Goal: Task Accomplishment & Management: Use online tool/utility

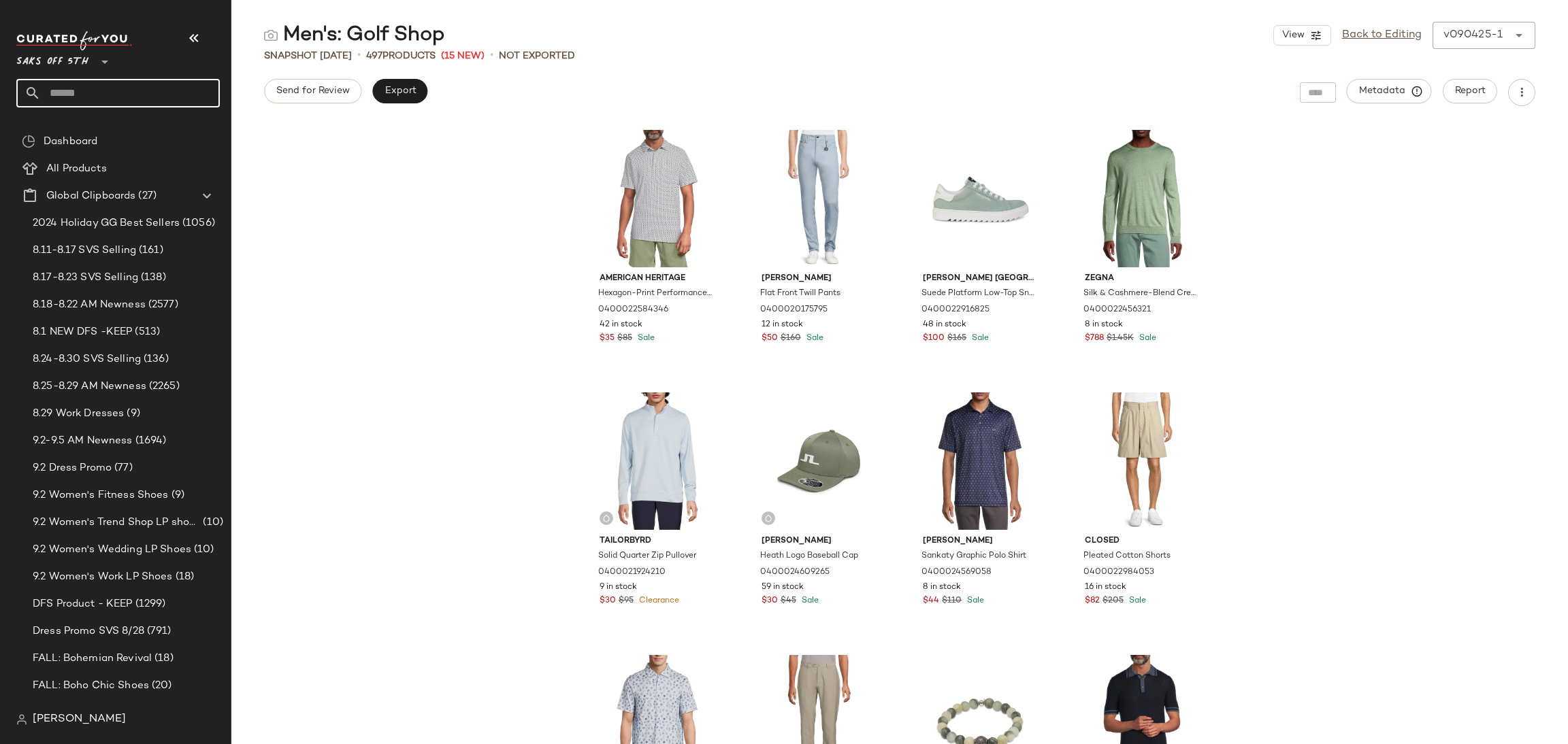
click at [149, 90] on input "text" at bounding box center [130, 92] width 179 height 28
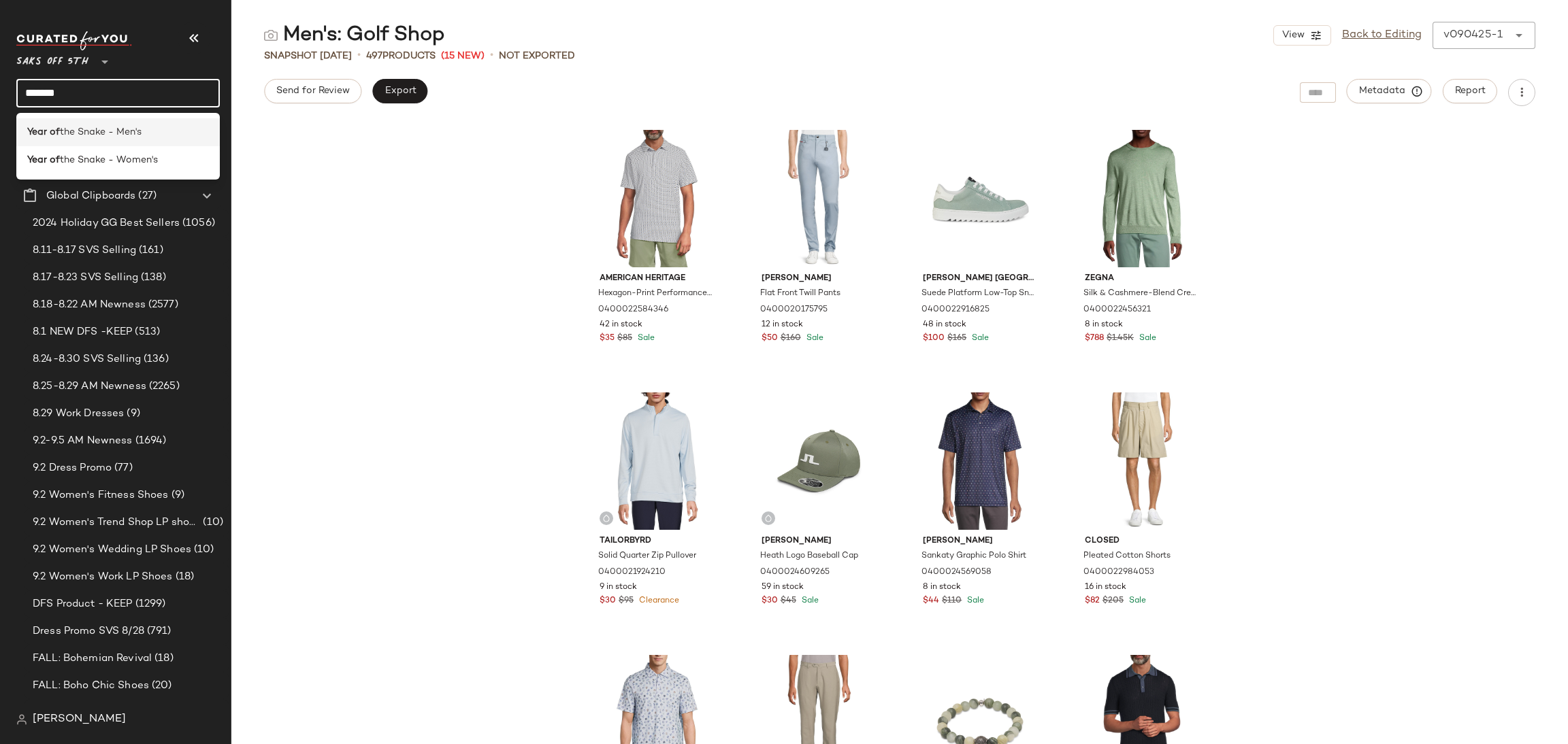
type input "*******"
click at [85, 133] on span "the Snake - Men's" at bounding box center [100, 132] width 82 height 15
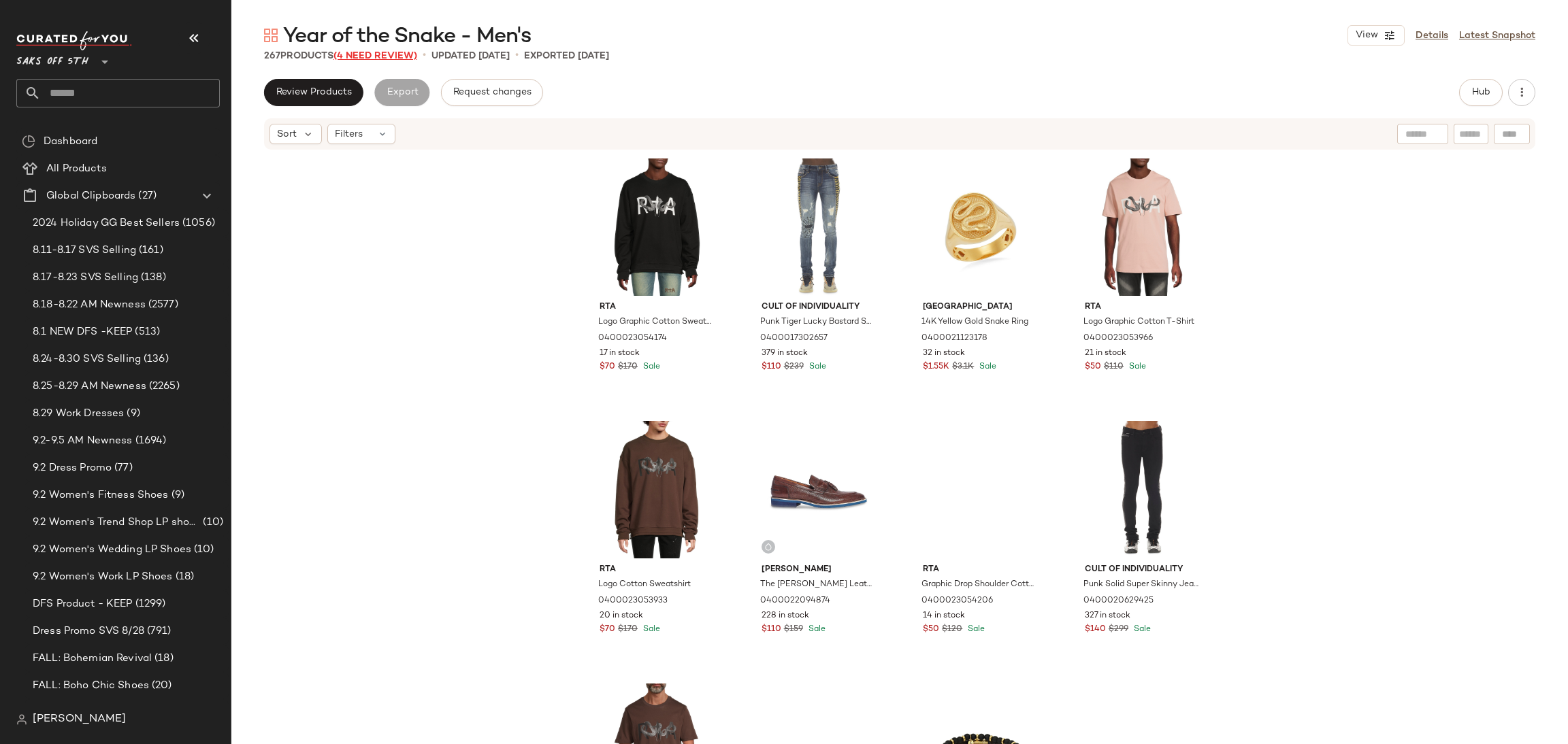
click at [389, 53] on span "(4 Need Review)" at bounding box center [375, 56] width 84 height 10
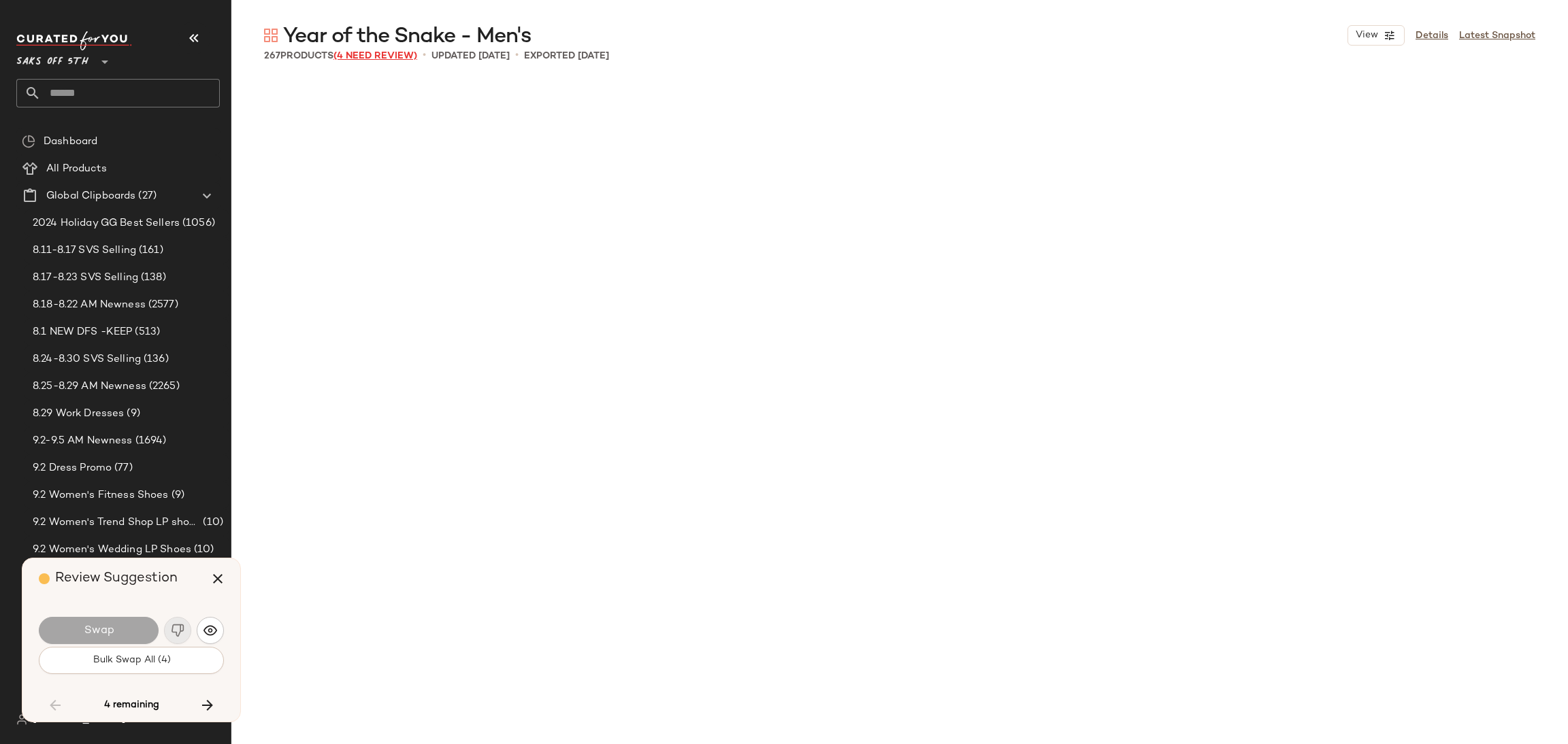
scroll to position [10504, 0]
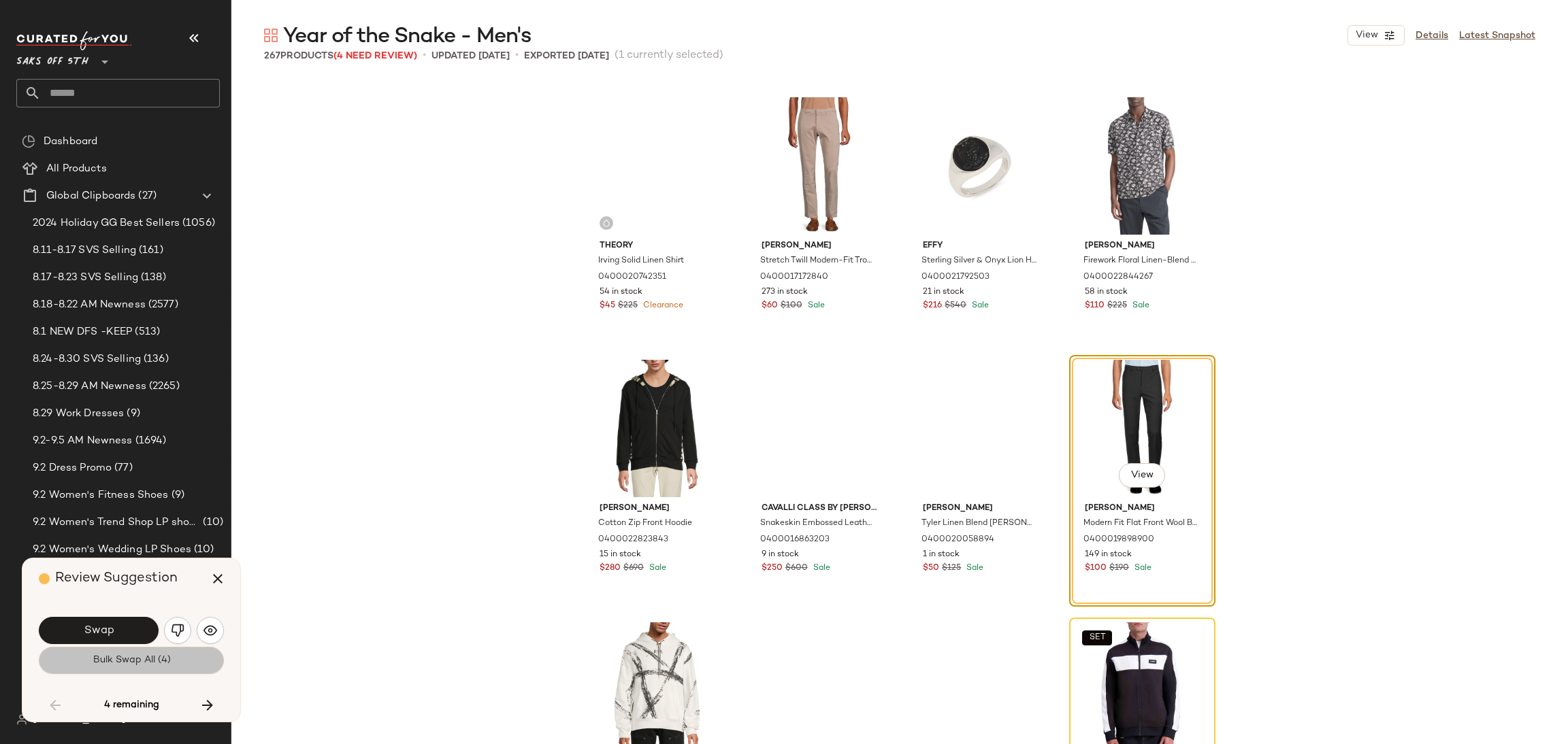
click at [174, 660] on button "Bulk Swap All (4)" at bounding box center [131, 661] width 185 height 28
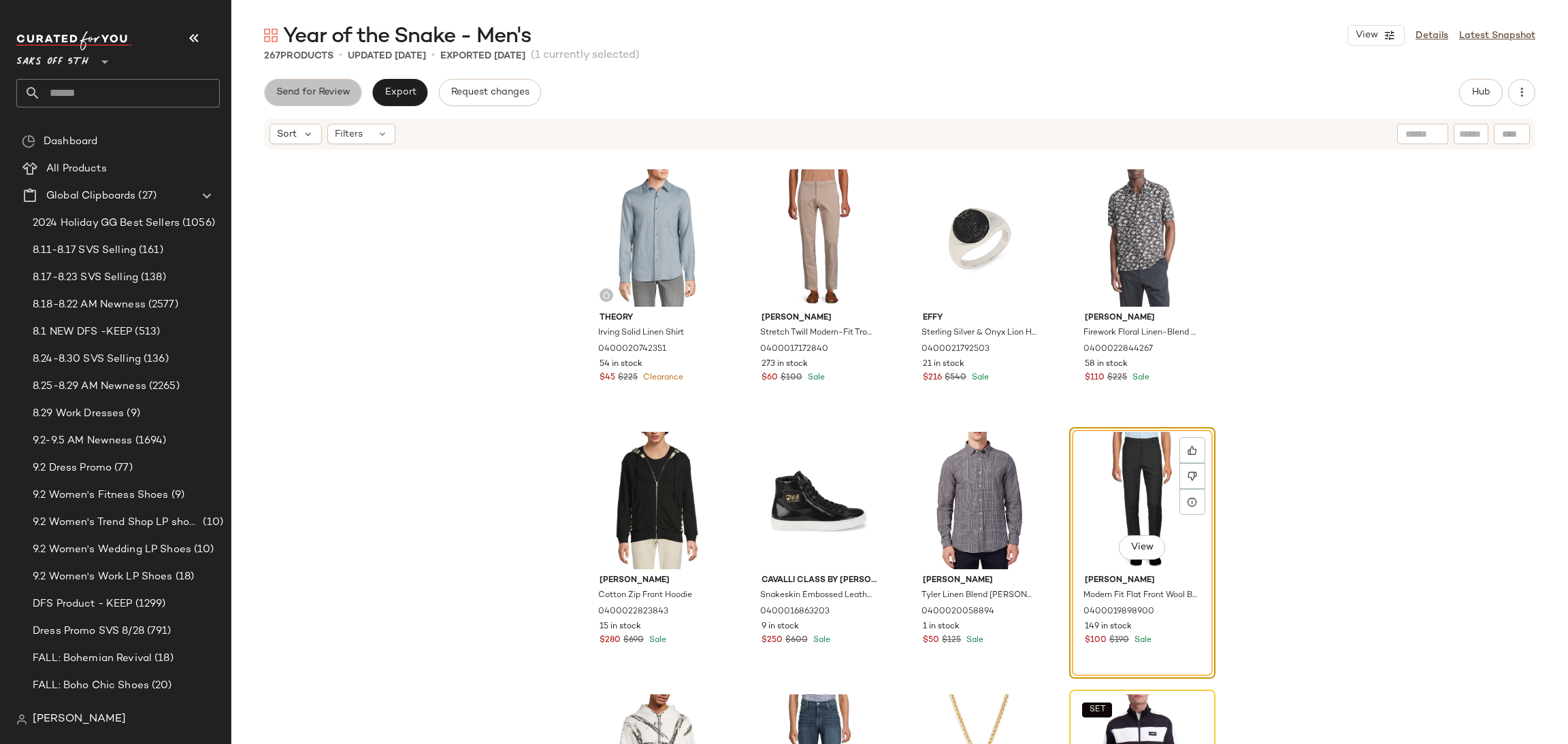
click at [338, 98] on span "Send for Review" at bounding box center [313, 92] width 74 height 11
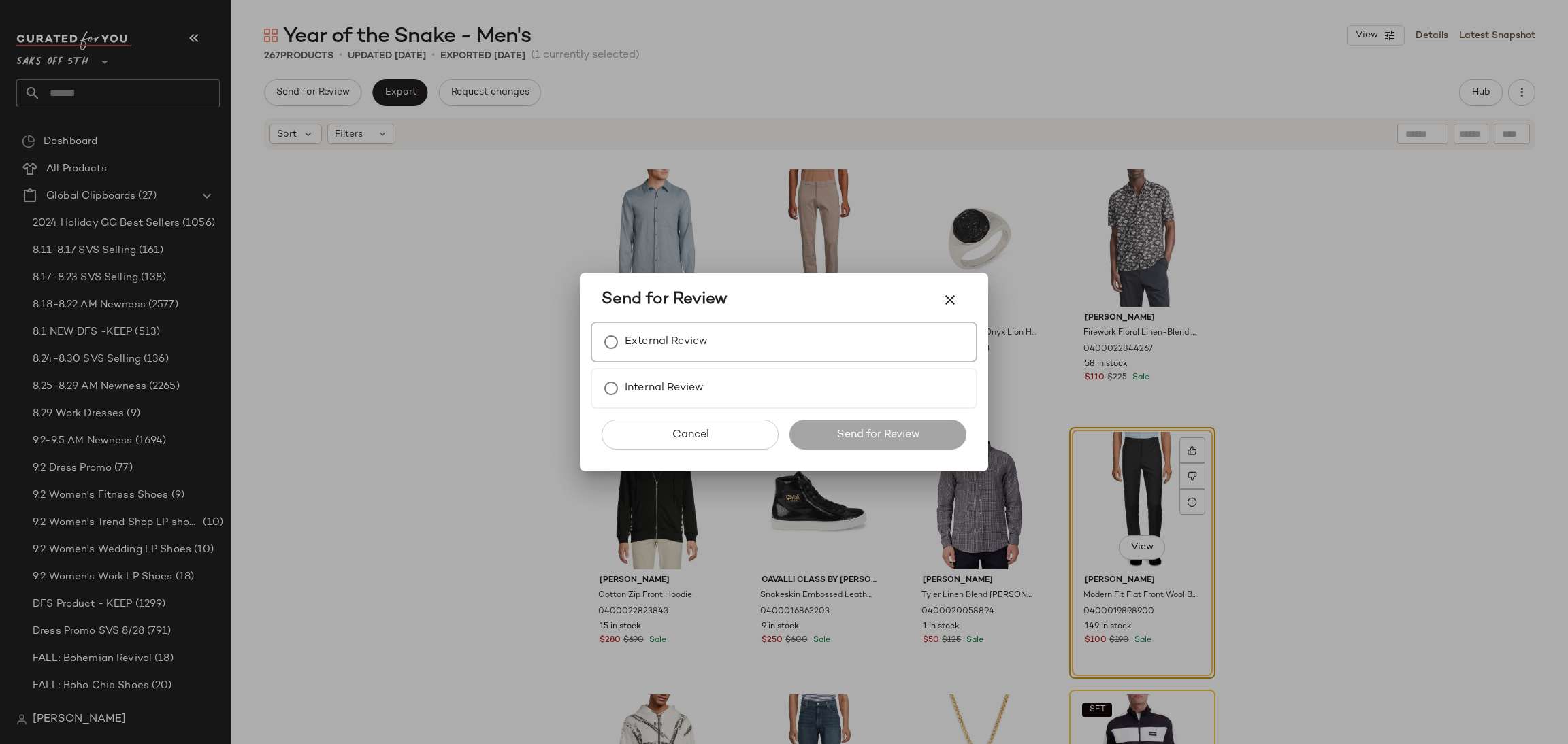
click at [642, 332] on label "External Review" at bounding box center [667, 343] width 83 height 28
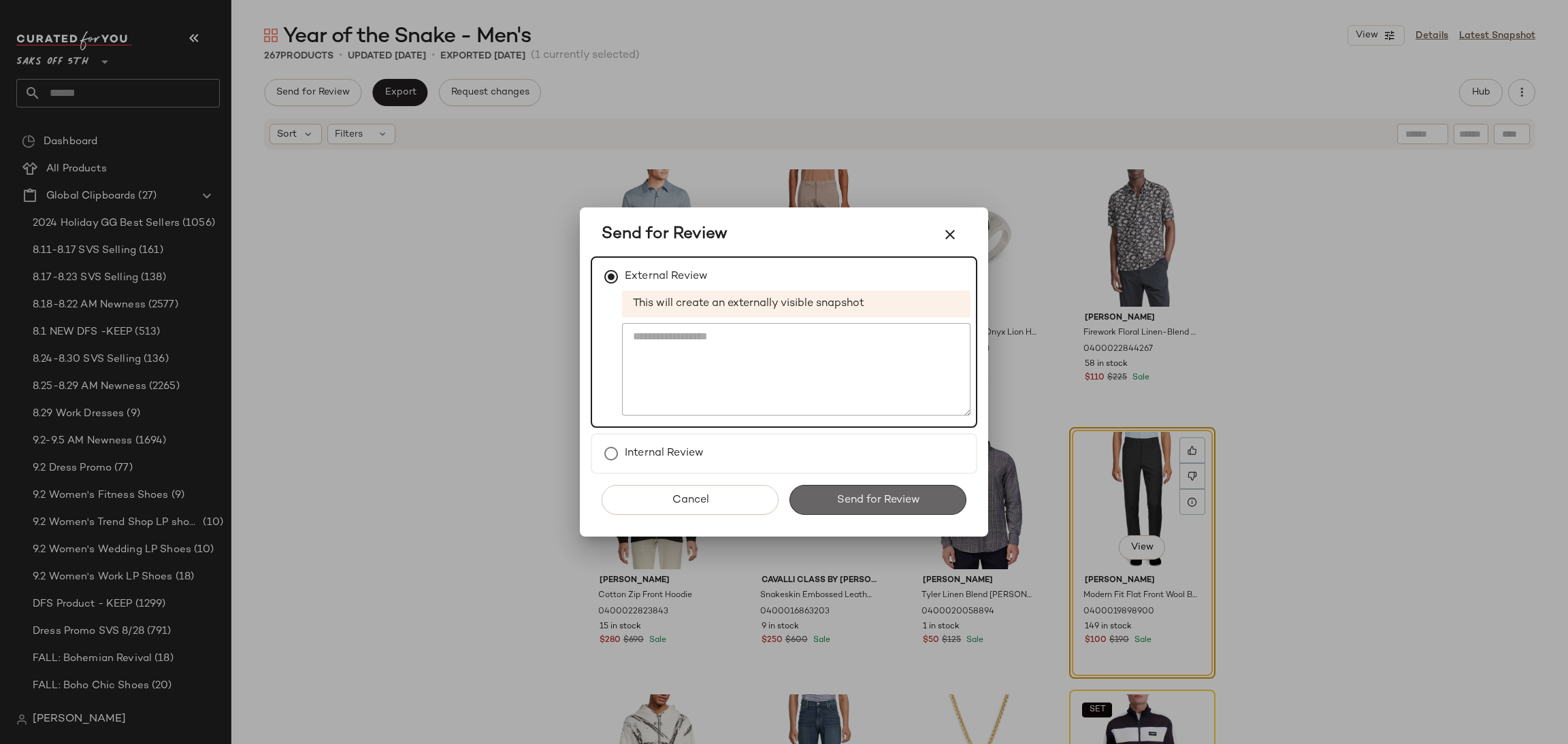
click at [858, 506] on span "Send for Review" at bounding box center [877, 500] width 84 height 13
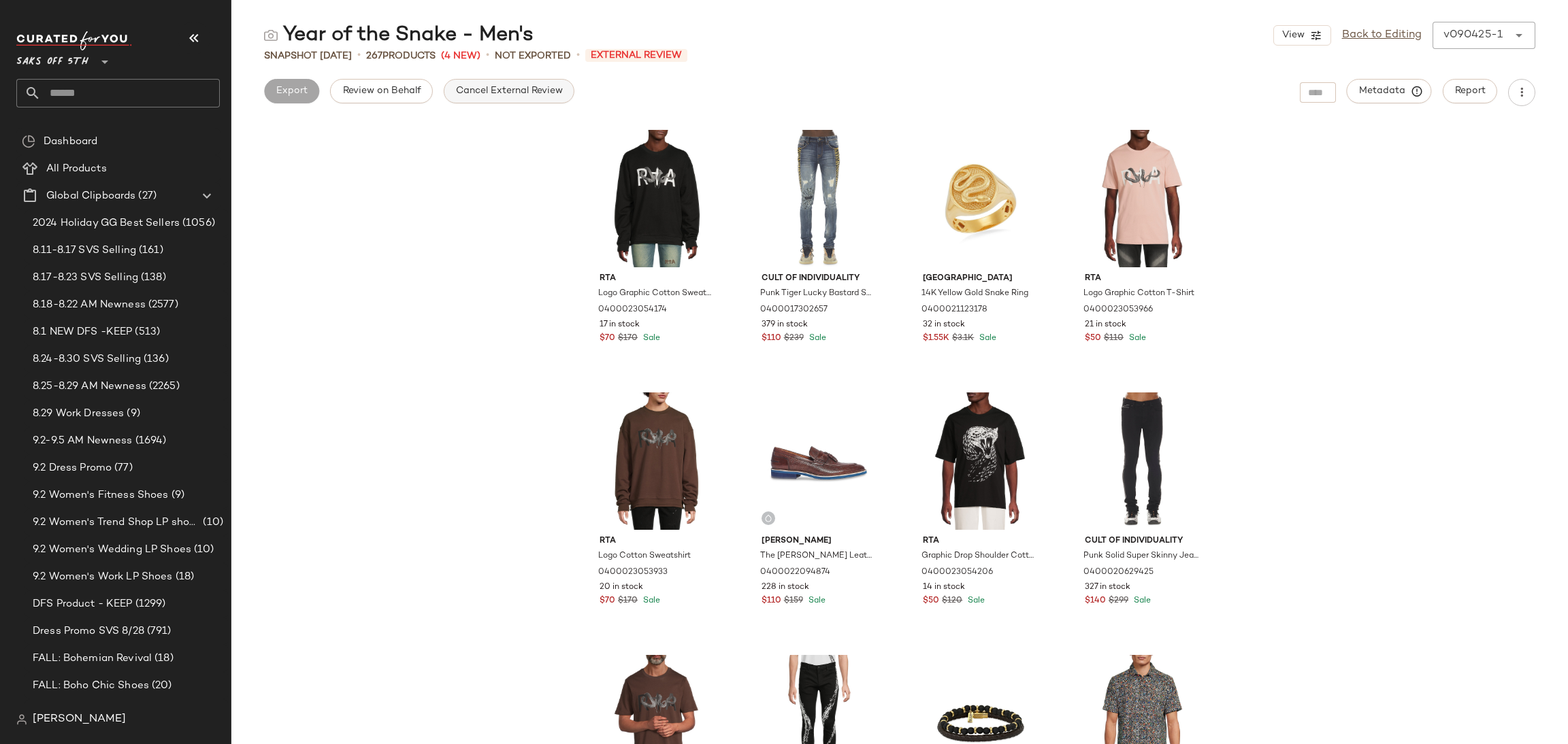
click at [513, 85] on span "Cancel External Review" at bounding box center [509, 91] width 108 height 11
click at [402, 95] on span "Export" at bounding box center [400, 91] width 32 height 11
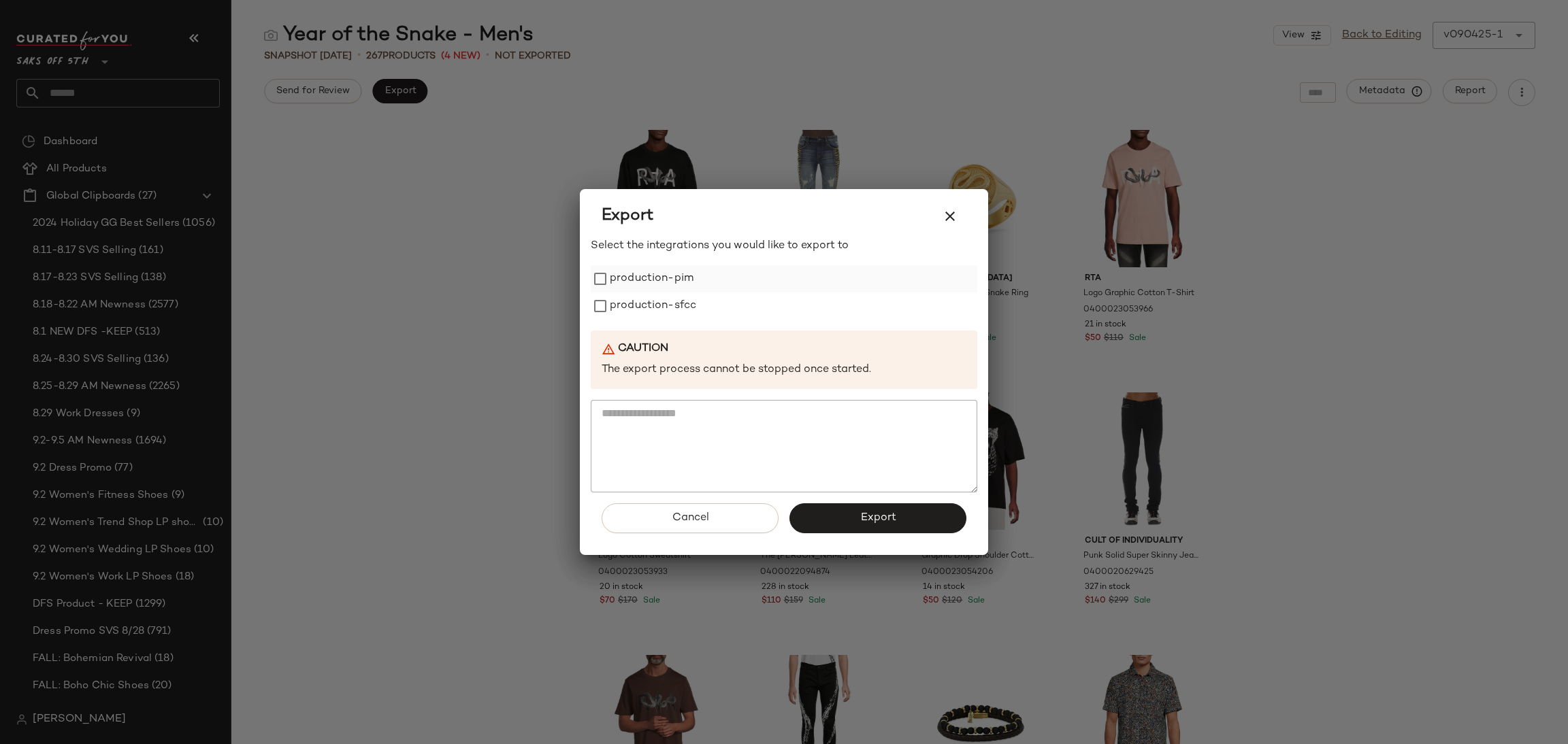
click at [661, 291] on label "production-pim" at bounding box center [651, 279] width 84 height 28
click at [661, 304] on label "production-sfcc" at bounding box center [653, 306] width 86 height 28
click at [838, 532] on button "Export" at bounding box center [877, 518] width 177 height 30
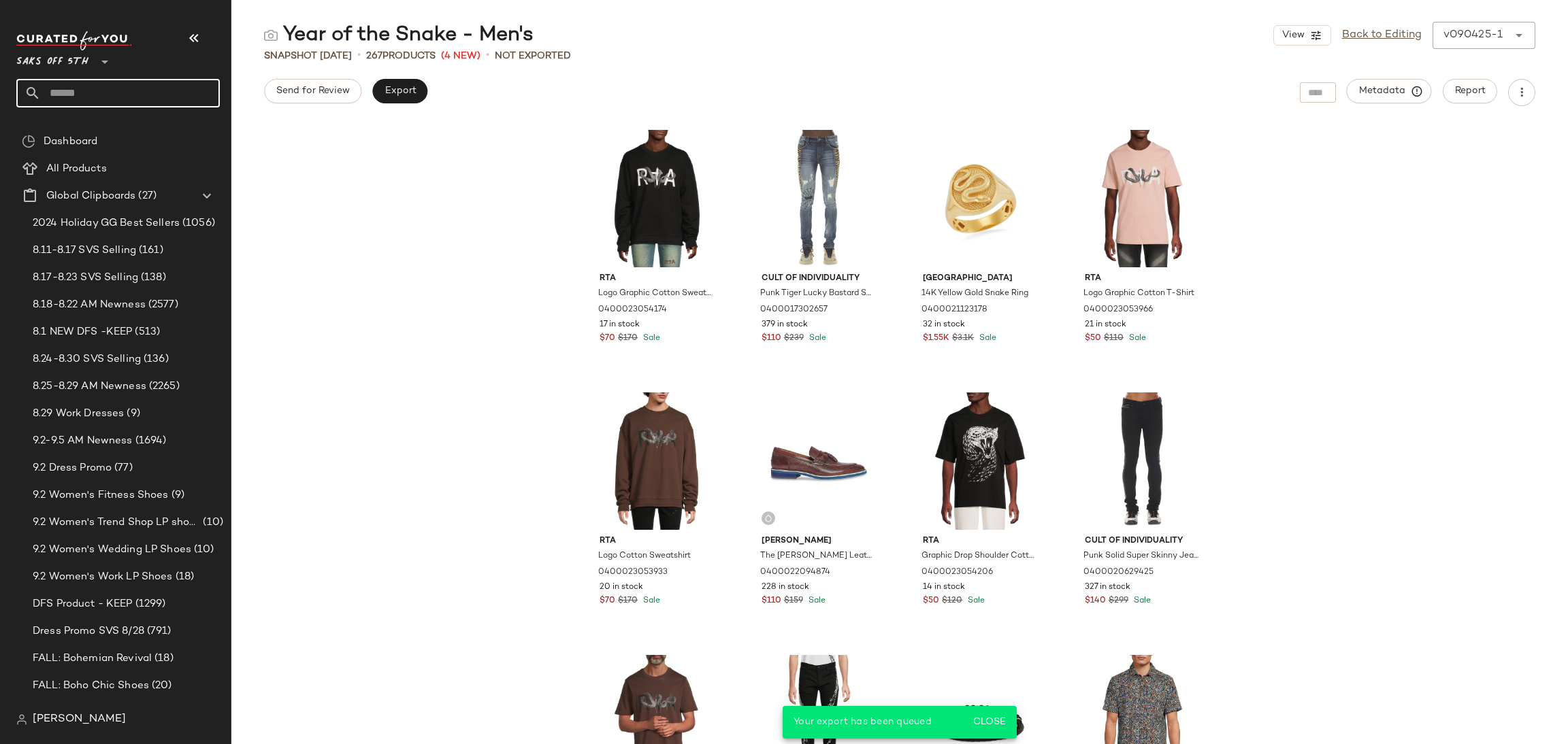
click at [168, 107] on input "text" at bounding box center [130, 92] width 179 height 28
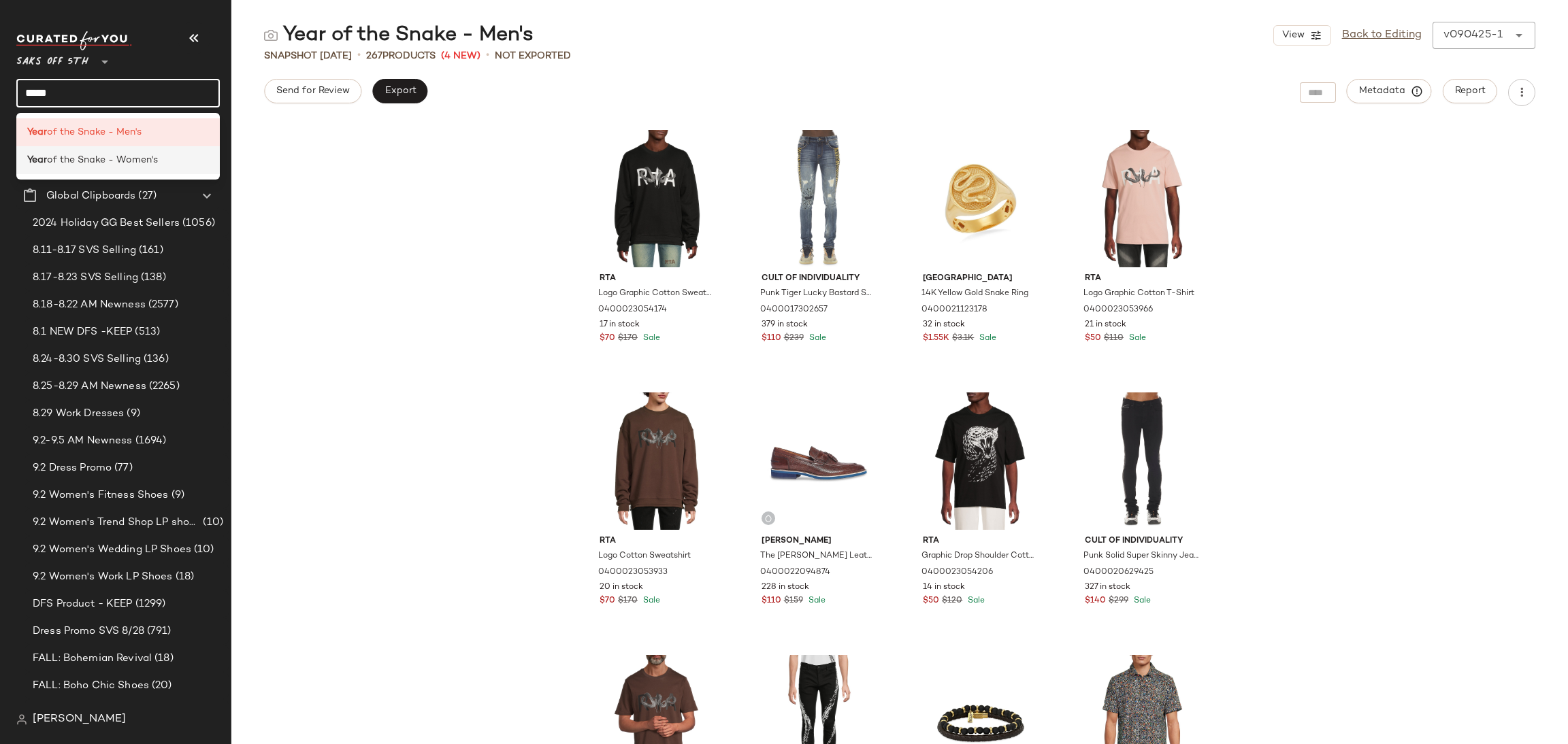
type input "****"
click at [81, 159] on span "of the Snake - Women's" at bounding box center [102, 160] width 111 height 15
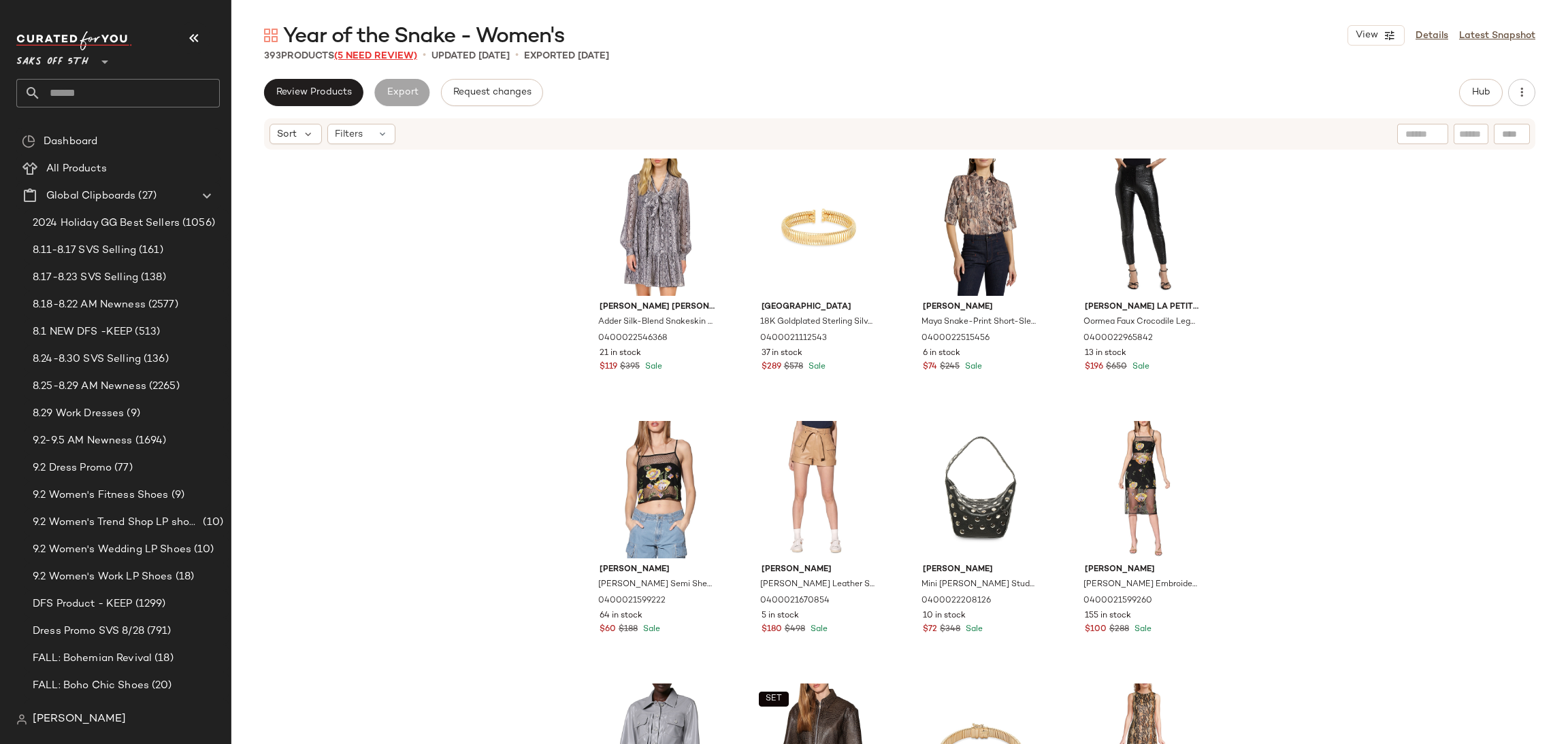
click at [411, 60] on span "(5 Need Review)" at bounding box center [376, 56] width 83 height 10
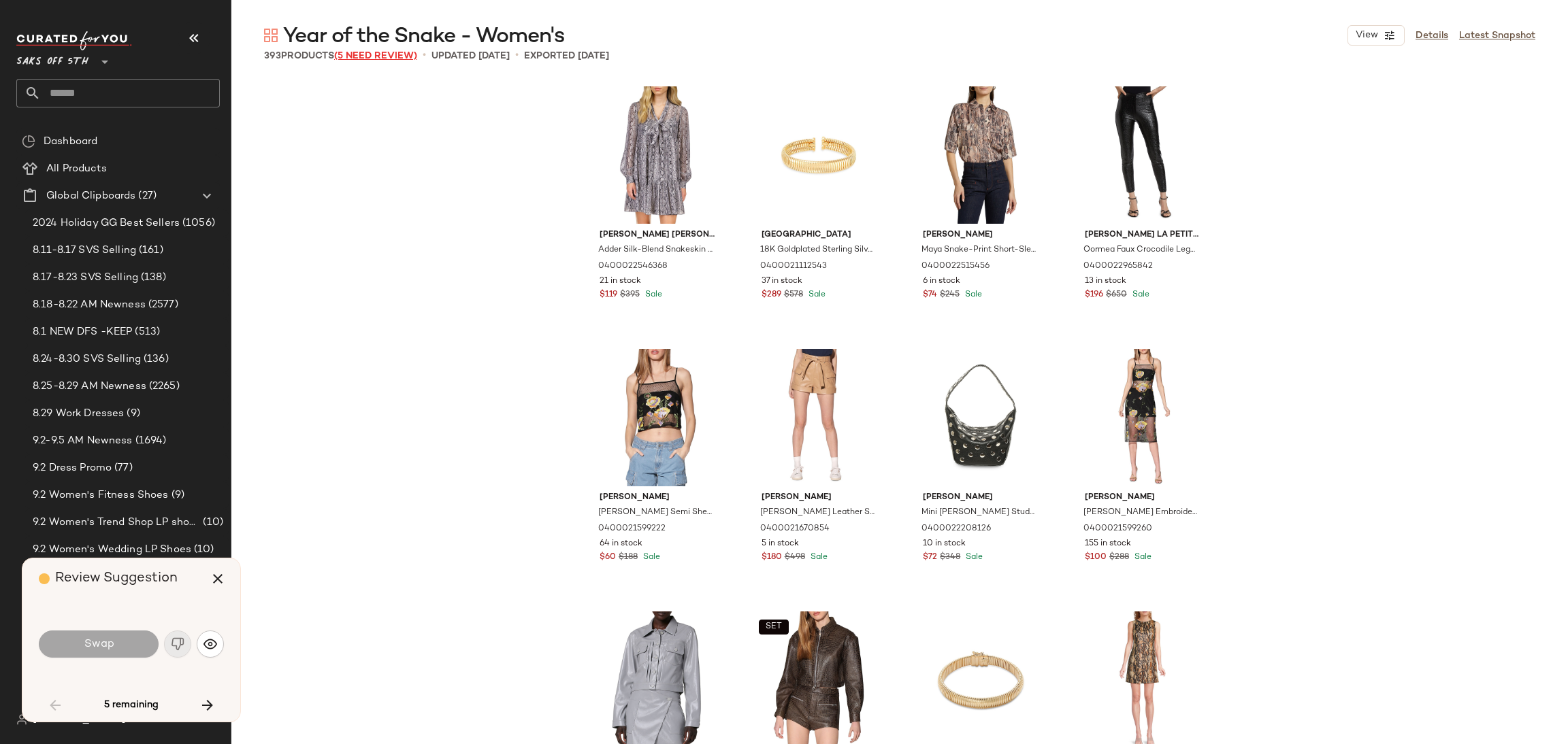
scroll to position [1838, 0]
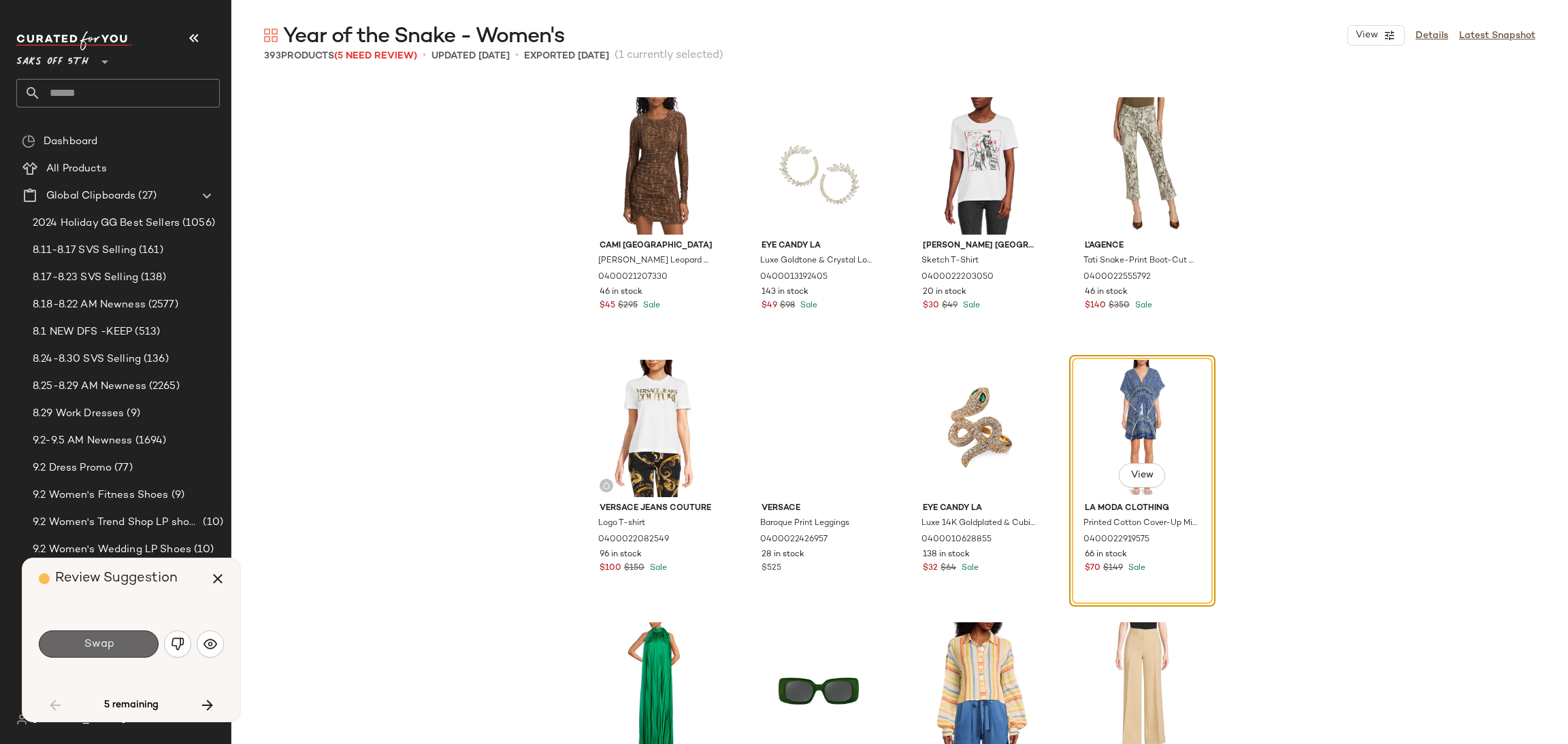
click at [125, 634] on button "Swap" at bounding box center [98, 645] width 120 height 28
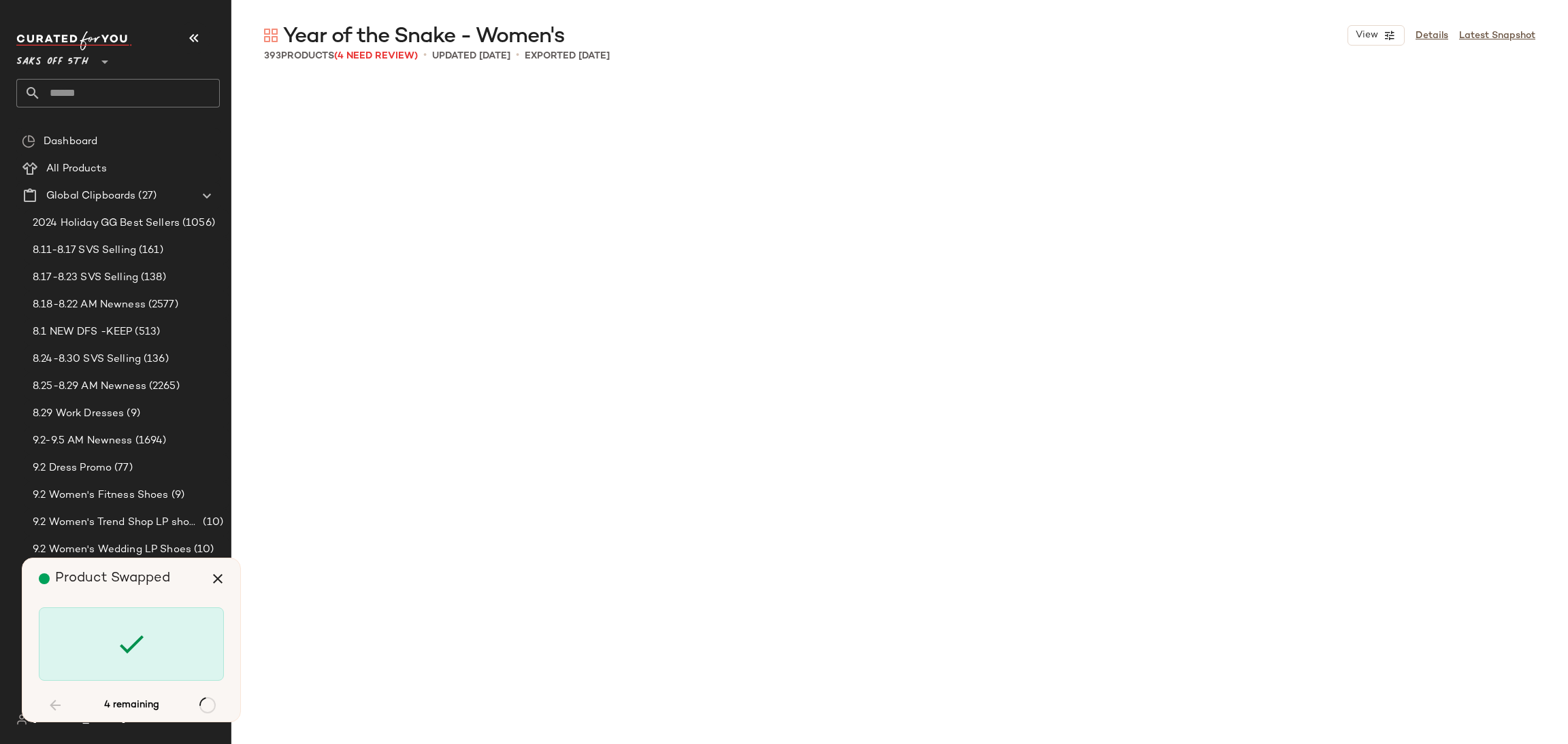
scroll to position [3151, 0]
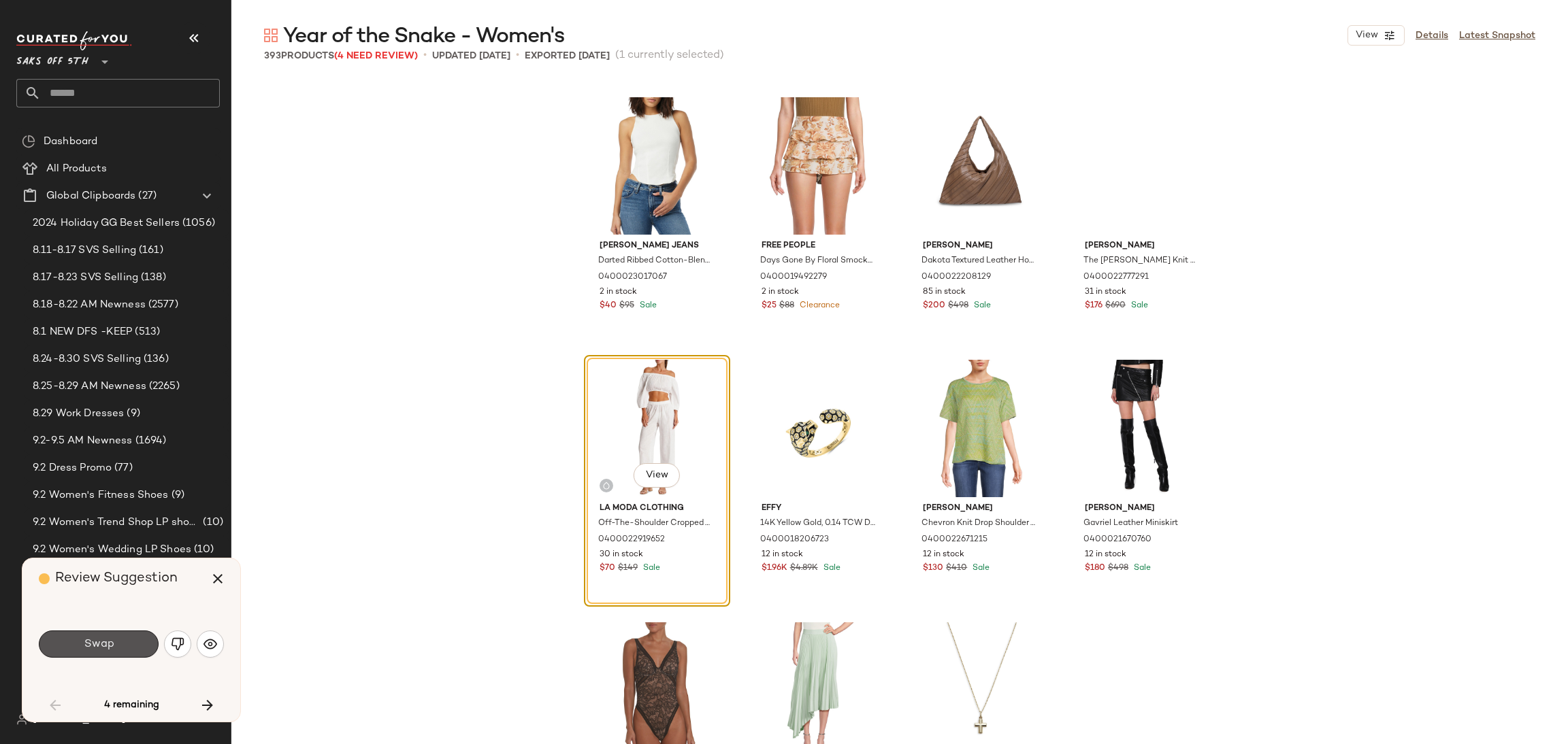
click at [125, 634] on button "Swap" at bounding box center [98, 645] width 120 height 28
click at [125, 634] on div "Swap" at bounding box center [98, 645] width 120 height 28
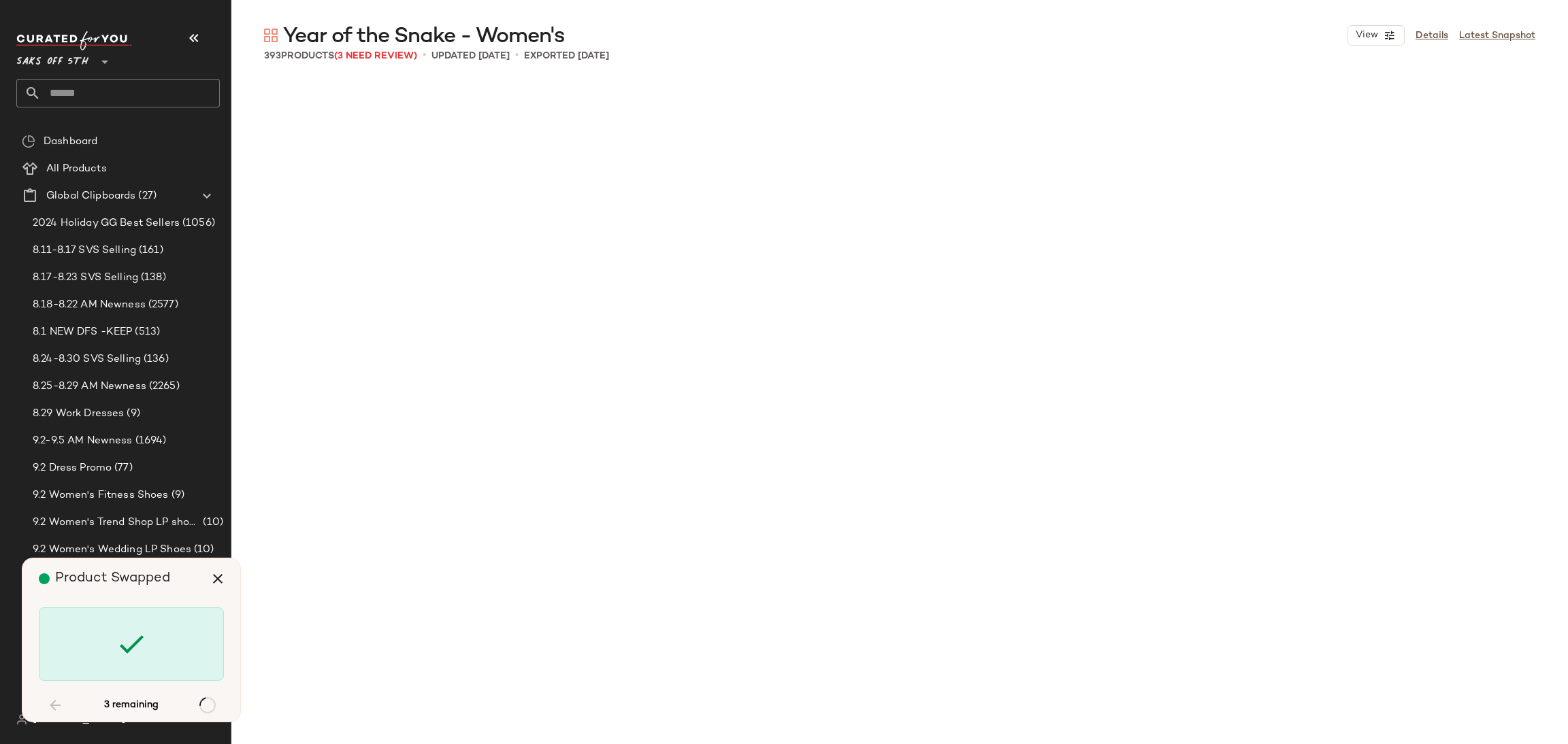
scroll to position [8928, 0]
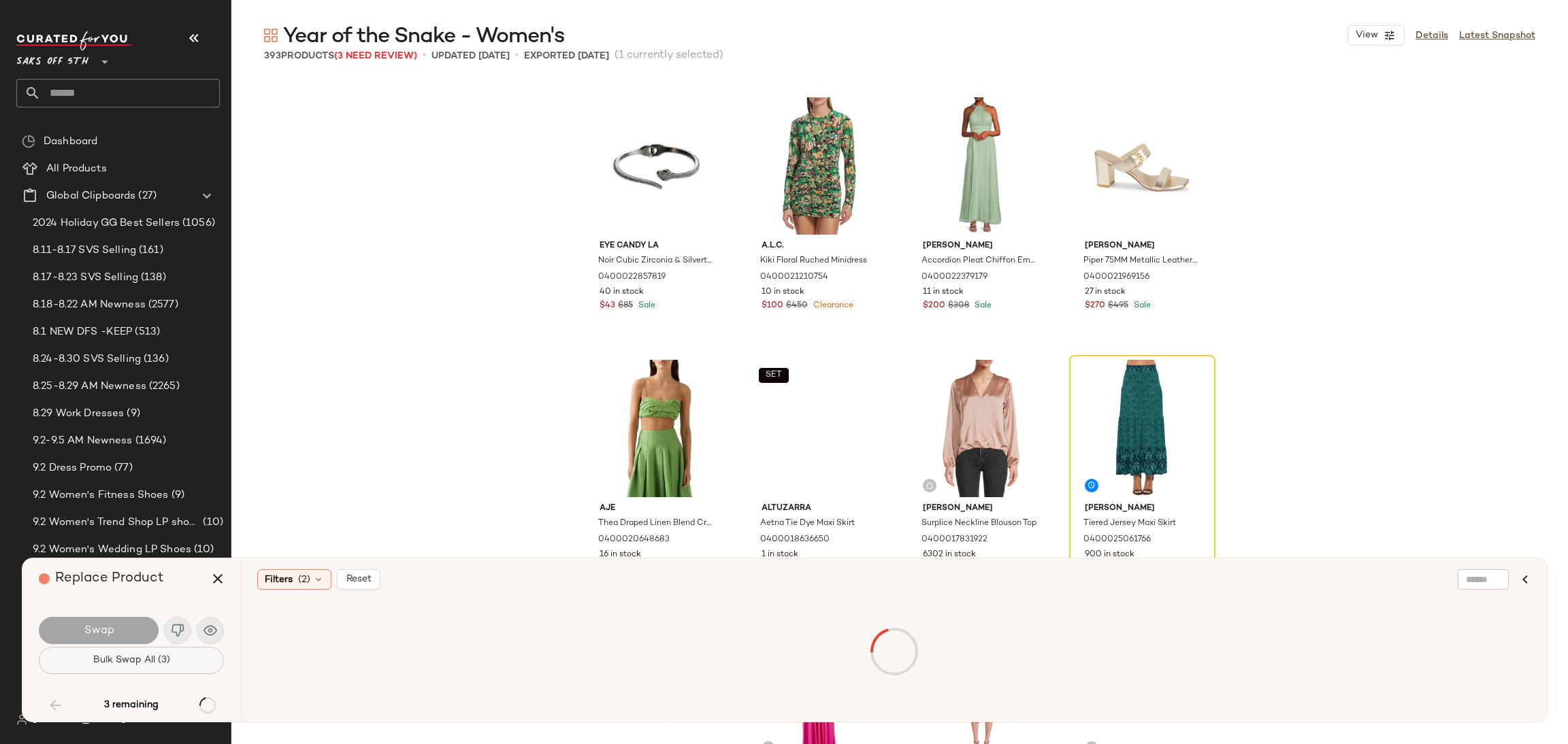
click at [131, 661] on span "Bulk Swap All (3)" at bounding box center [131, 660] width 78 height 11
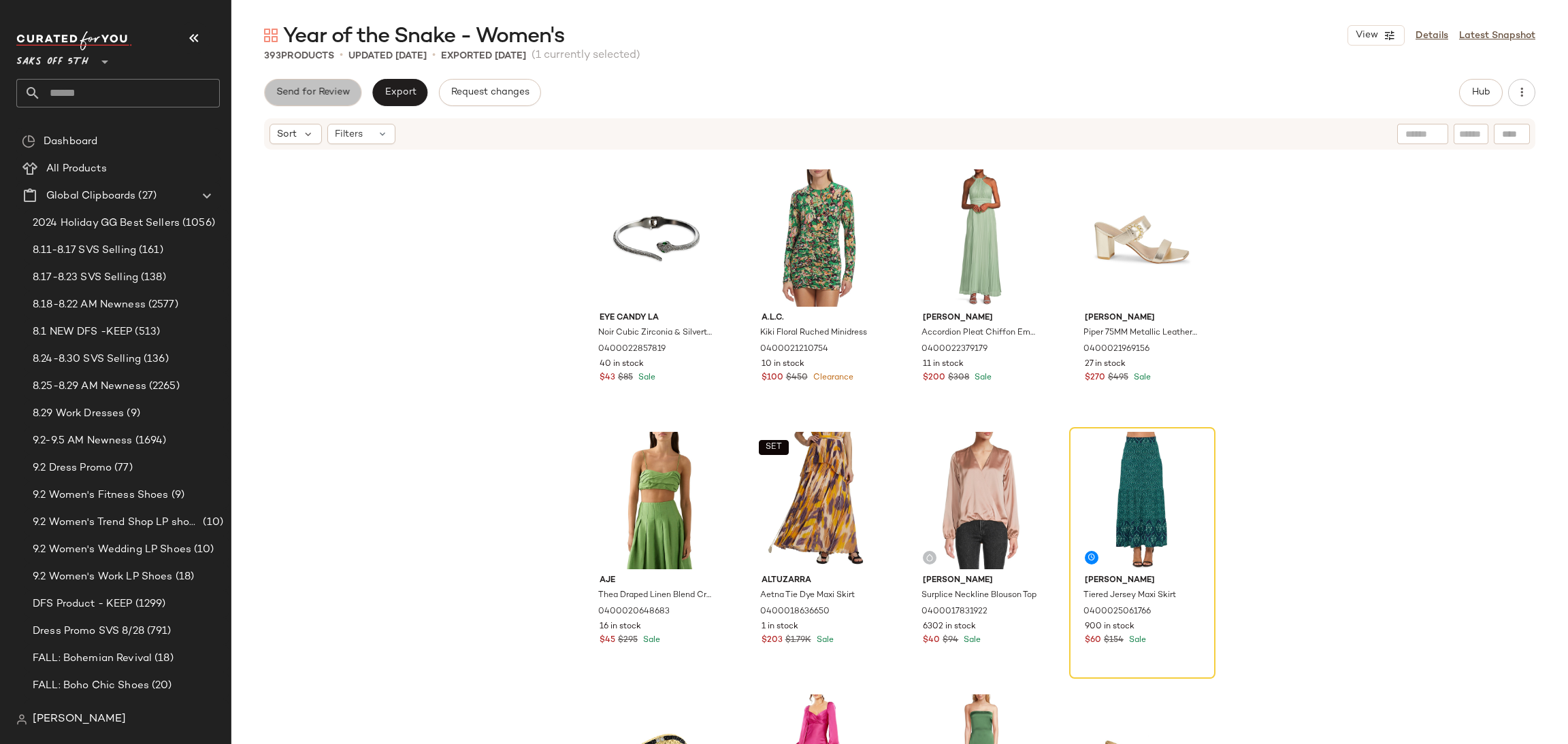
click at [332, 93] on span "Send for Review" at bounding box center [313, 92] width 74 height 11
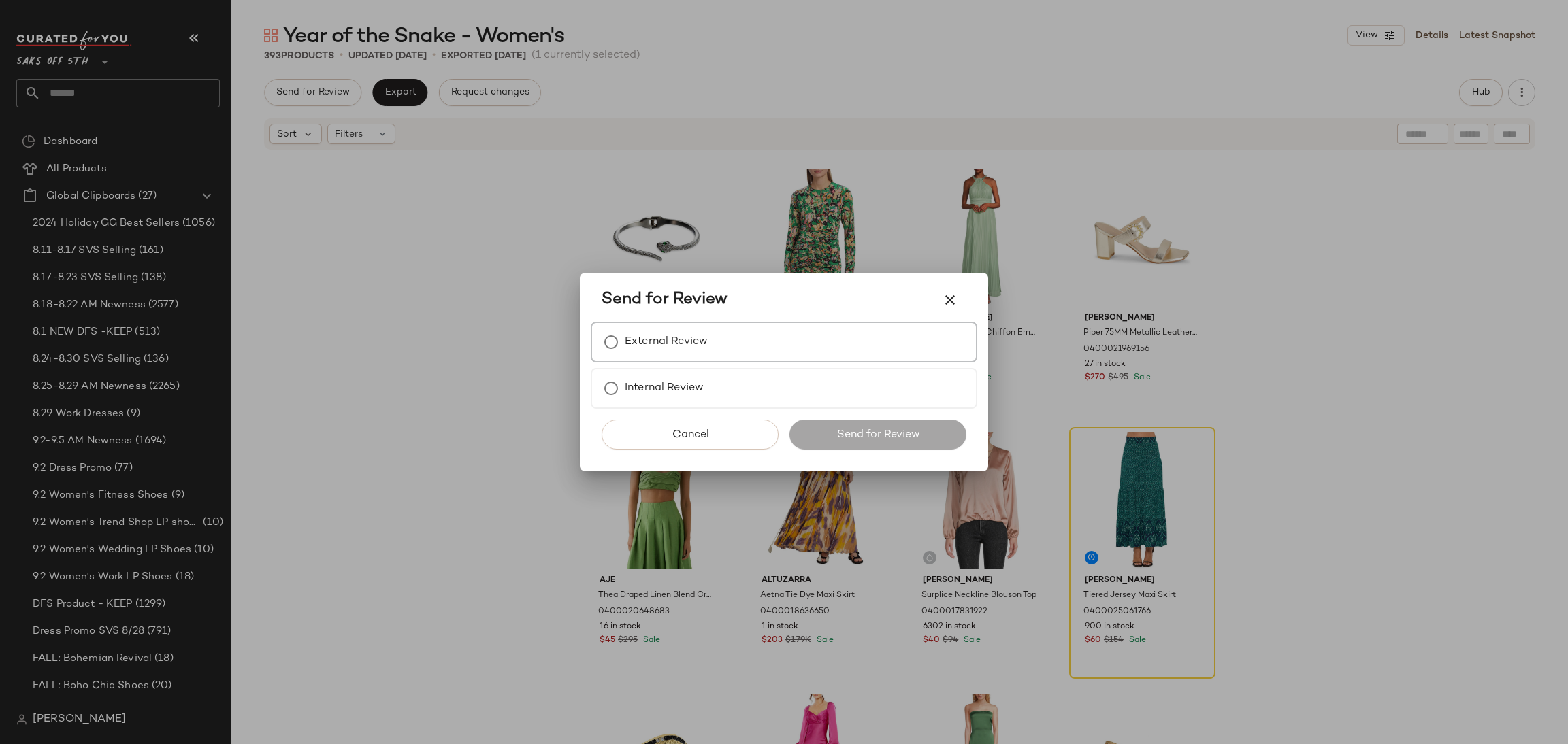
click at [651, 336] on label "External Review" at bounding box center [667, 343] width 83 height 28
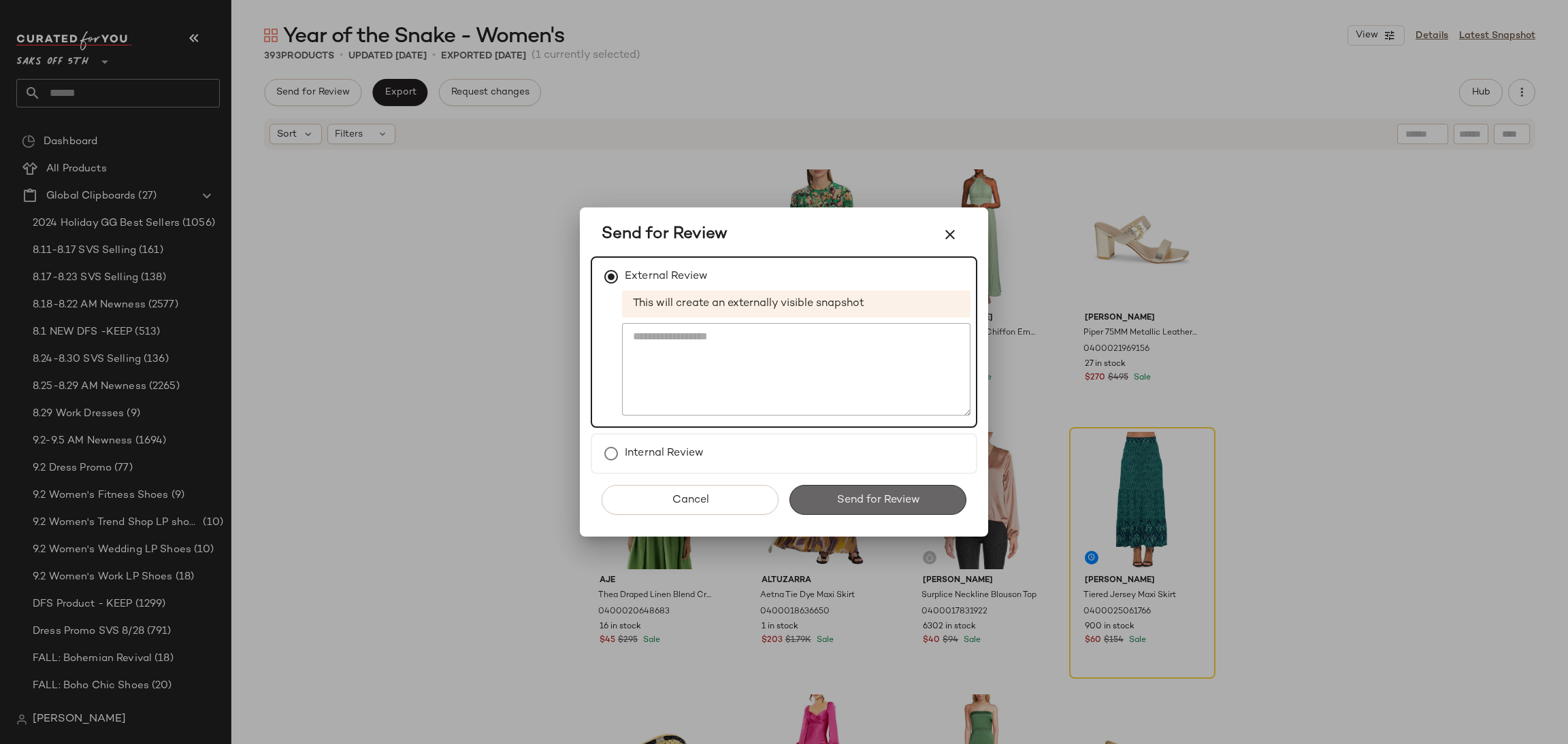
click at [844, 497] on span "Send for Review" at bounding box center [877, 500] width 84 height 13
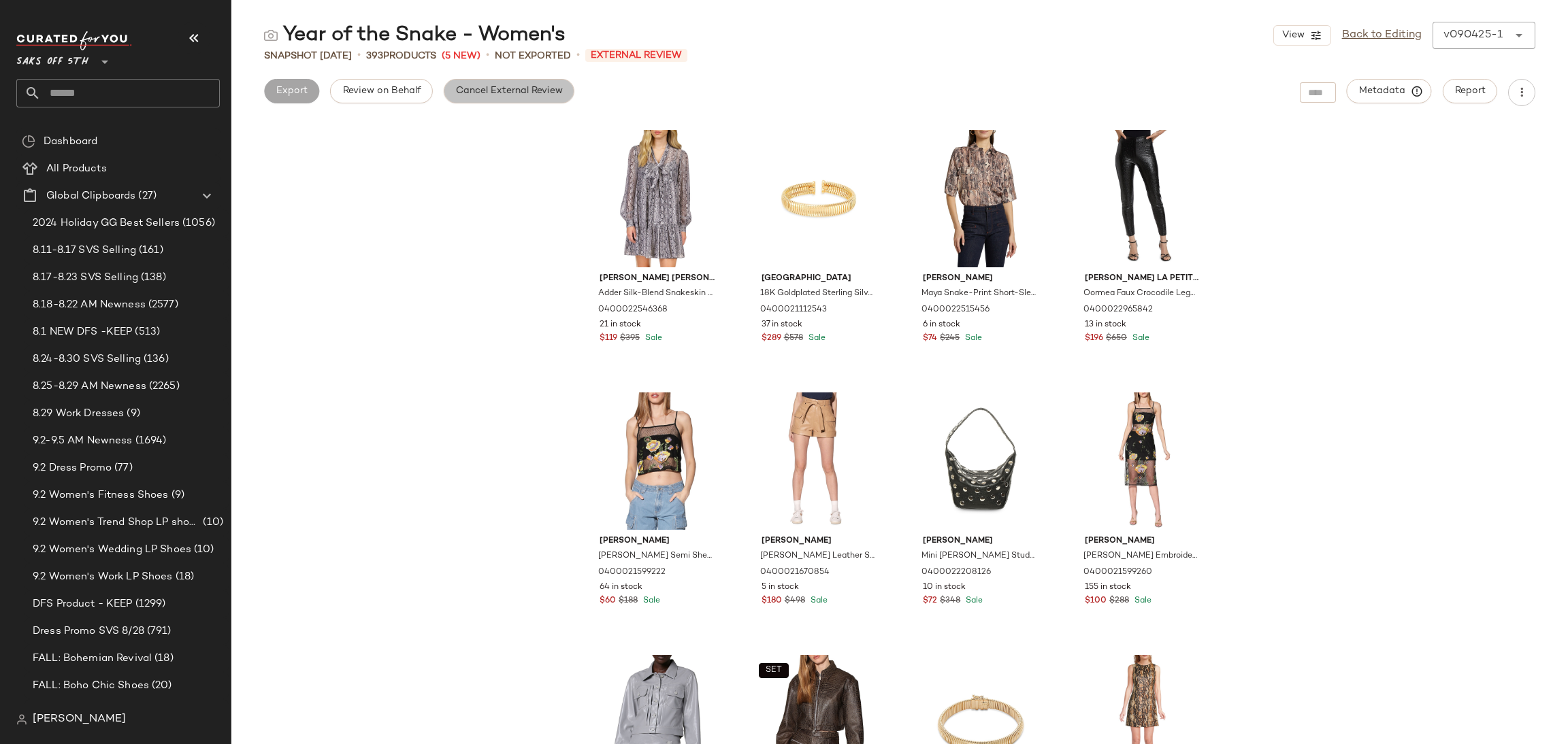
click at [525, 98] on button "Cancel External Review" at bounding box center [509, 91] width 130 height 24
click at [407, 94] on span "Export" at bounding box center [400, 91] width 32 height 11
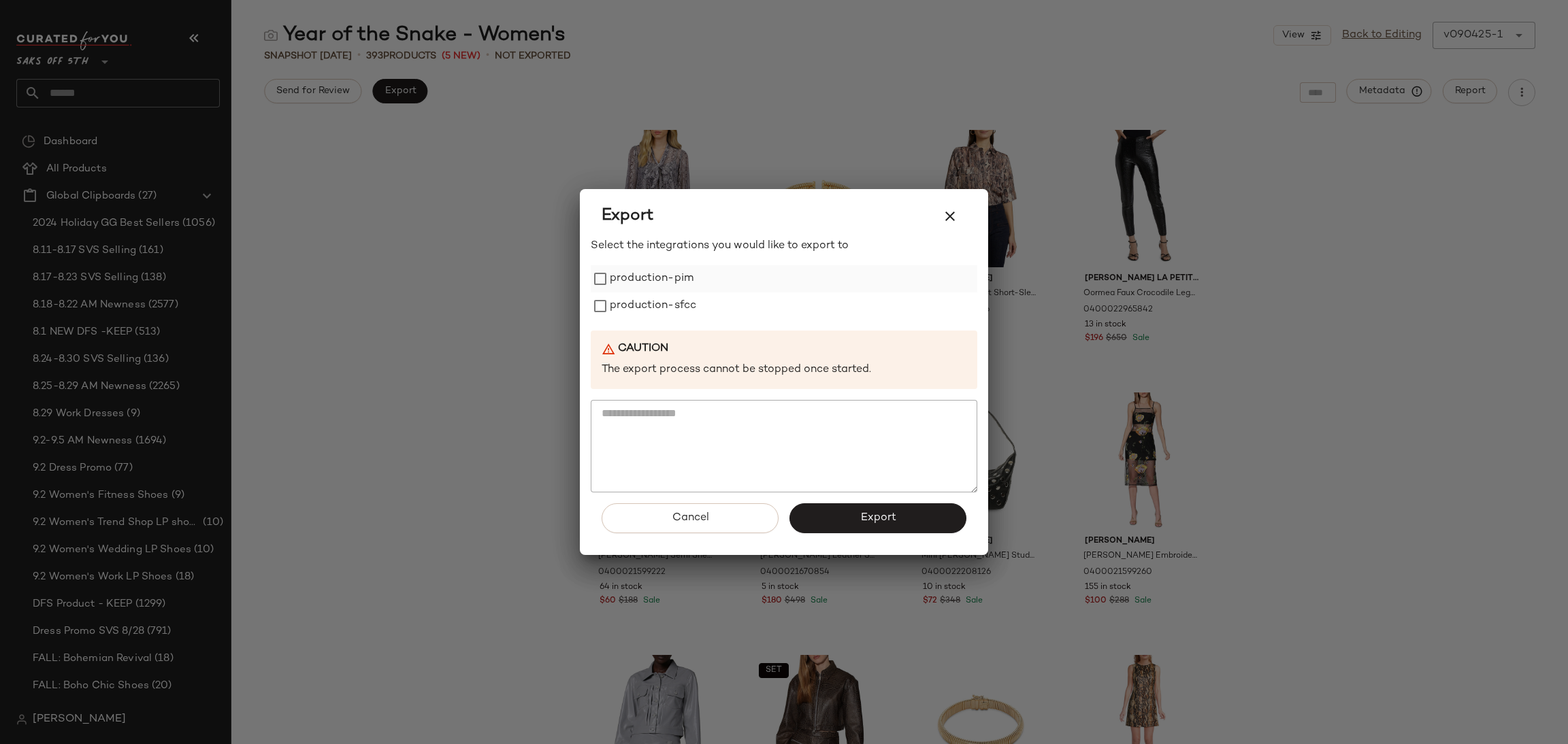
click at [628, 274] on label "production-pim" at bounding box center [651, 279] width 84 height 28
click at [641, 311] on label "production-sfcc" at bounding box center [653, 306] width 86 height 28
click at [818, 514] on button "Export" at bounding box center [877, 518] width 177 height 30
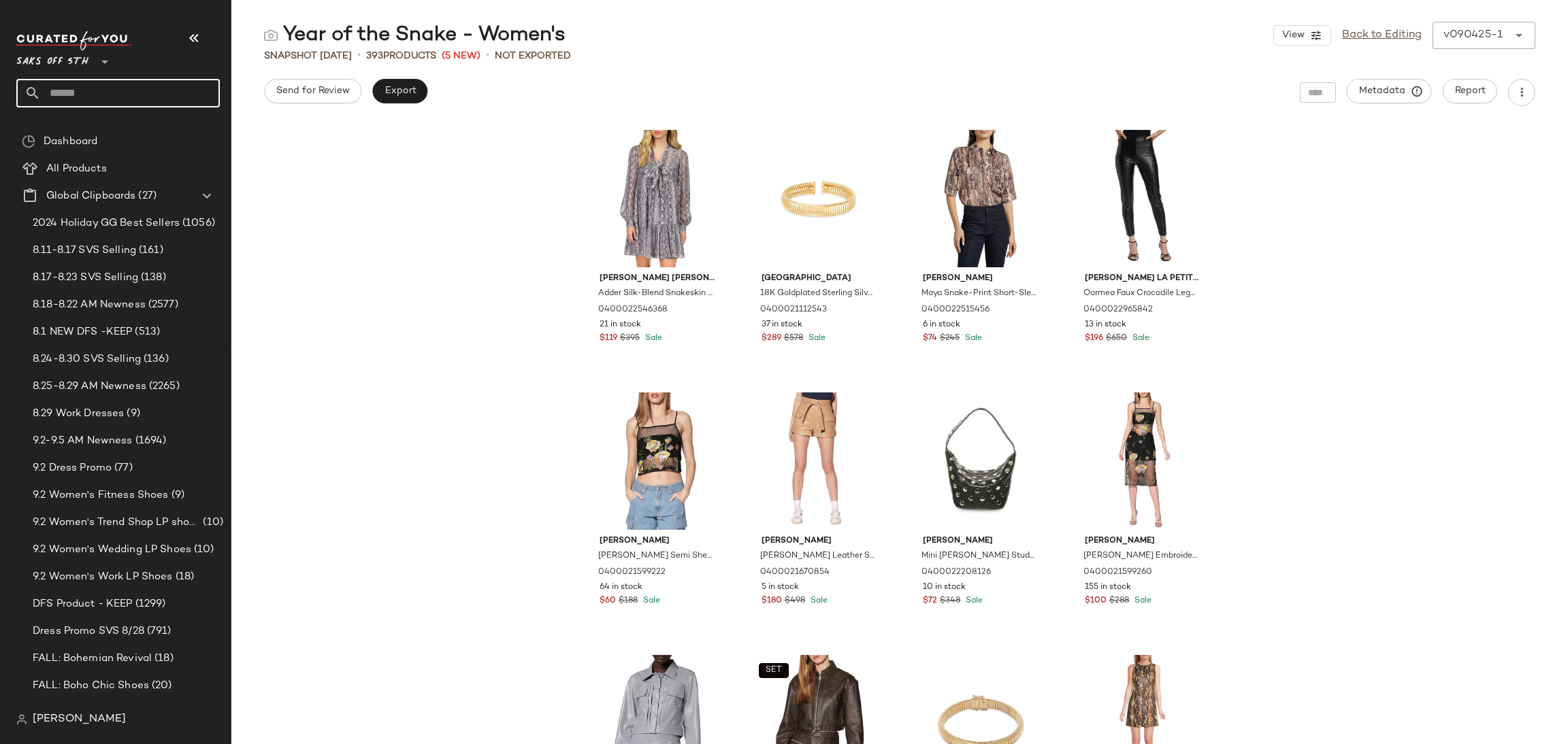
click at [104, 104] on input "text" at bounding box center [130, 92] width 179 height 28
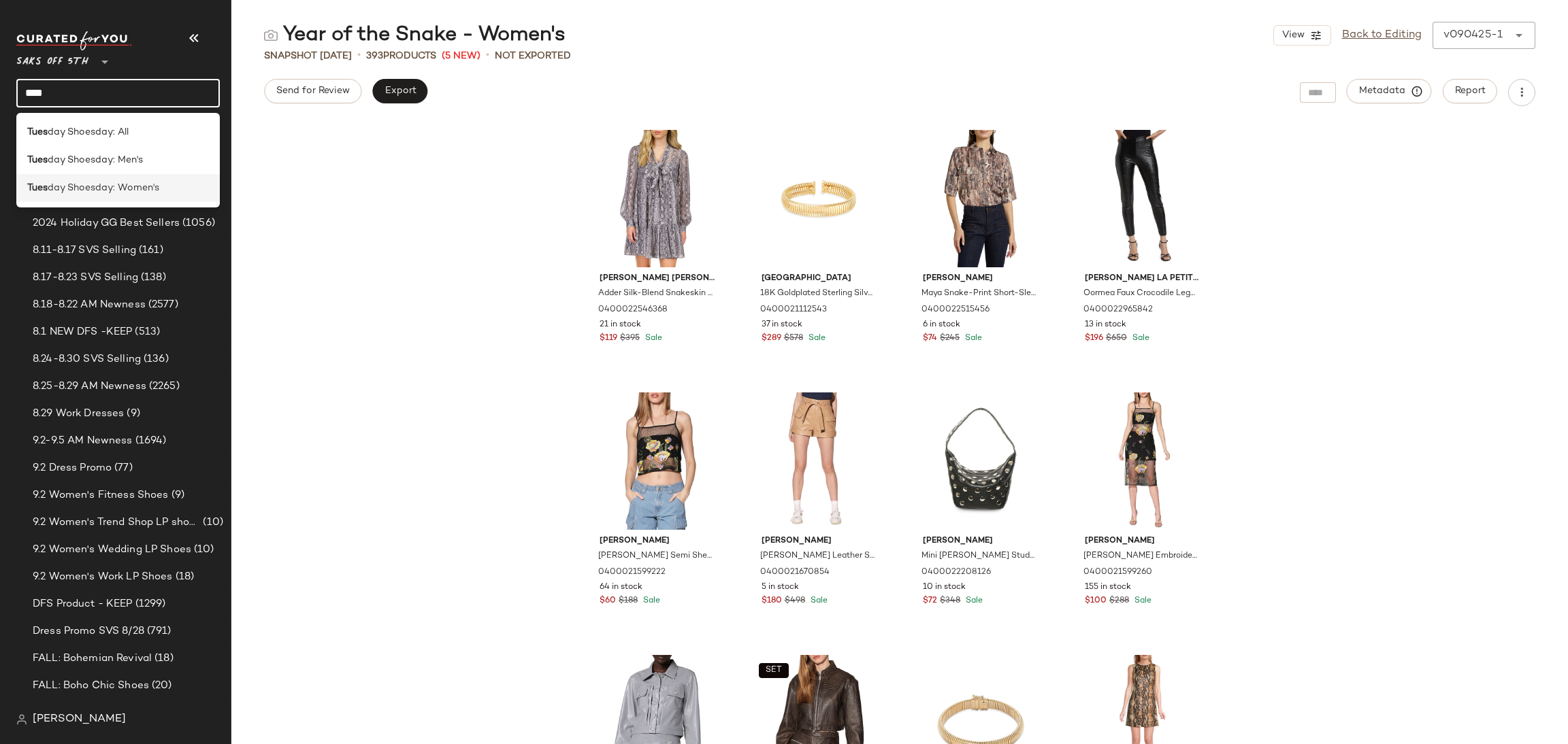
type input "****"
click at [65, 184] on span "day Shoesday: Women's" at bounding box center [103, 188] width 111 height 15
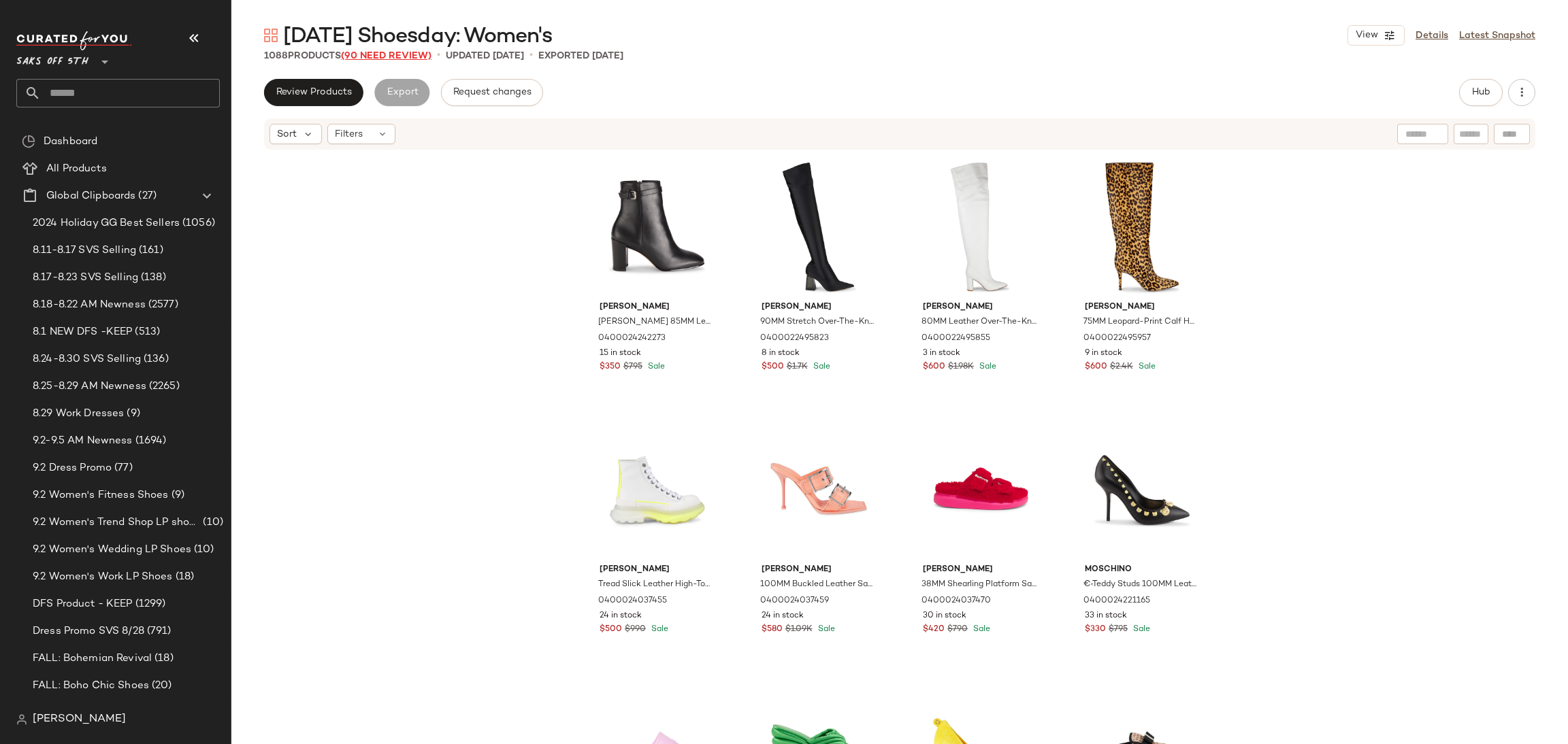
click at [401, 60] on span "(90 Need Review)" at bounding box center [386, 56] width 91 height 10
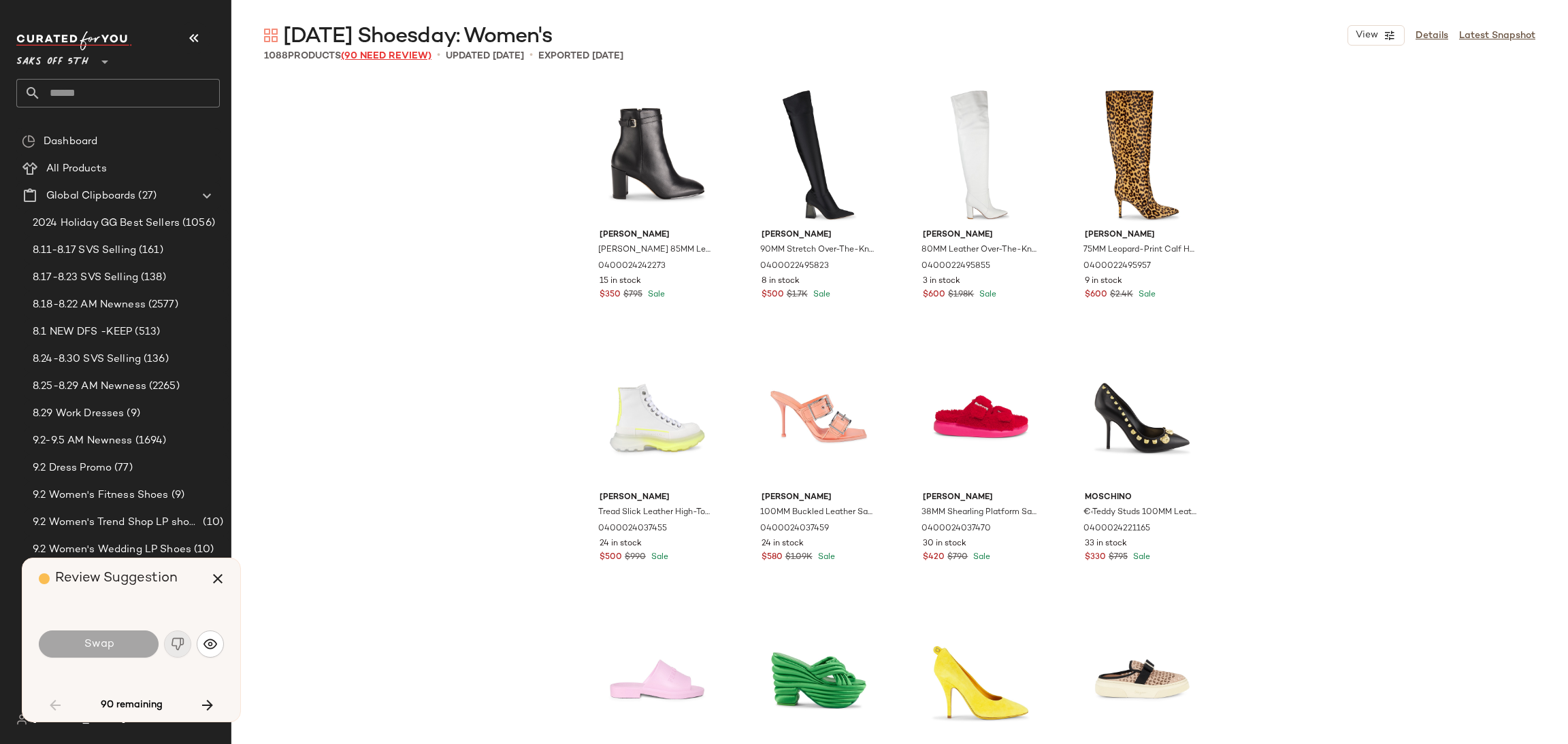
scroll to position [1838, 0]
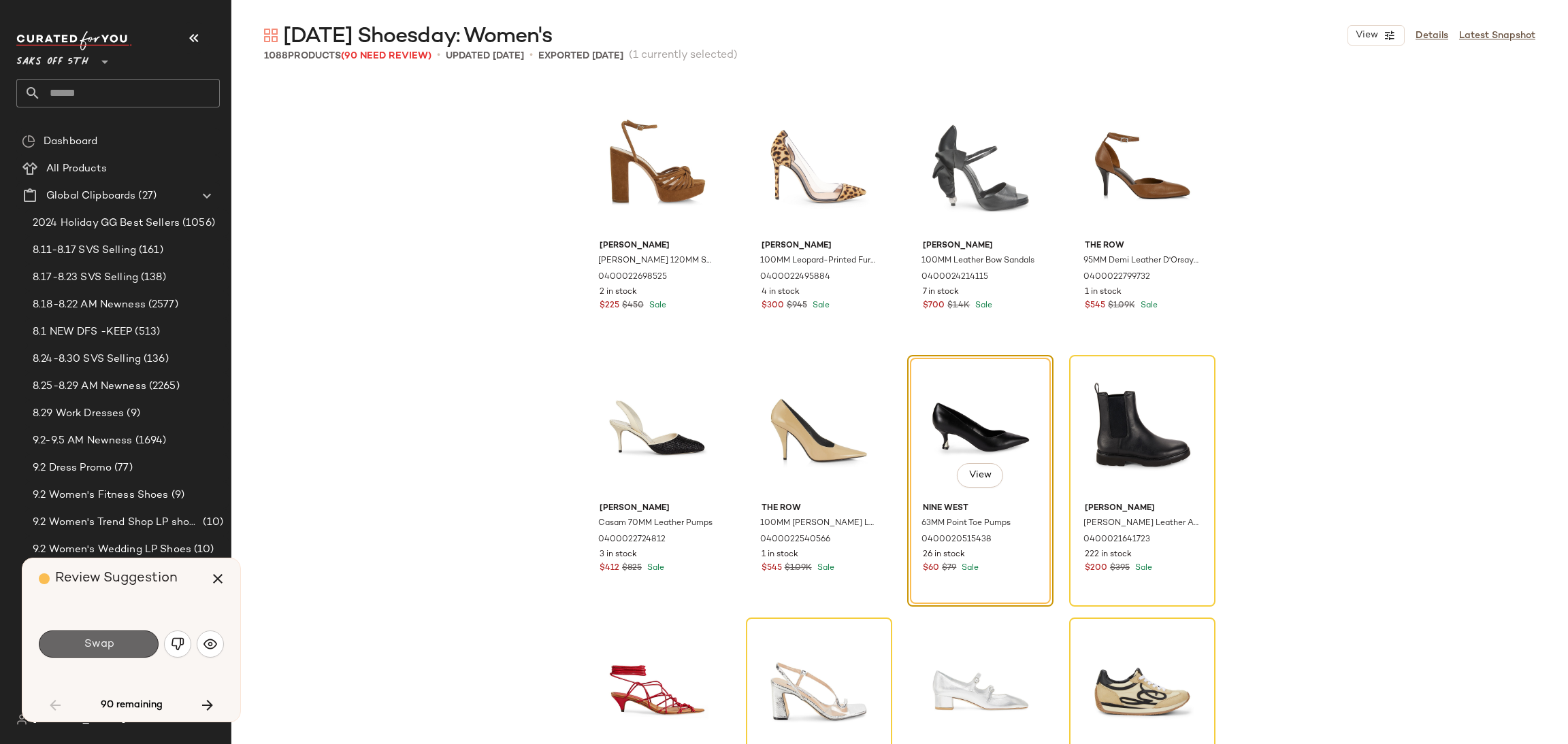
click at [128, 634] on button "Swap" at bounding box center [98, 645] width 120 height 28
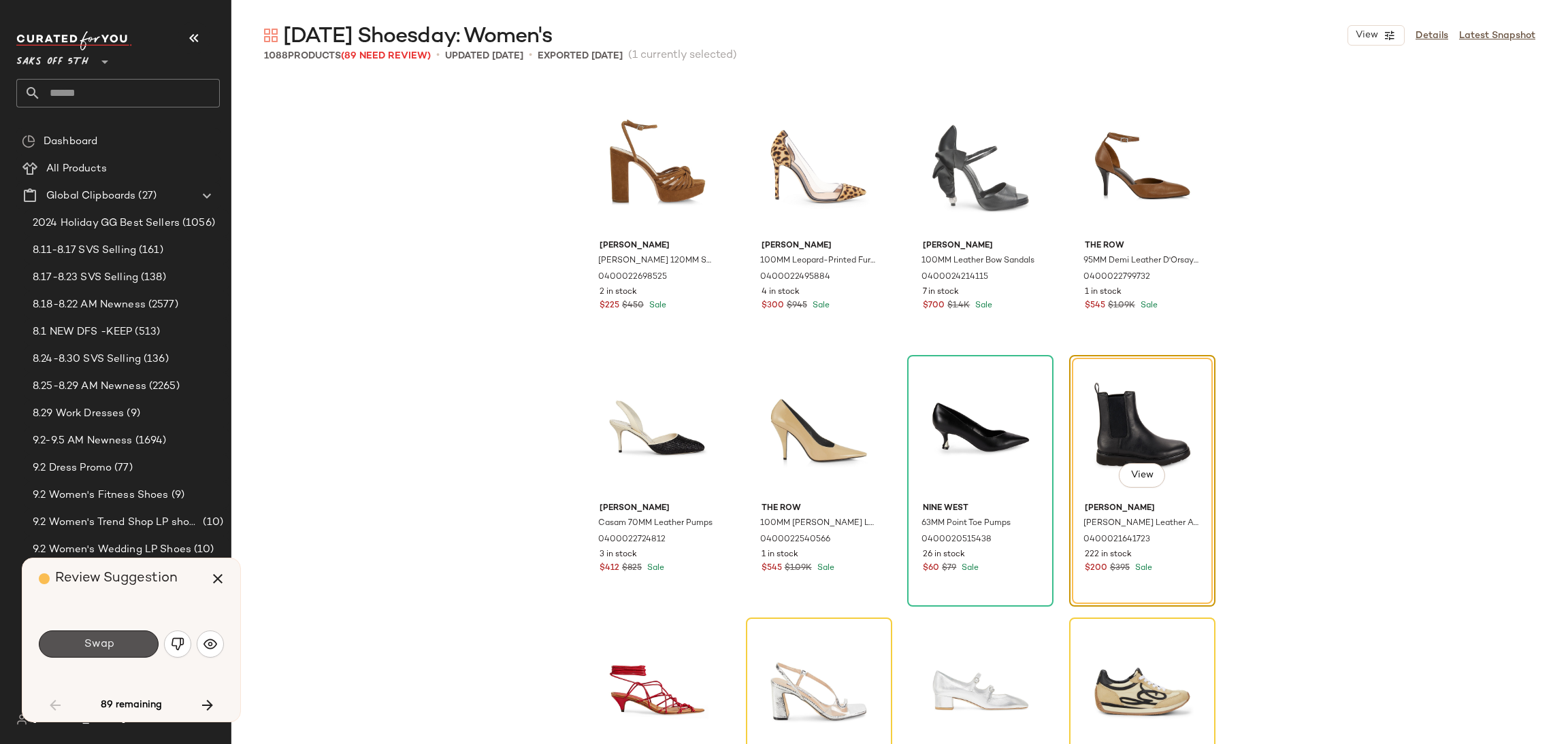
click at [128, 634] on button "Swap" at bounding box center [98, 645] width 120 height 28
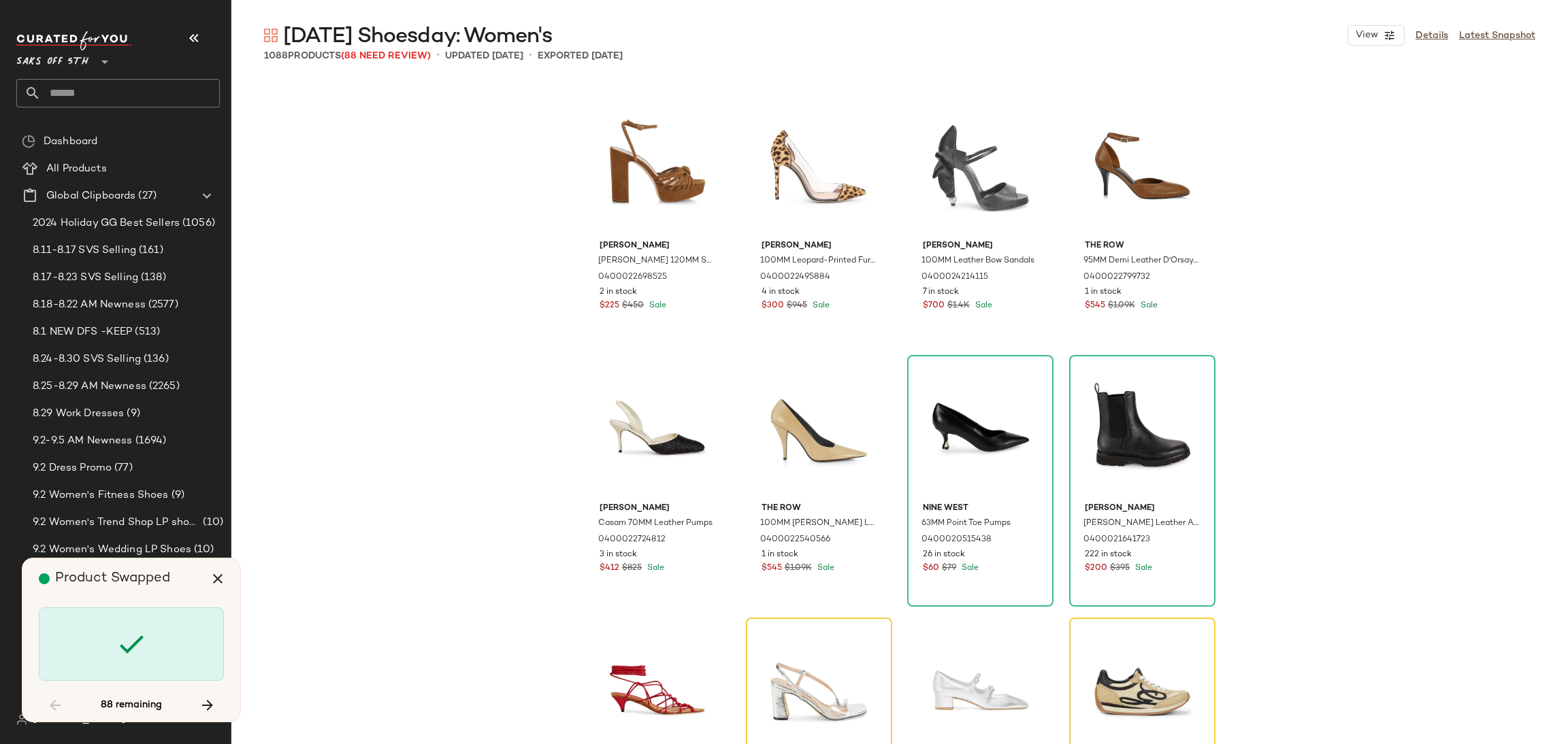
click at [128, 634] on icon at bounding box center [131, 644] width 33 height 33
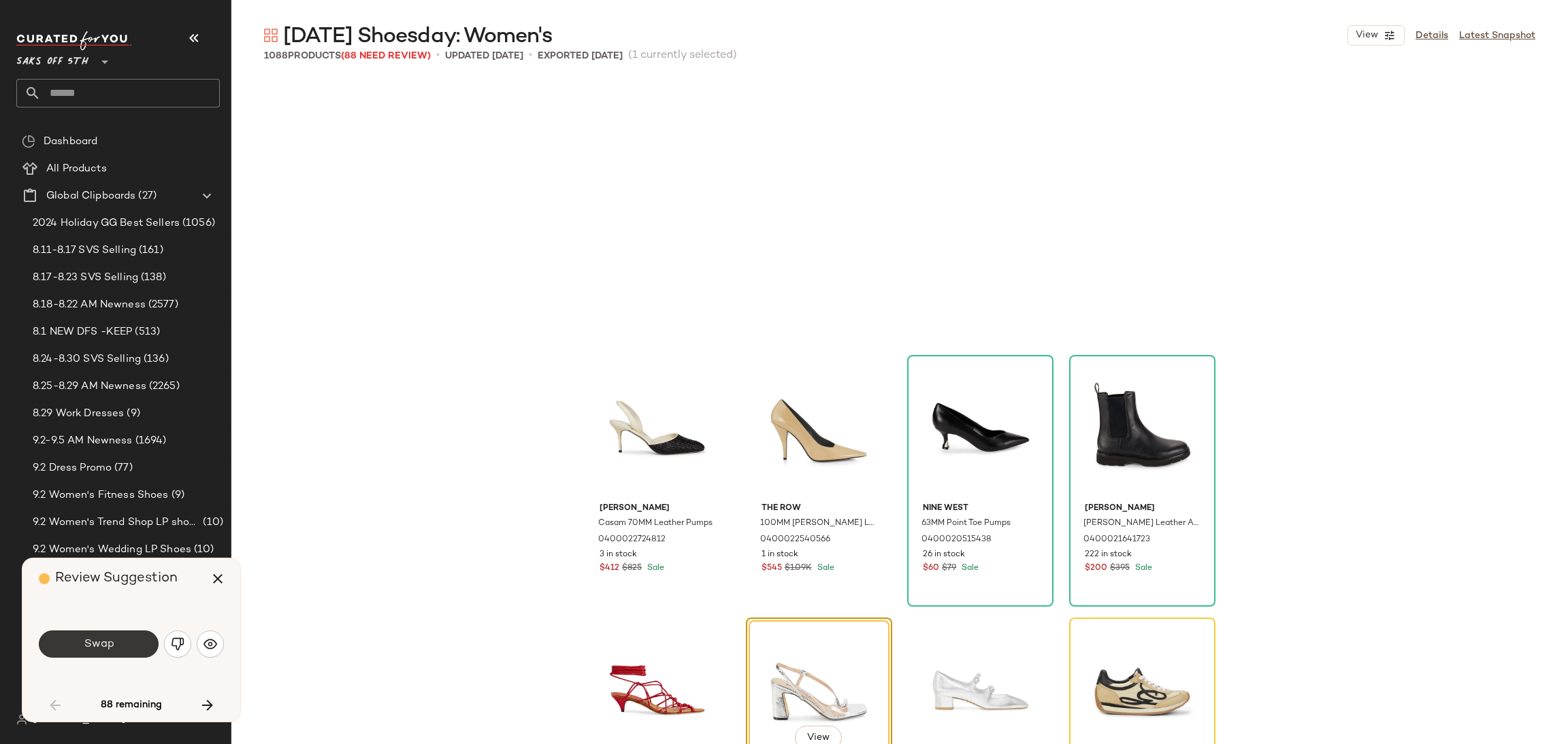
scroll to position [2100, 0]
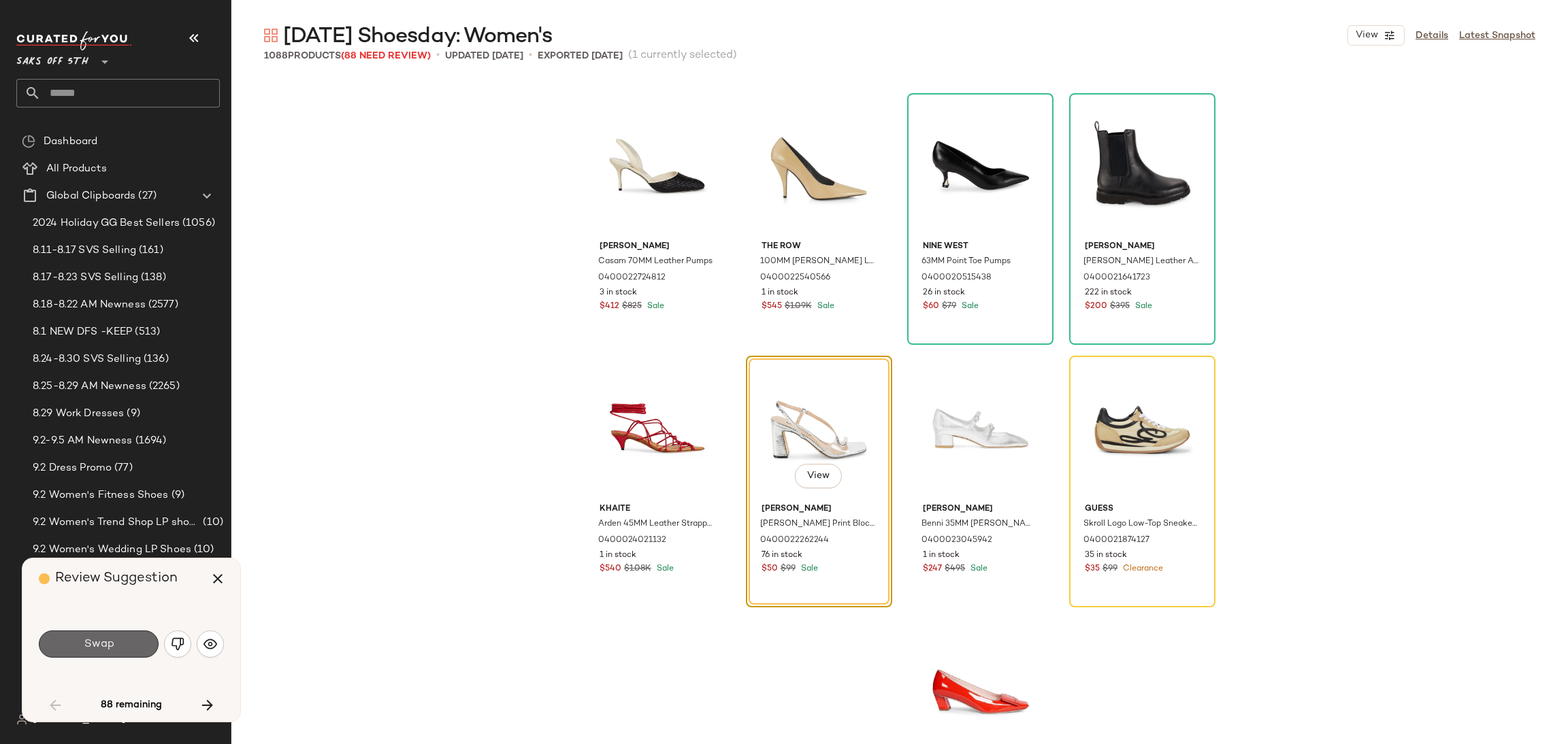
click at [128, 651] on button "Swap" at bounding box center [98, 645] width 120 height 28
click at [128, 651] on div "Swap" at bounding box center [98, 645] width 120 height 28
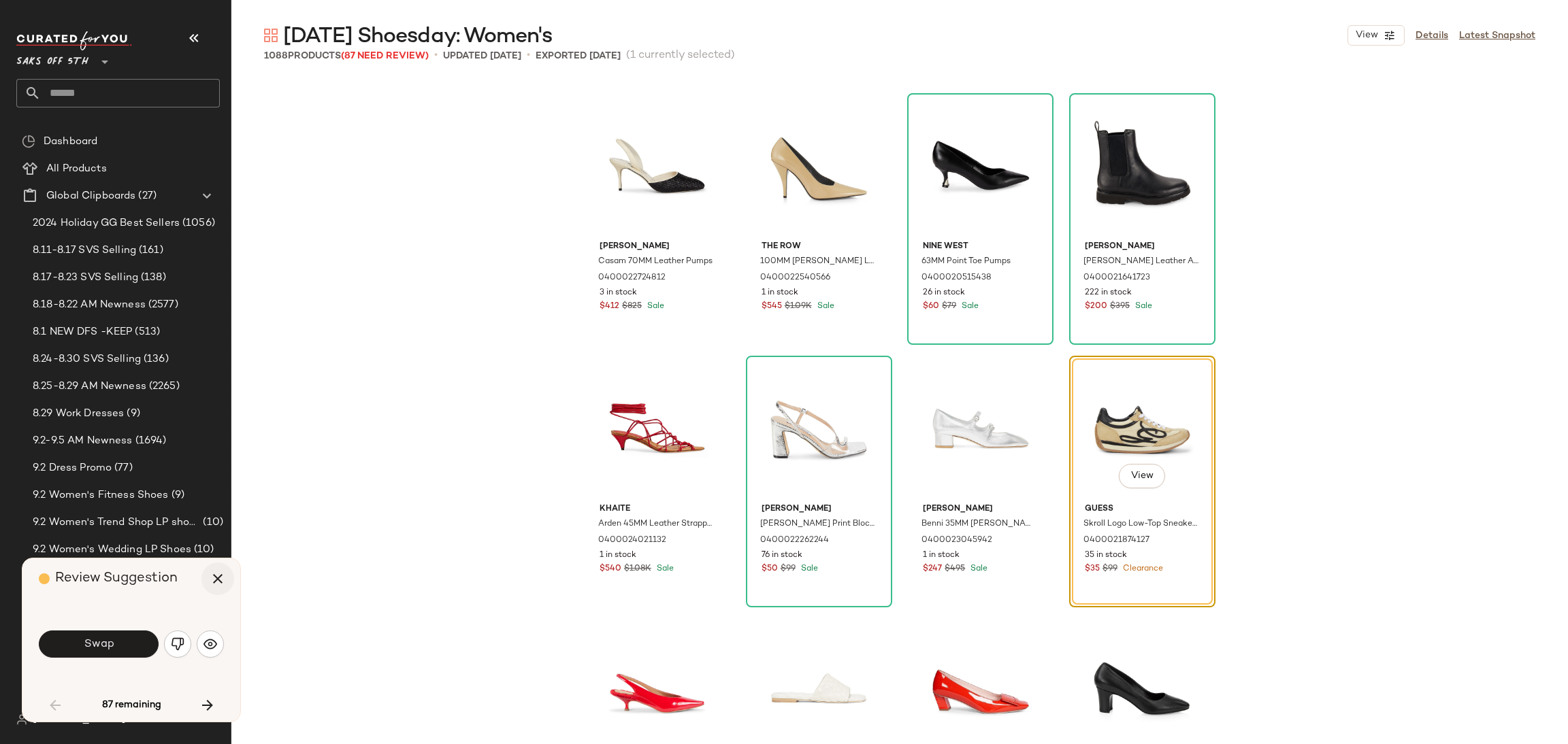
click at [218, 582] on icon "button" at bounding box center [218, 578] width 16 height 16
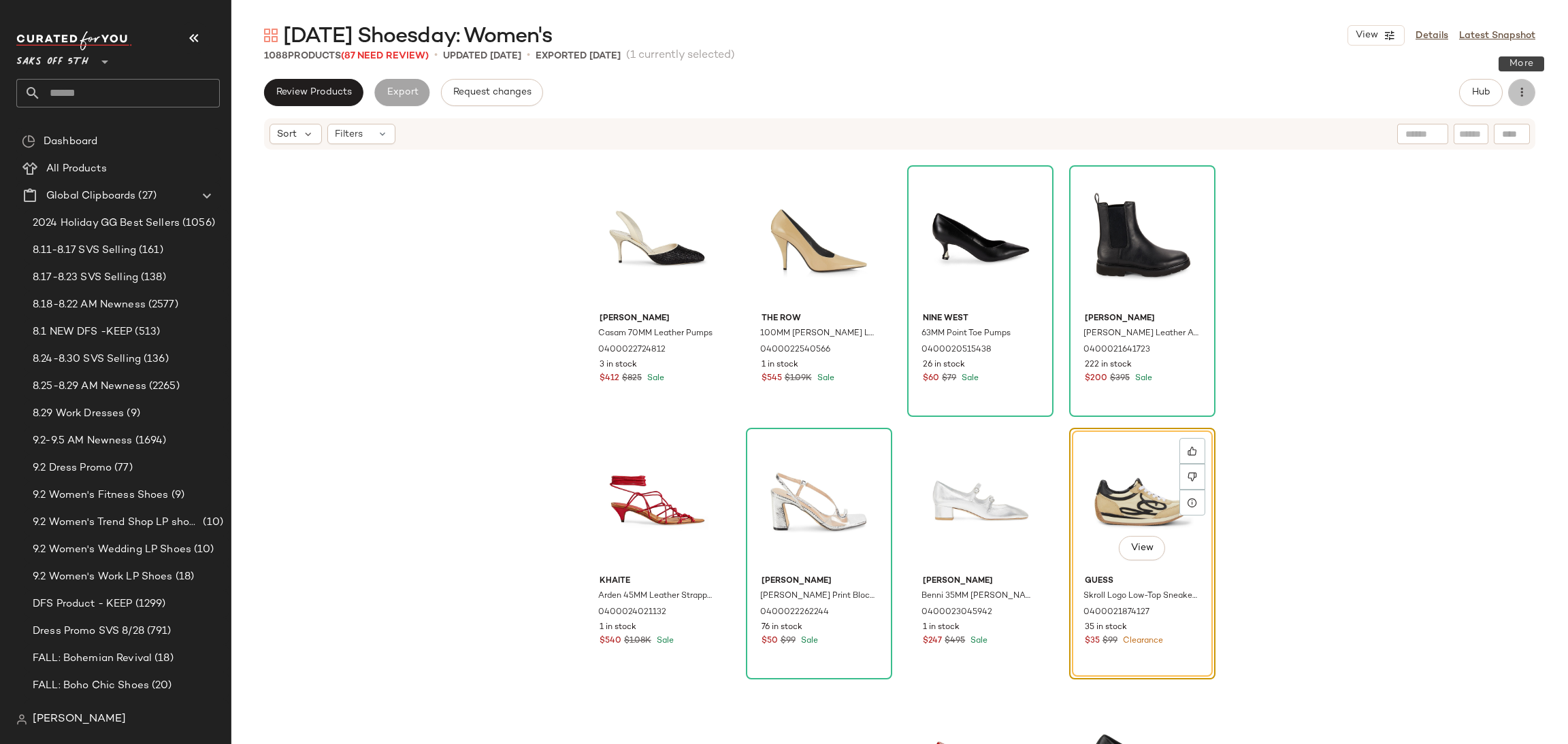
click at [1525, 91] on icon "button" at bounding box center [1521, 92] width 14 height 14
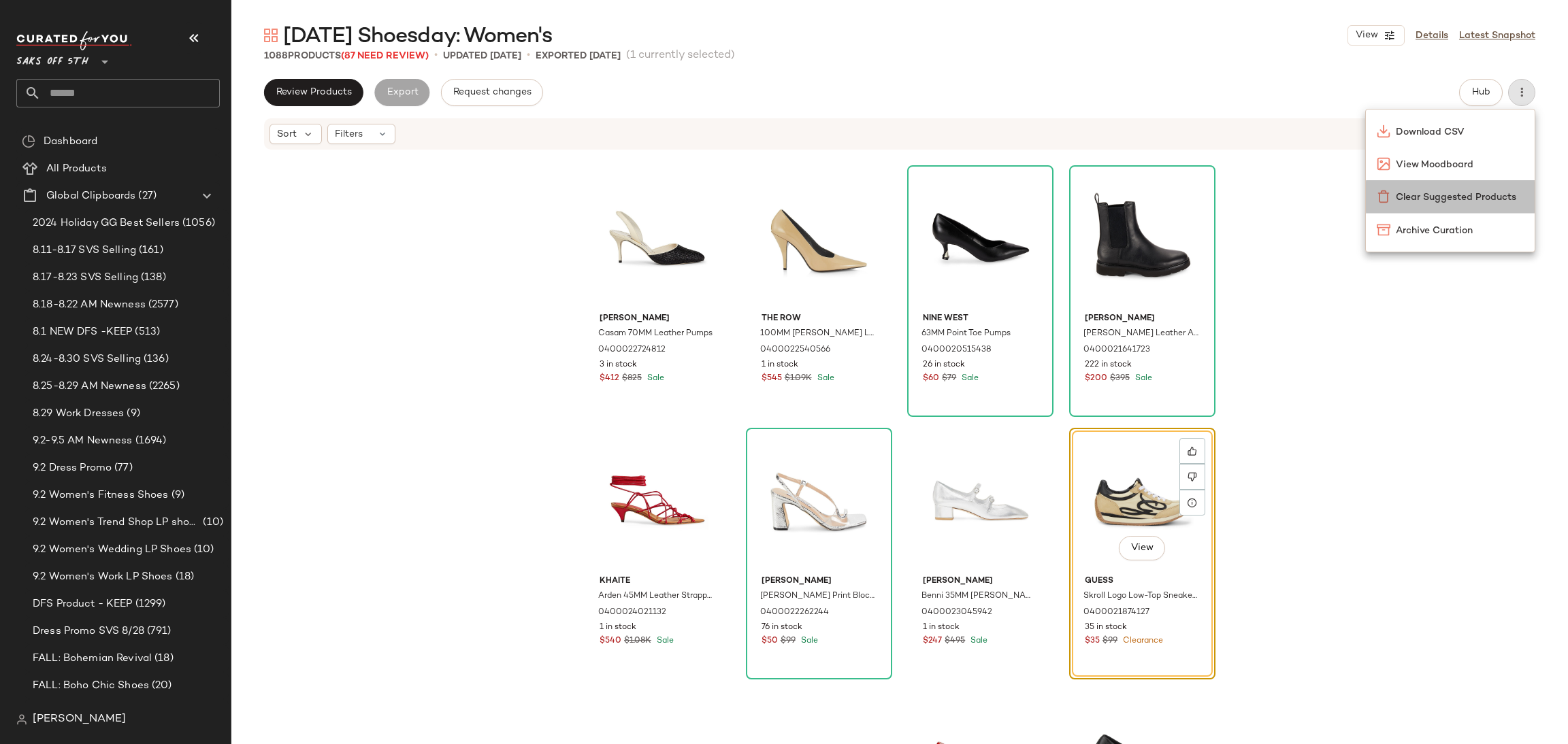
click at [1425, 198] on span "Clear Suggested Products" at bounding box center [1460, 198] width 128 height 15
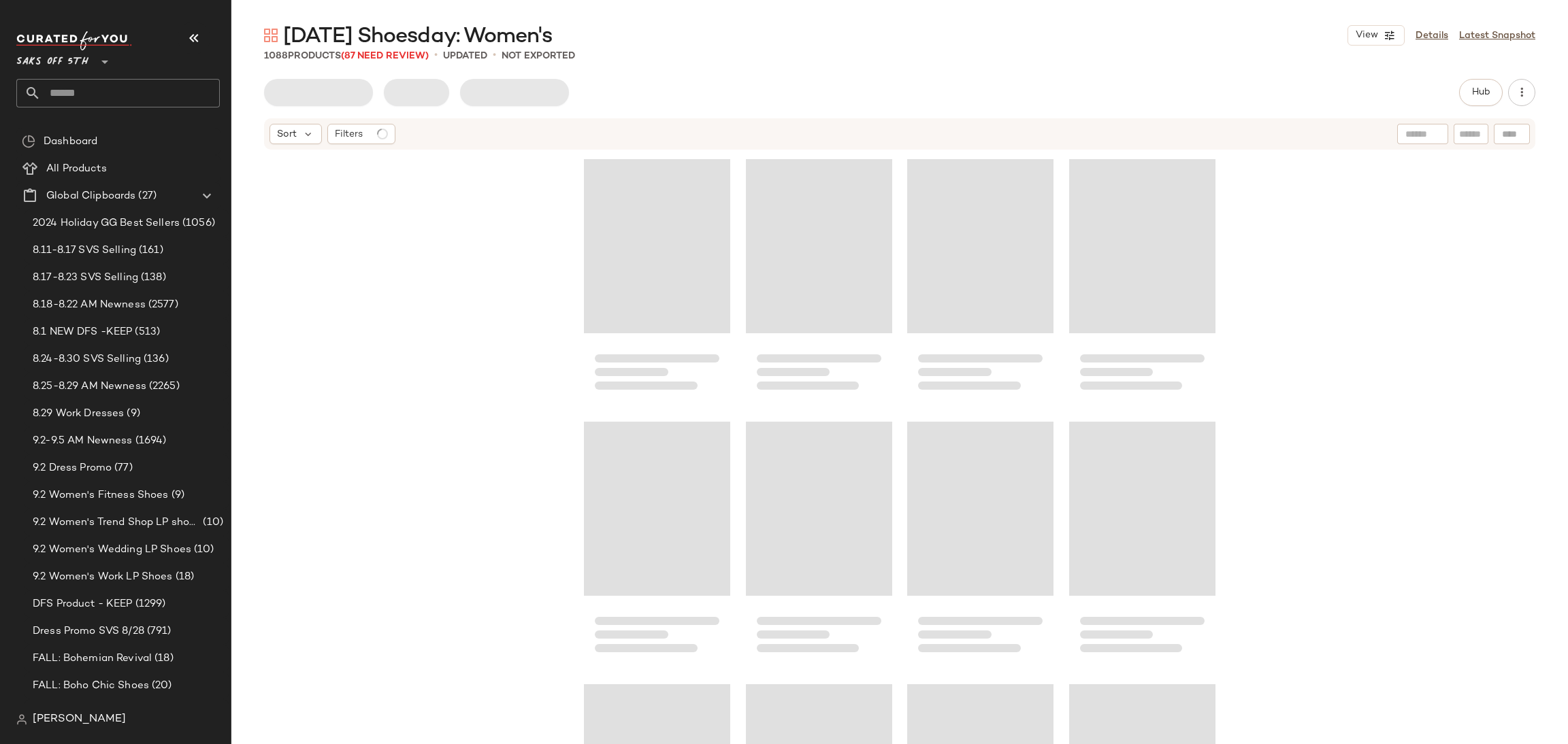
click at [374, 133] on div "Filters" at bounding box center [361, 134] width 68 height 21
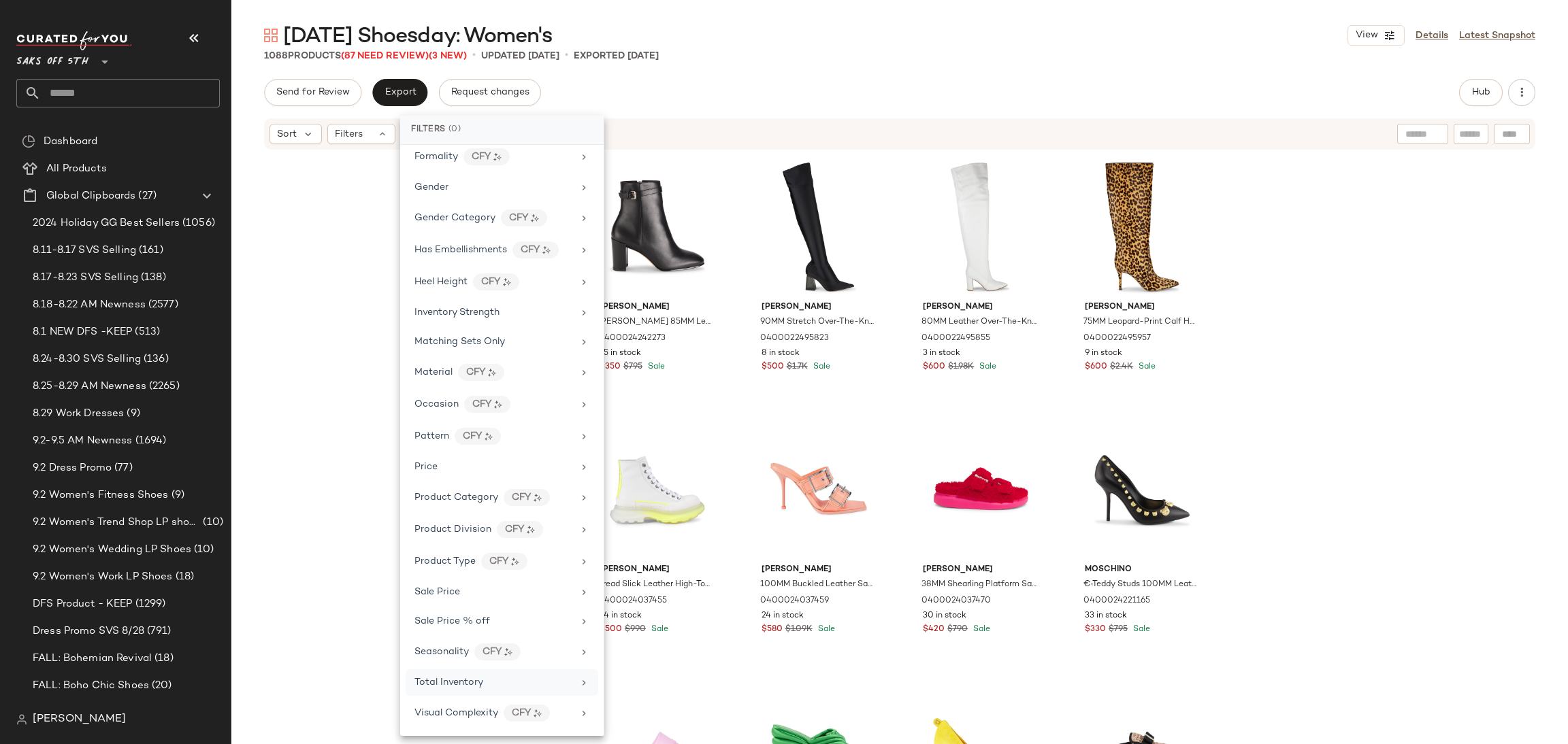
scroll to position [371, 0]
click at [466, 685] on span "Total Inventory" at bounding box center [449, 683] width 69 height 10
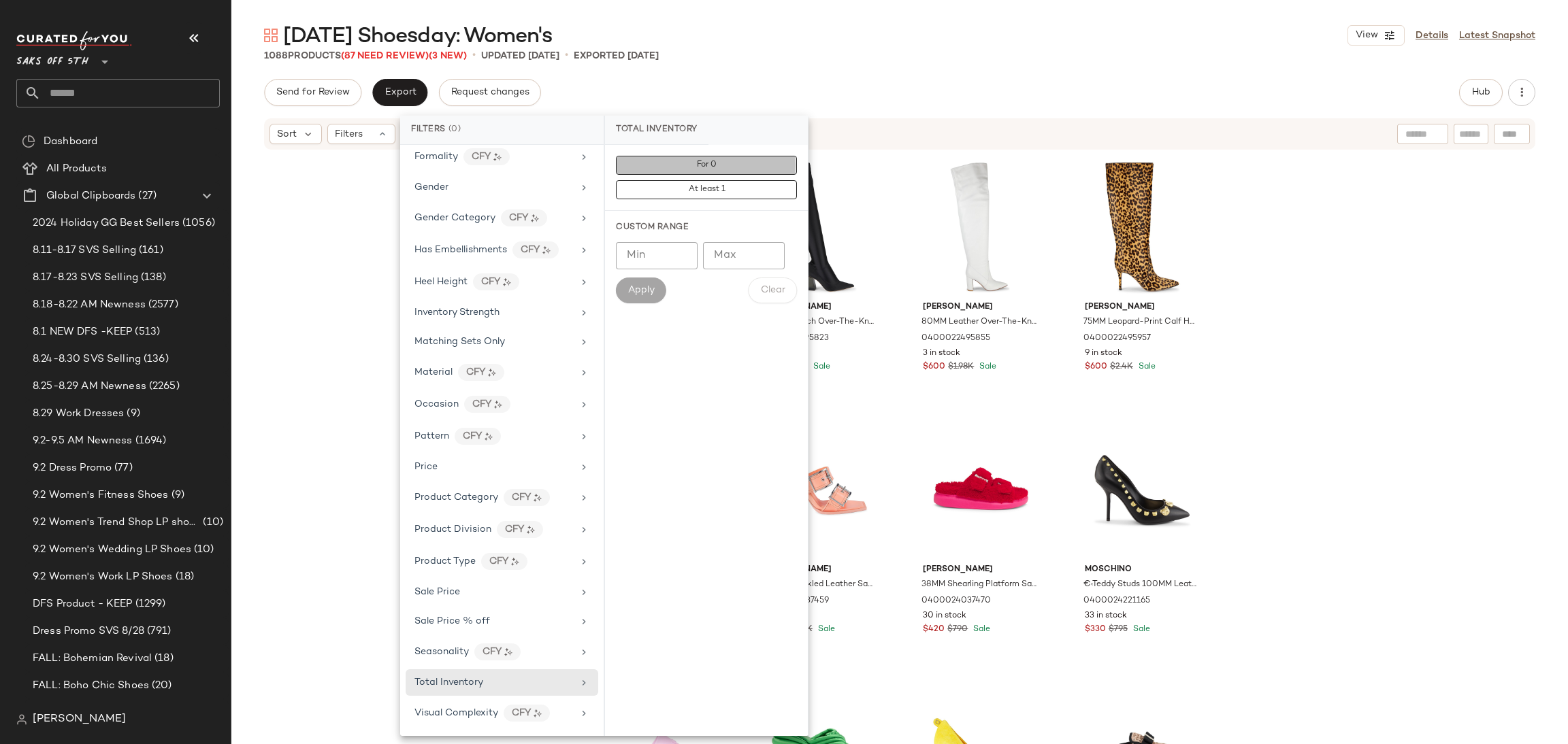
click at [676, 175] on button "For 0" at bounding box center [706, 165] width 181 height 19
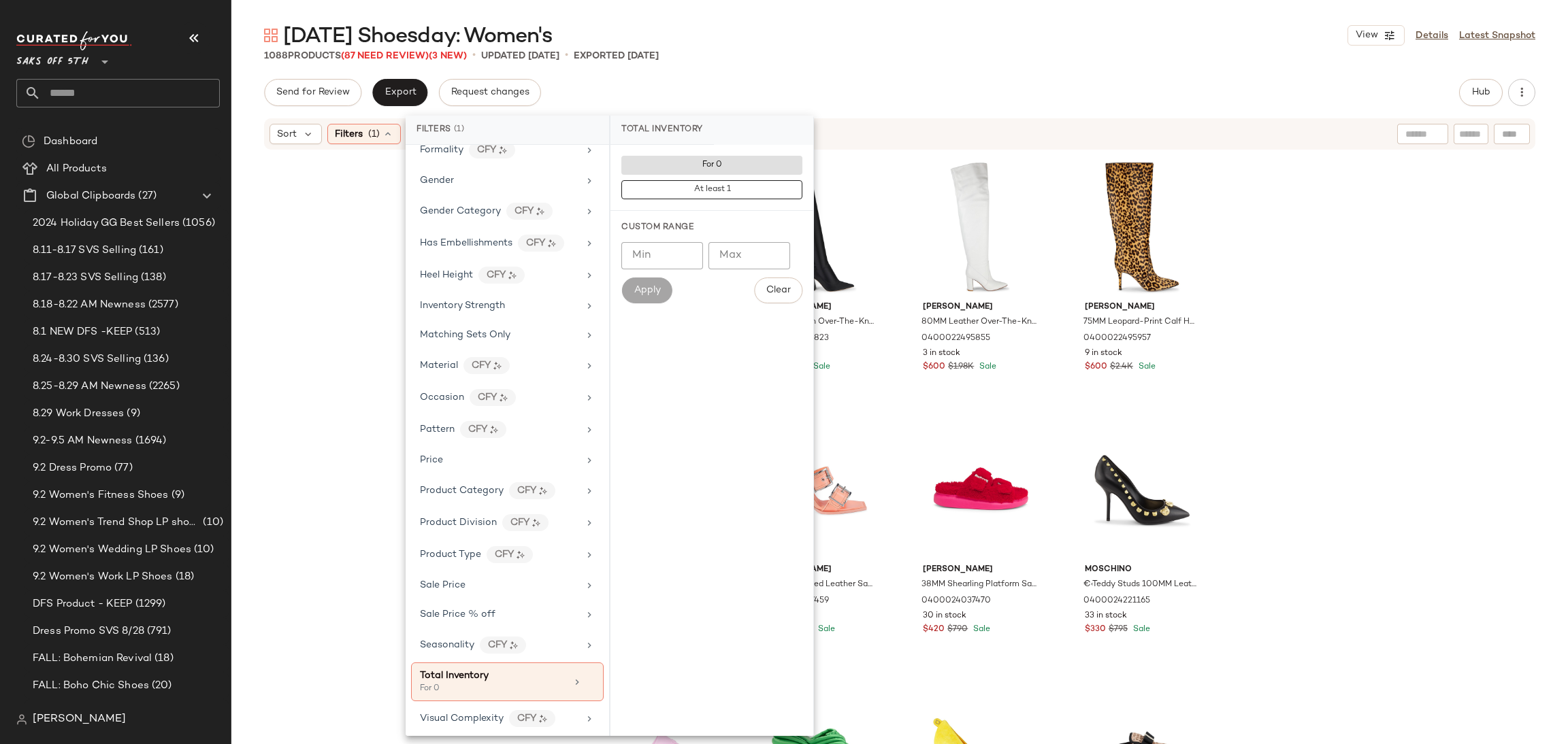
click at [831, 11] on main "[DATE] Shoesday: Women's View Details Latest Snapshot 1088 Products (87 Need Re…" at bounding box center [784, 372] width 1568 height 744
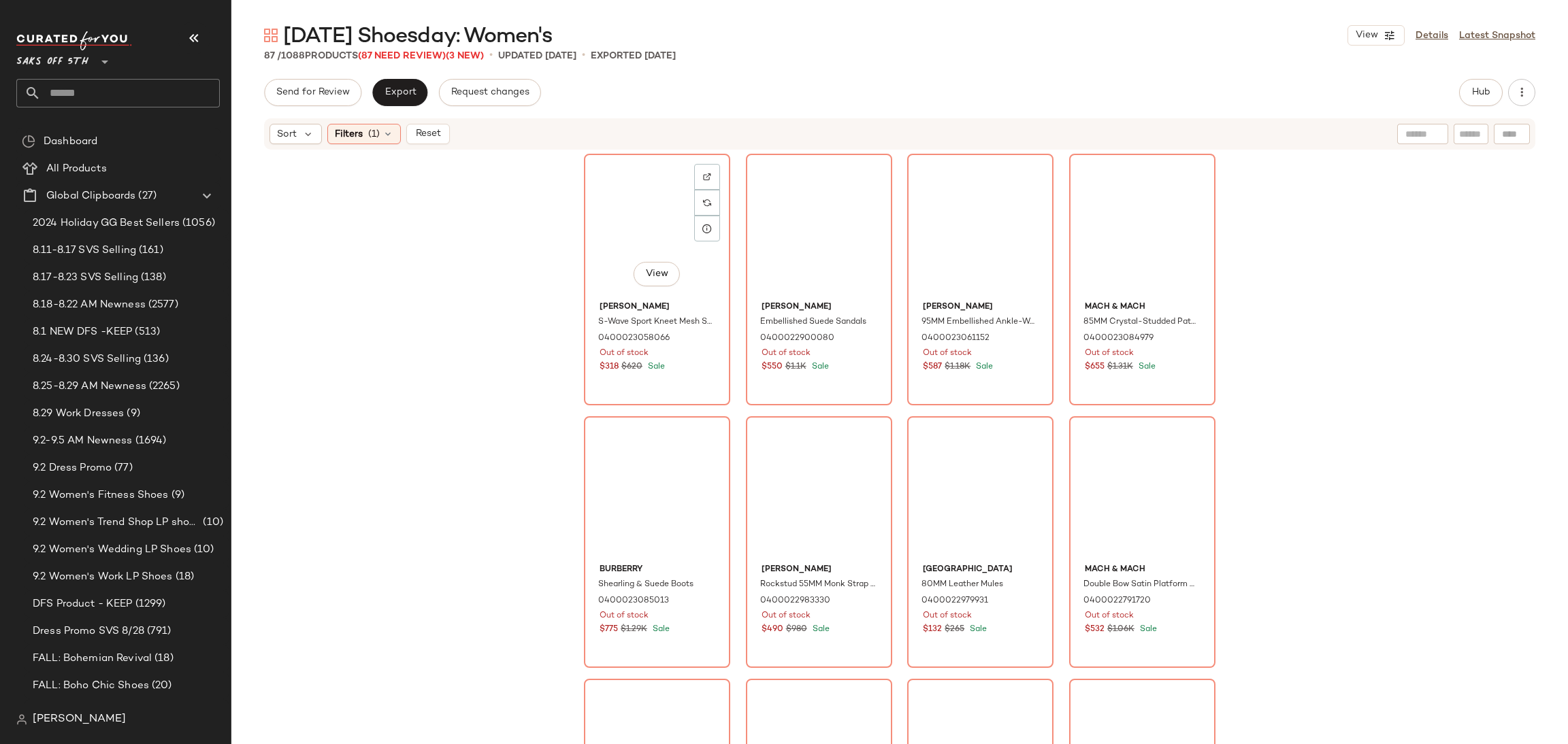
click at [616, 212] on div "View" at bounding box center [657, 227] width 136 height 137
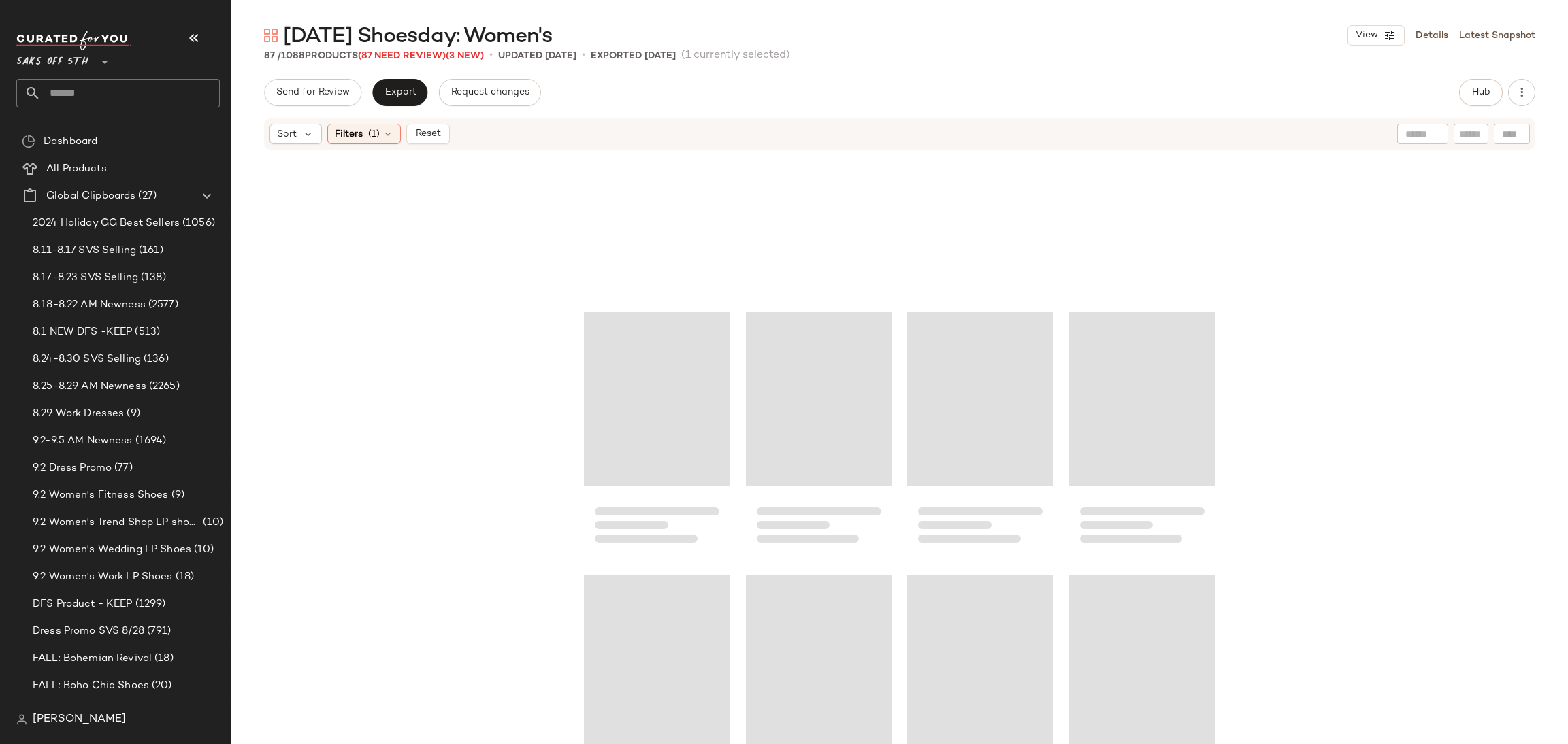
scroll to position [5145, 0]
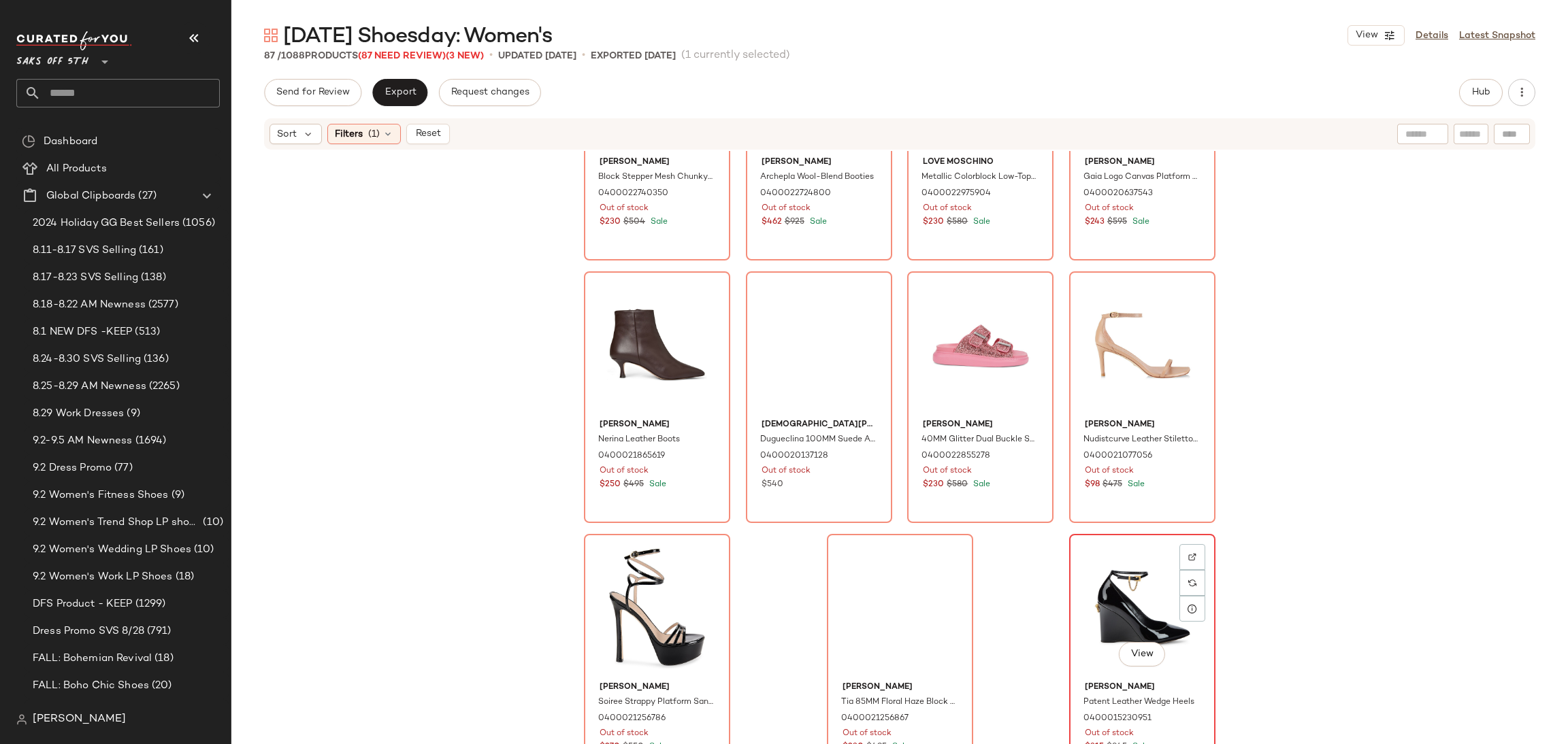
click at [1100, 560] on div "View" at bounding box center [1142, 607] width 136 height 137
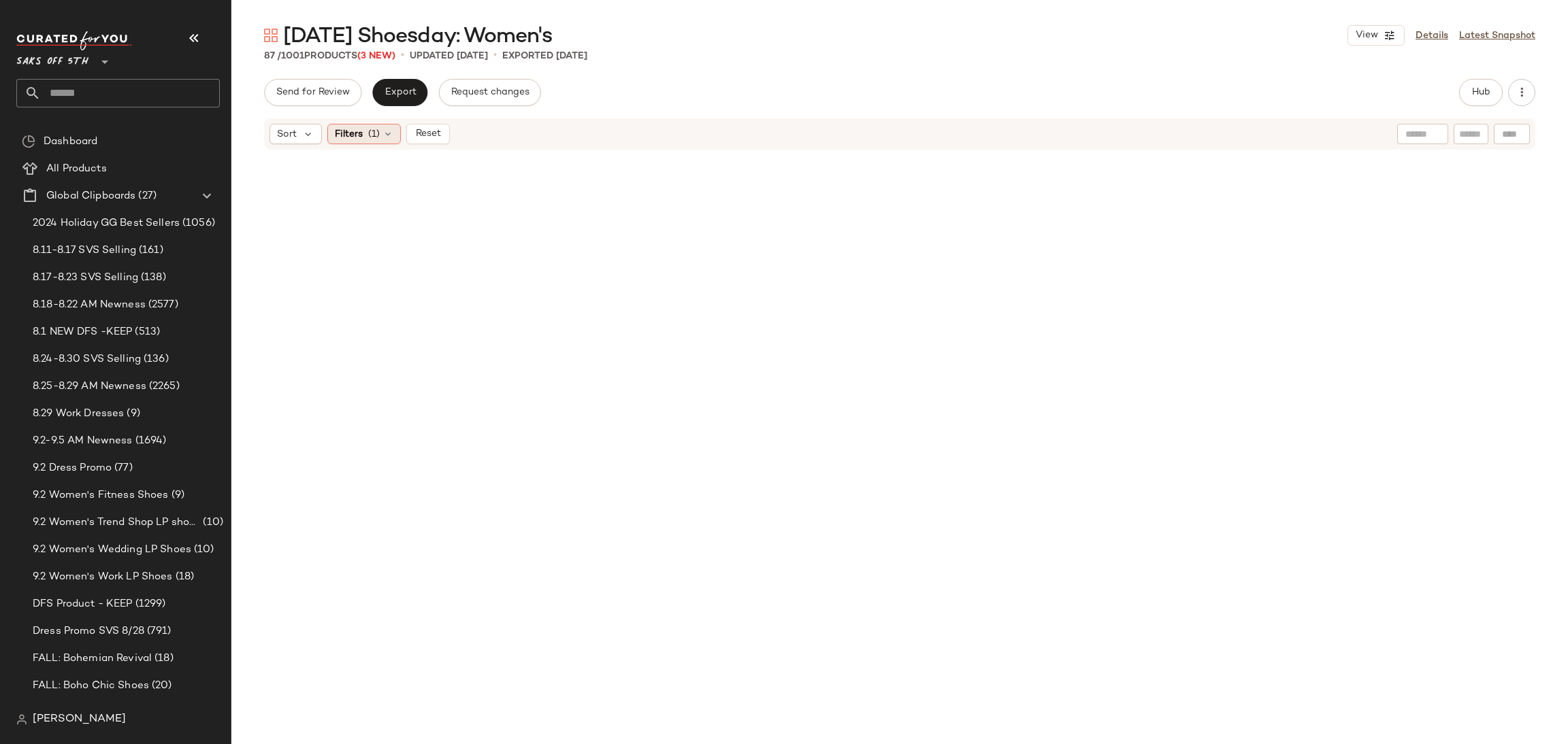
click at [363, 130] on div "Filters (1)" at bounding box center [364, 134] width 73 height 21
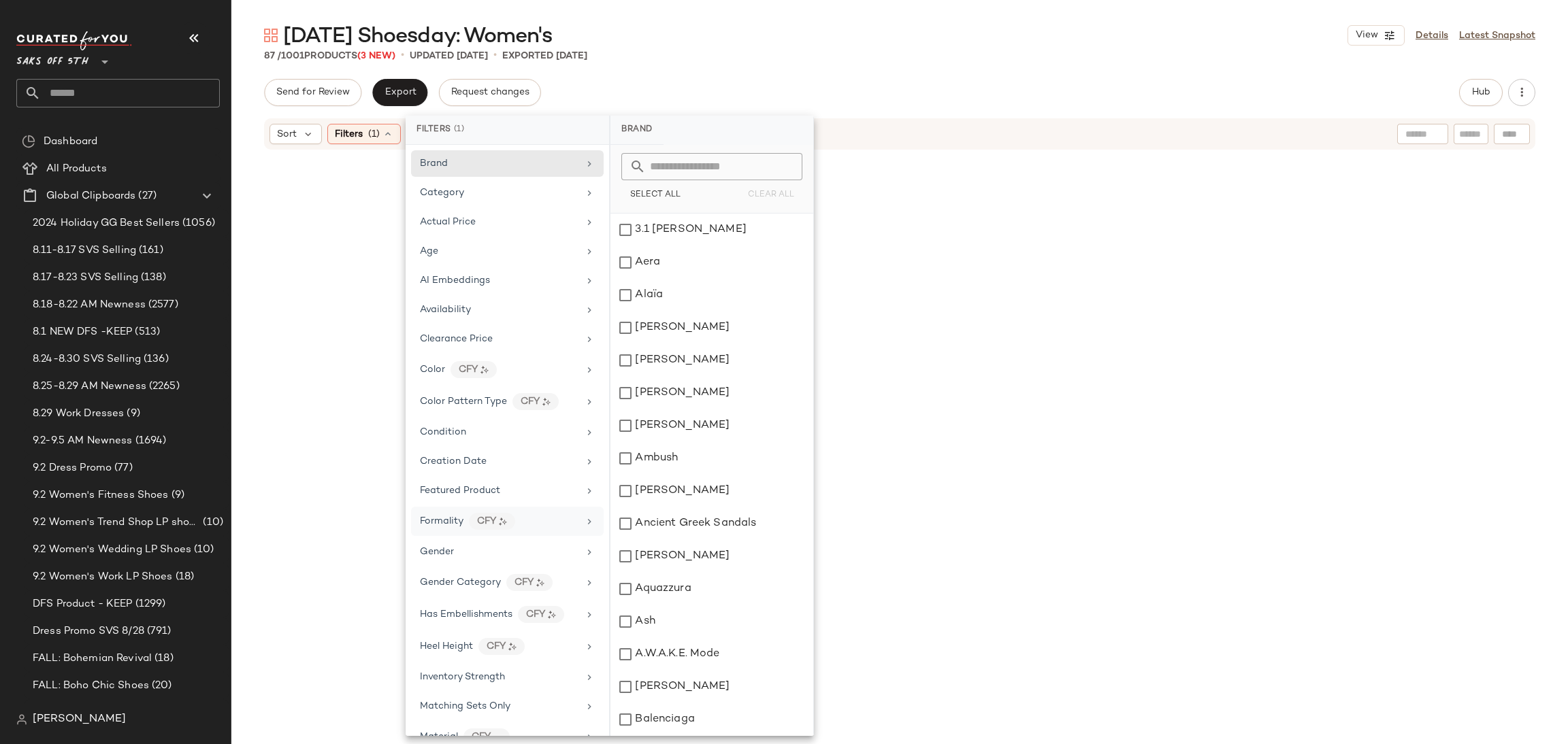
scroll to position [384, 0]
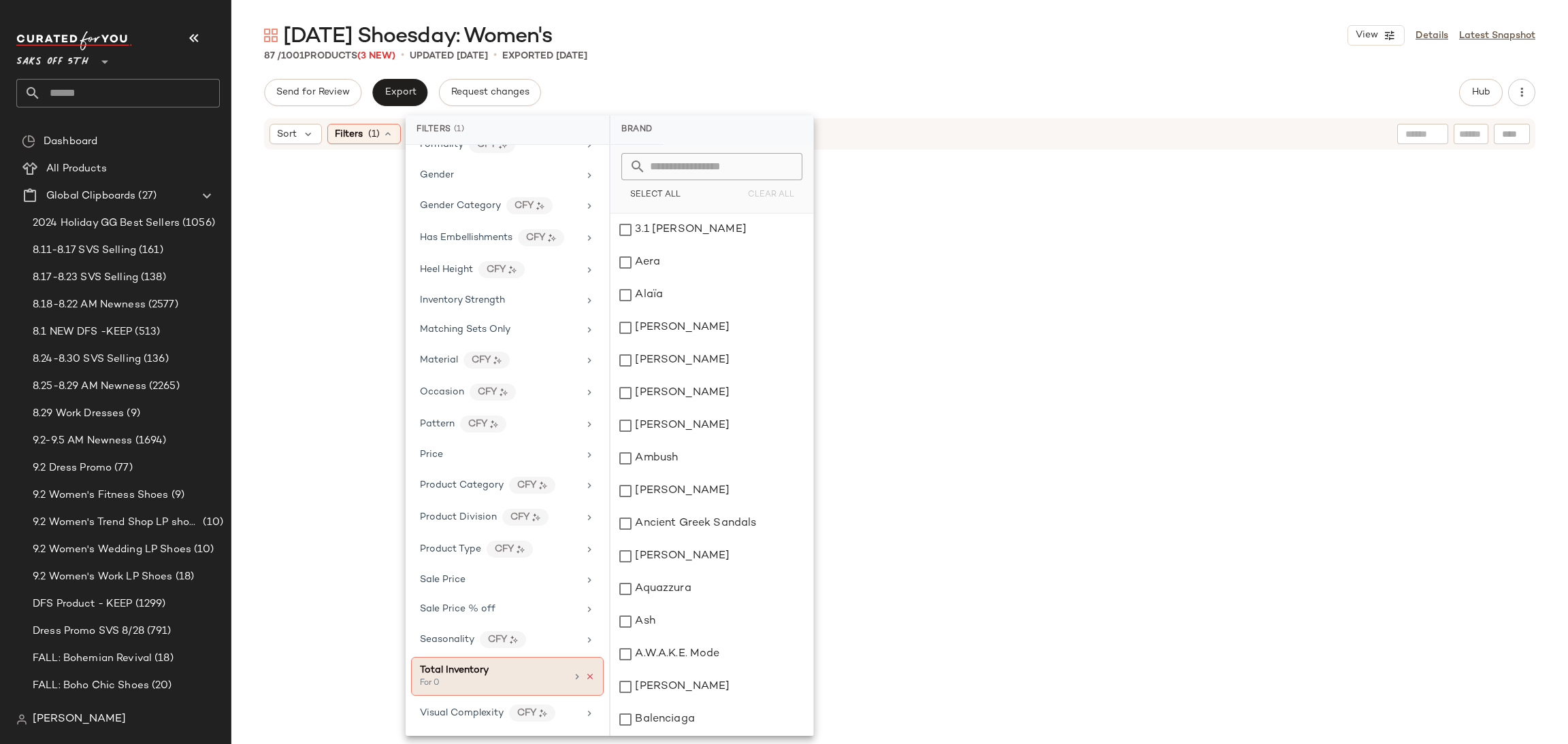
click at [585, 674] on icon at bounding box center [590, 677] width 9 height 9
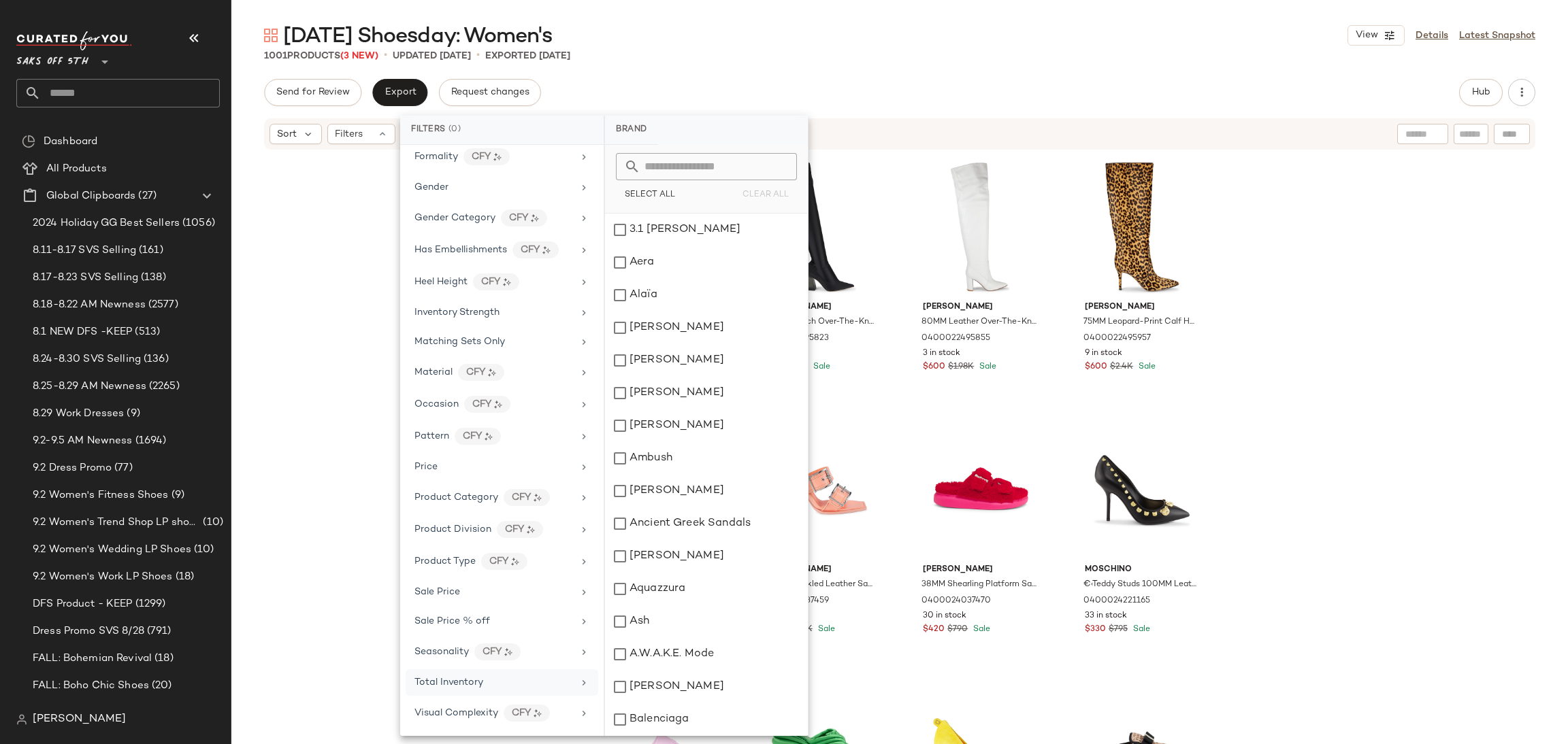
click at [1109, 47] on div "[DATE] Shoesday: Women's View Details Latest Snapshot" at bounding box center [900, 35] width 1337 height 28
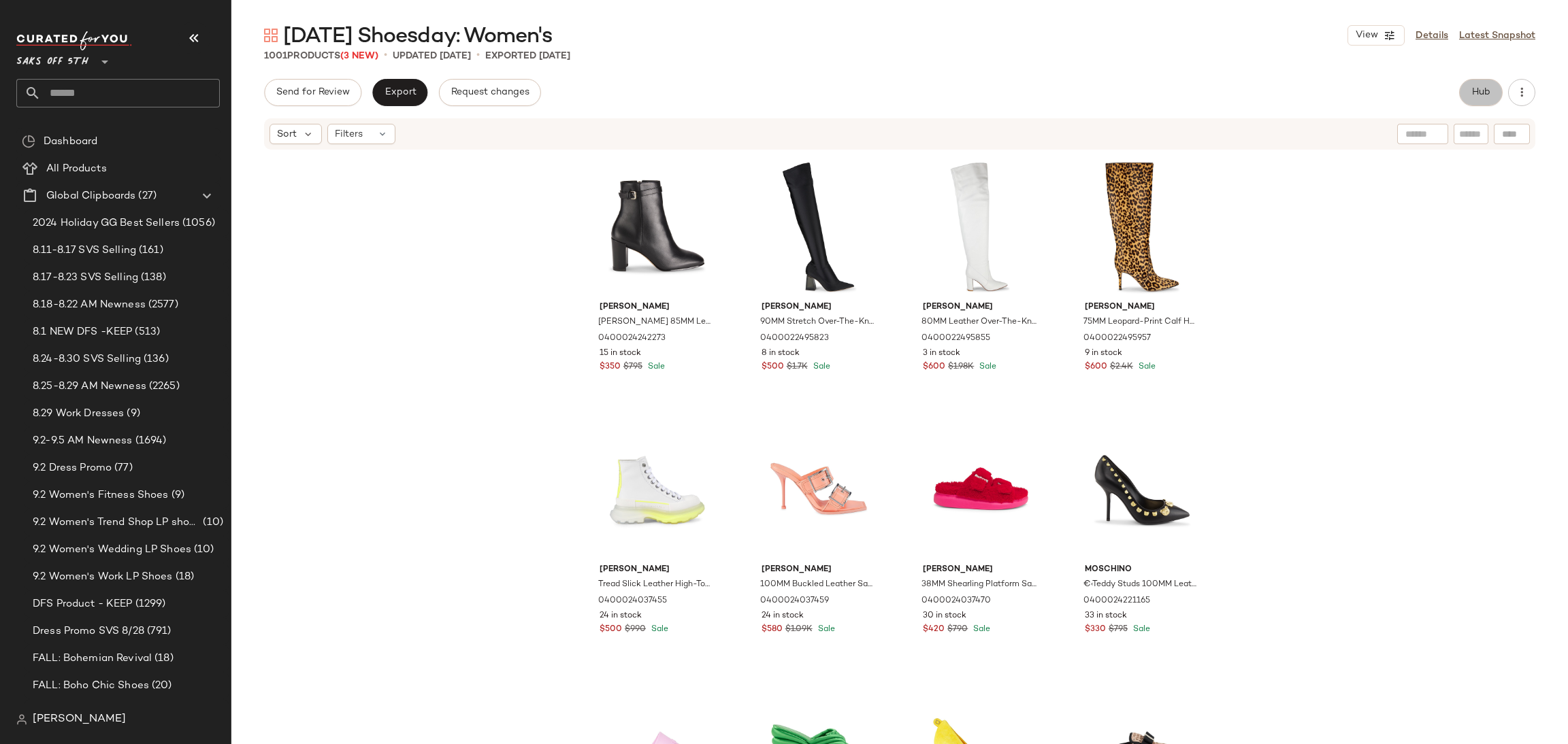
click at [1469, 91] on button "Hub" at bounding box center [1481, 92] width 43 height 28
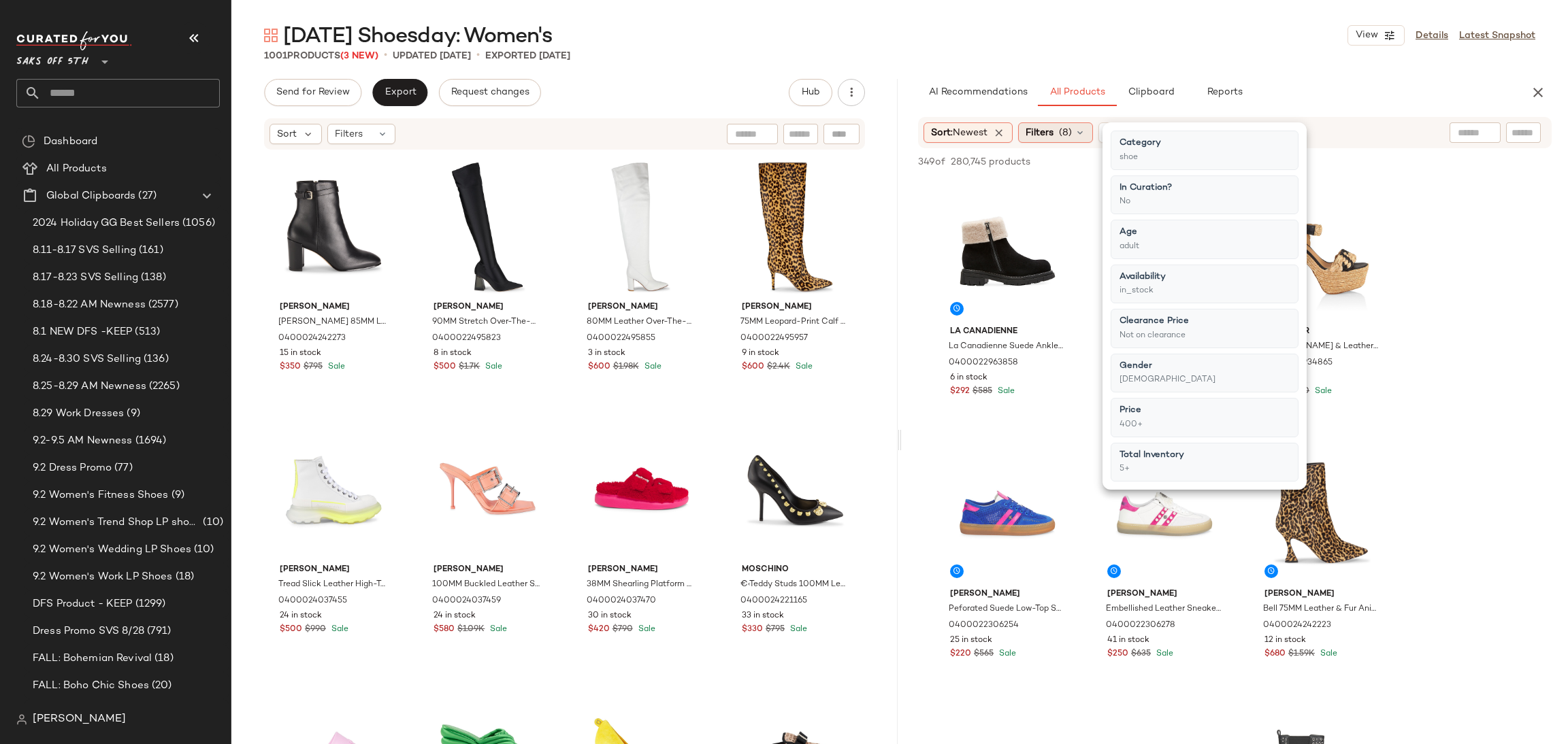
click at [1045, 131] on span "Filters" at bounding box center [1040, 133] width 28 height 15
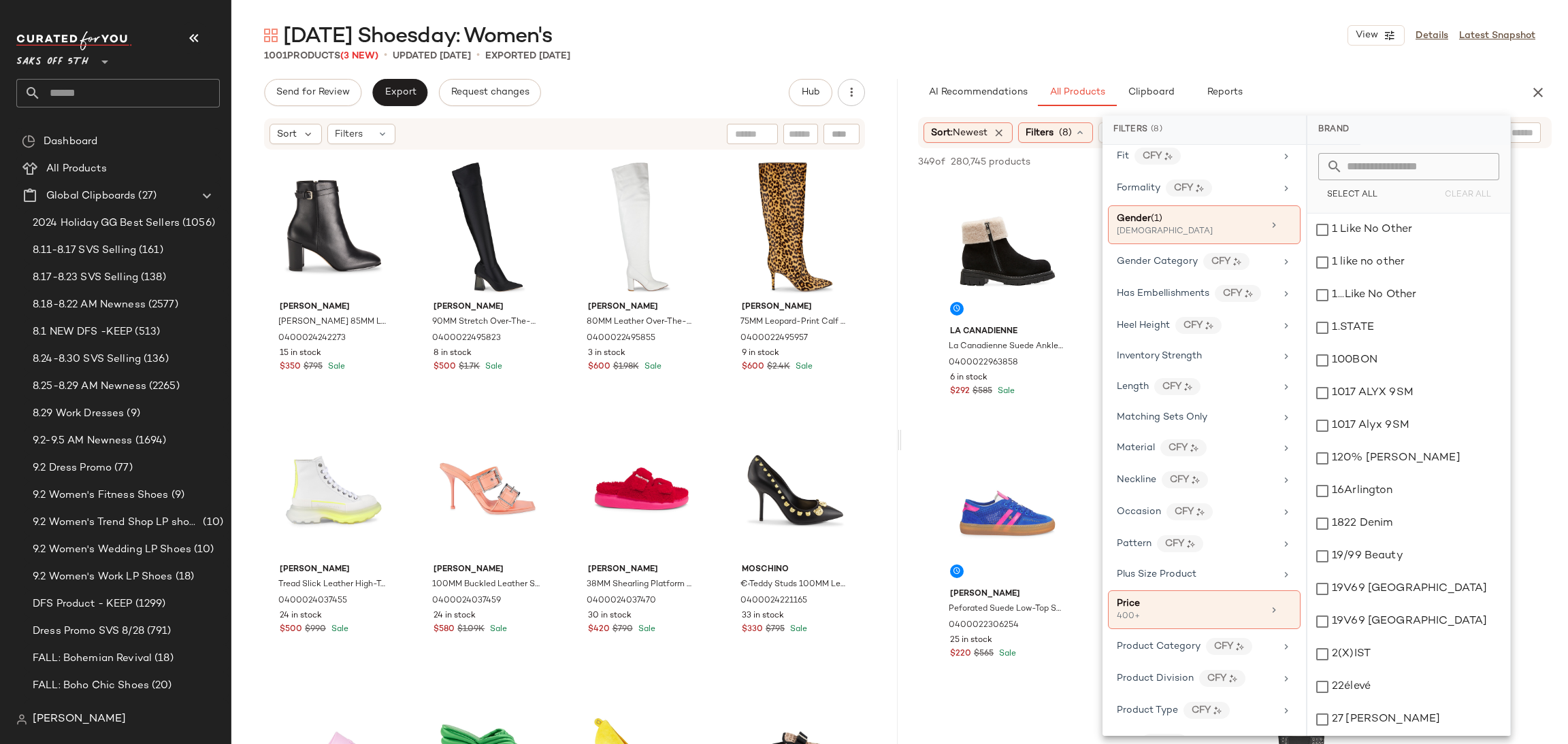
scroll to position [443, 0]
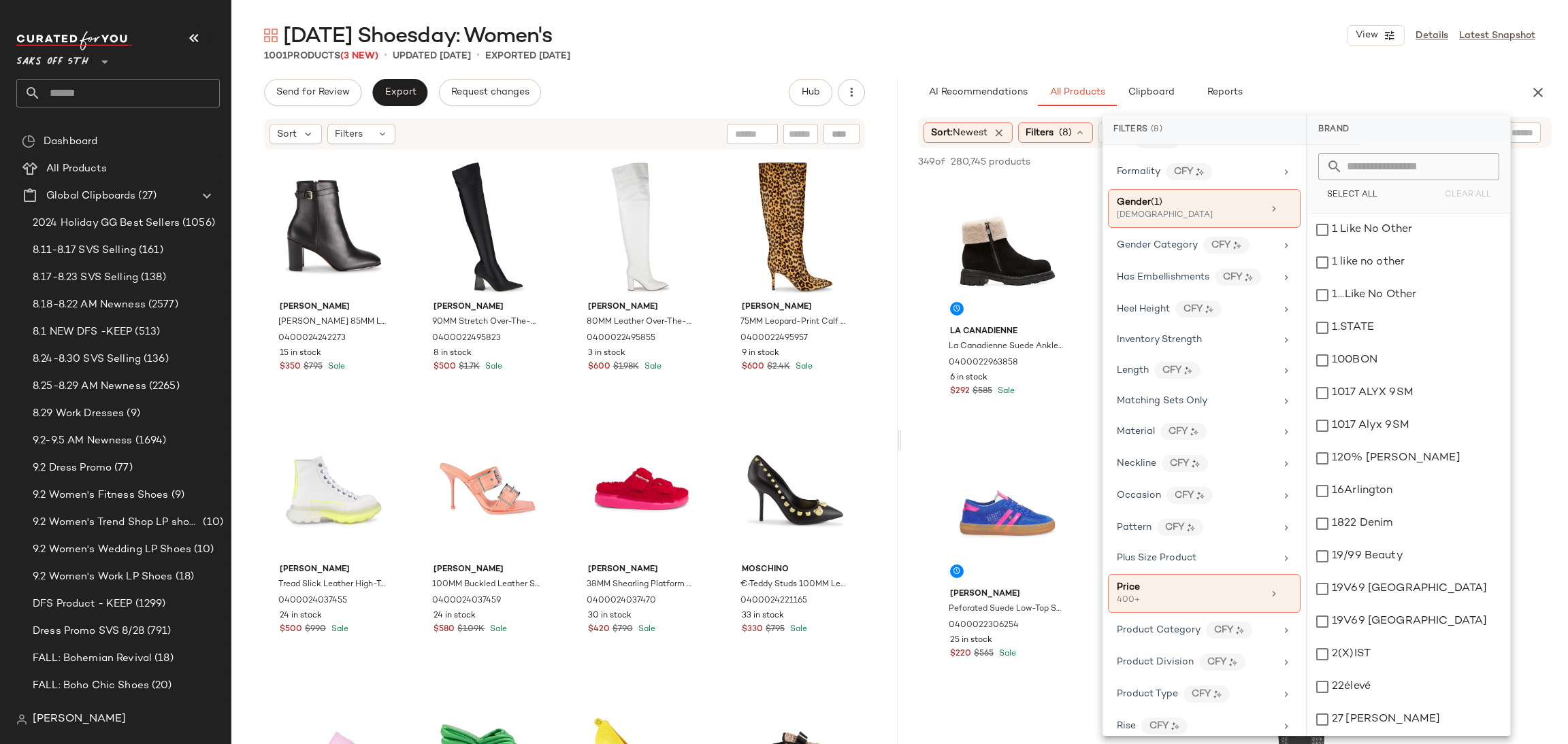
click at [1011, 50] on div "1001 Products (3 New) • updated [DATE] • Exported [DATE]" at bounding box center [900, 56] width 1337 height 14
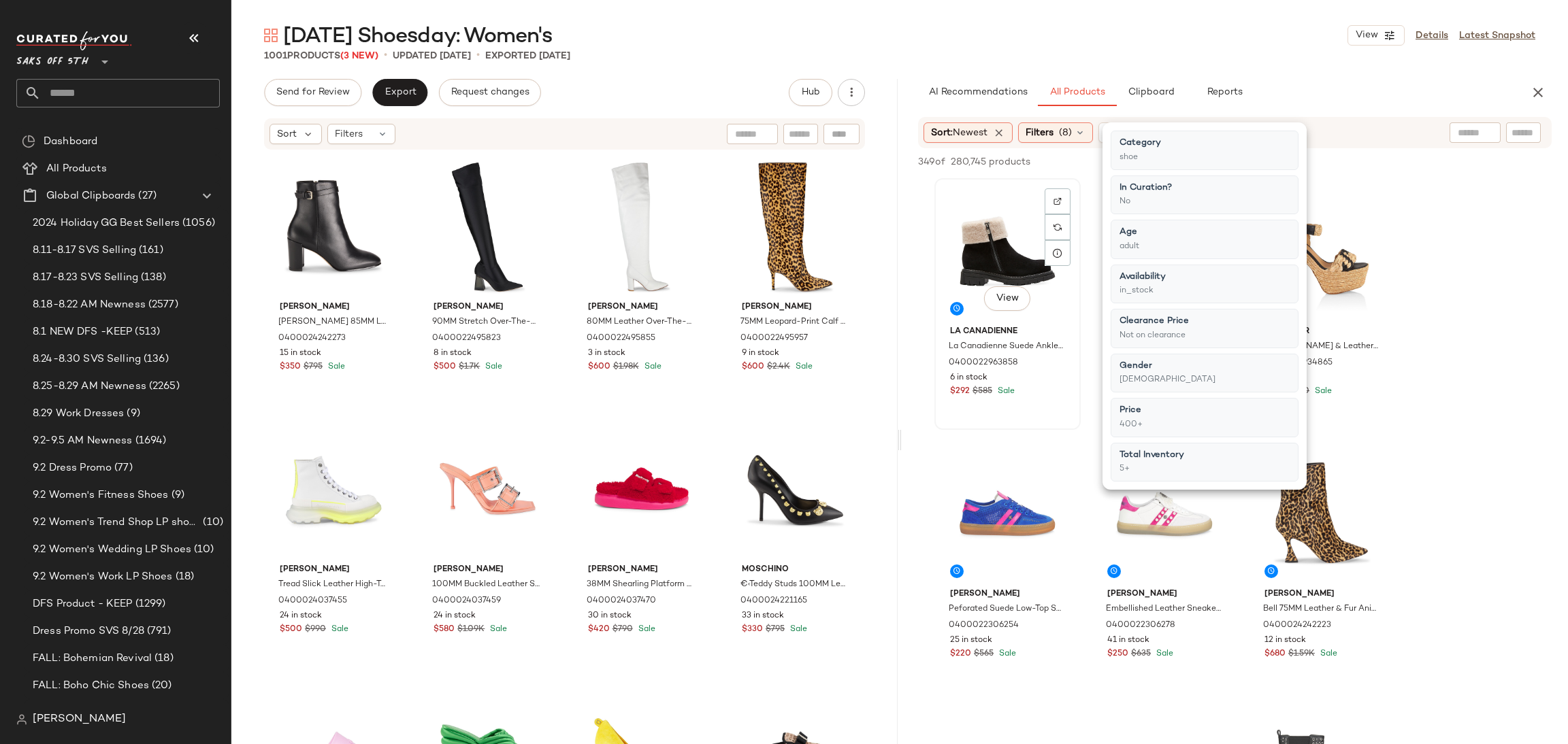
click at [978, 240] on div "View" at bounding box center [1008, 251] width 136 height 137
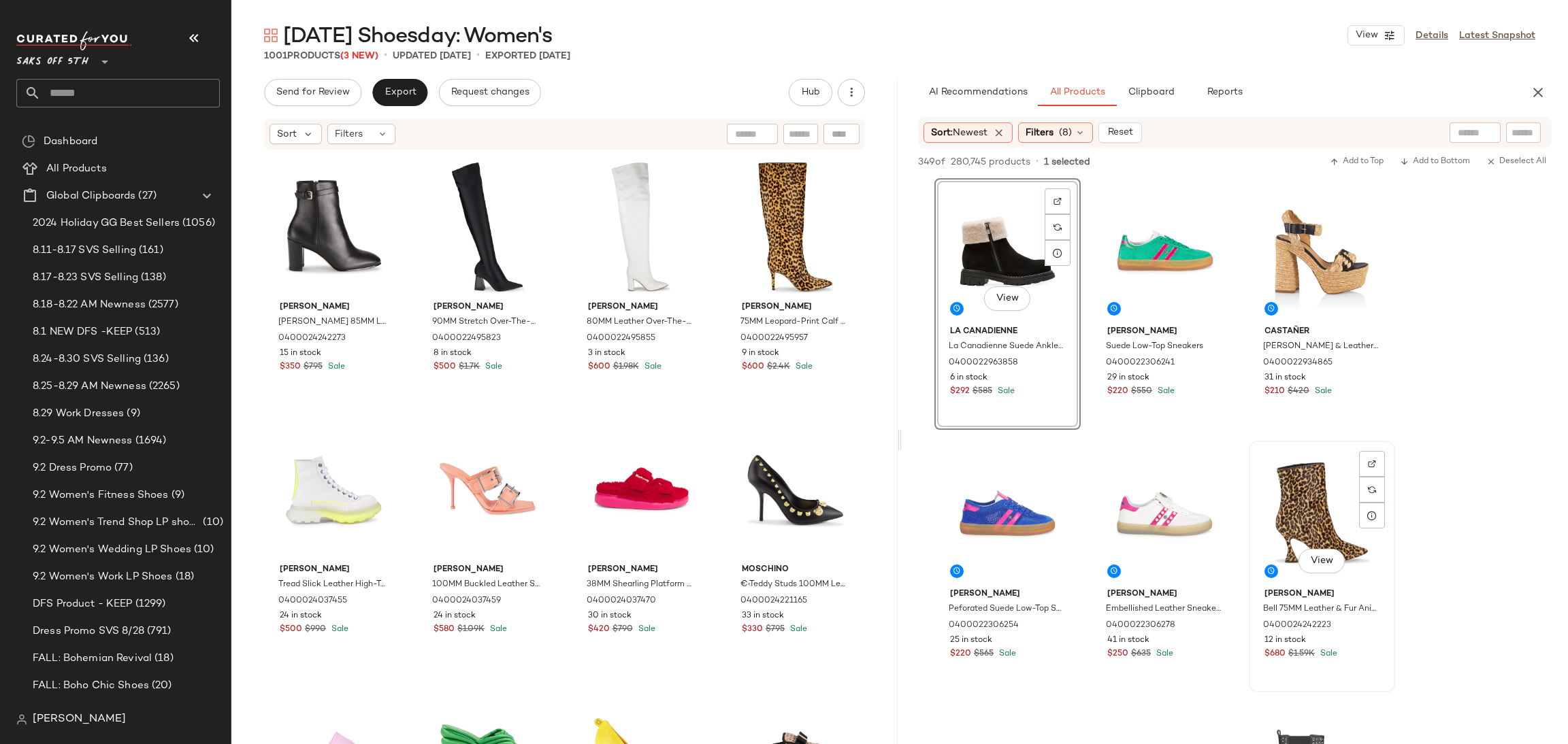
click at [1296, 519] on div "View" at bounding box center [1322, 514] width 136 height 137
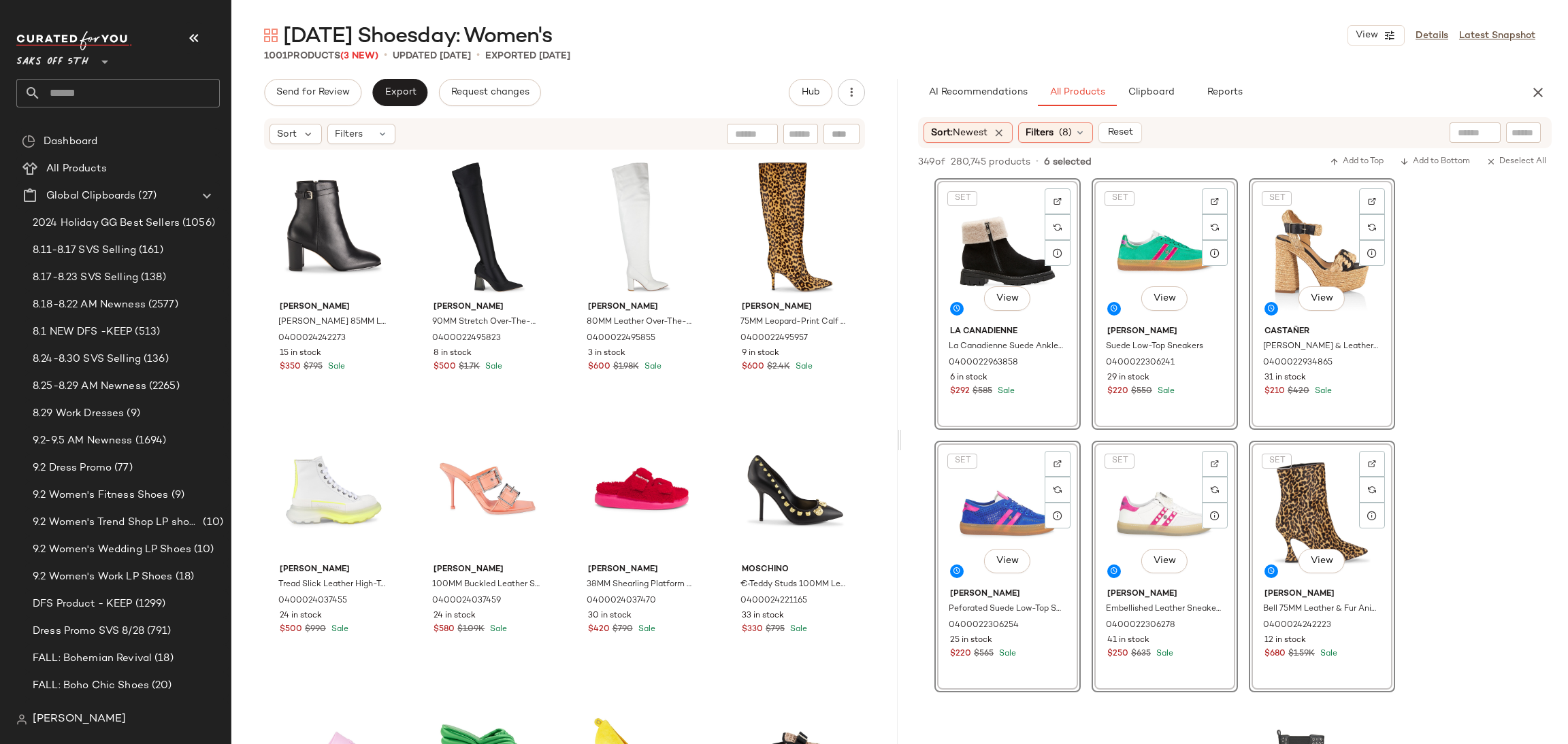
click at [1361, 152] on div "349 of 280,745 products • 6 selected Add to Top Add to Bottom Deselect All" at bounding box center [1235, 163] width 667 height 30
click at [1361, 161] on span "Add to Top" at bounding box center [1356, 161] width 54 height 9
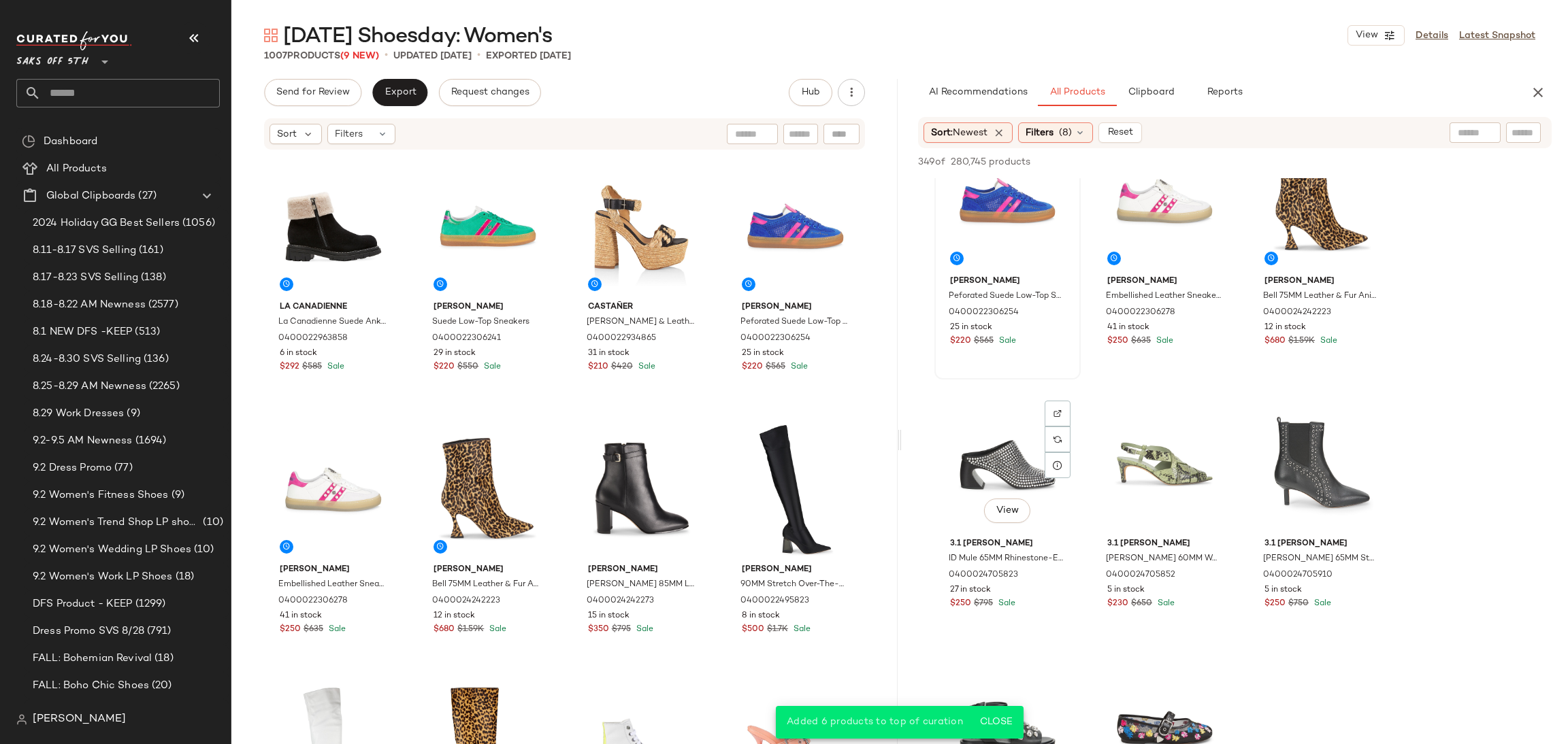
scroll to position [313, 0]
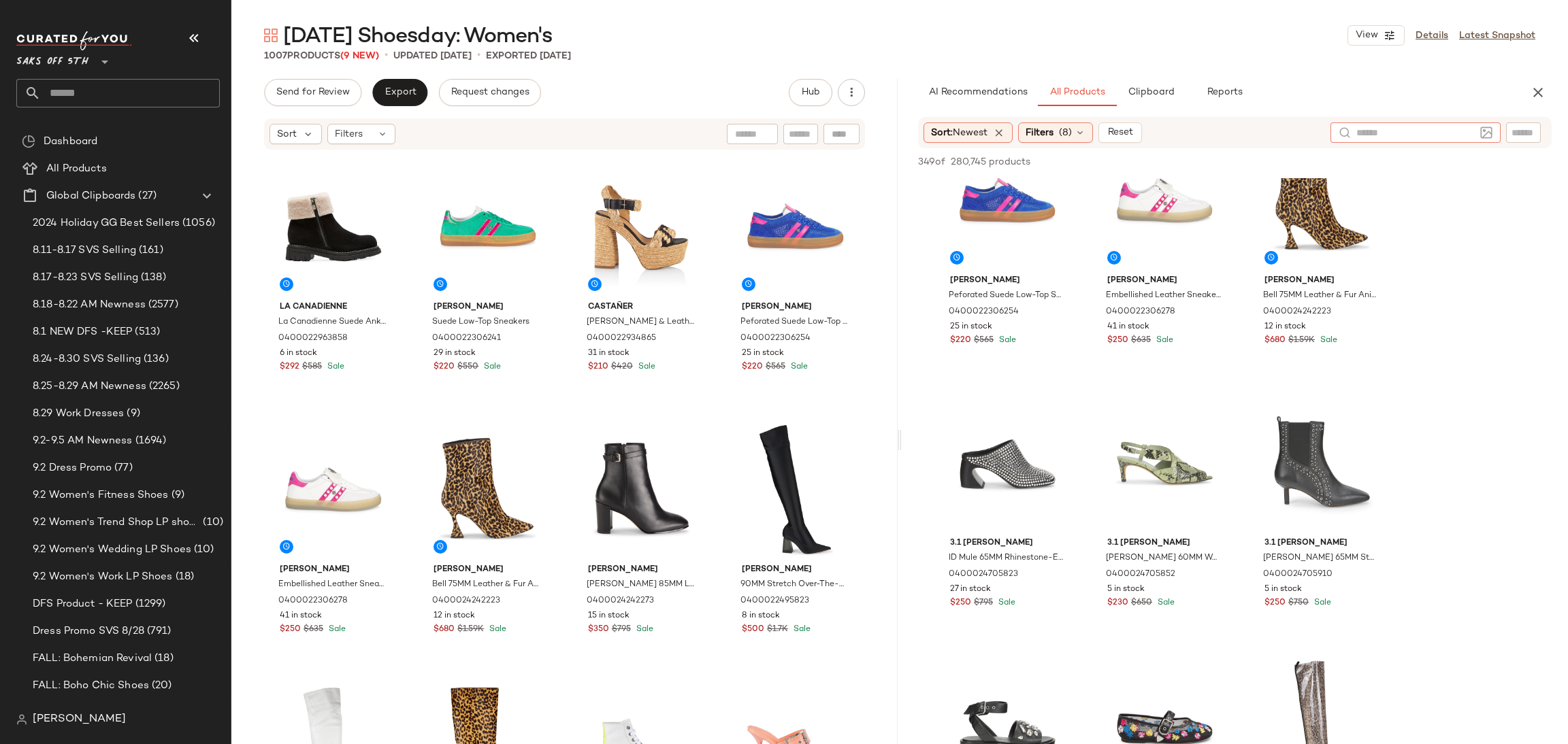
click at [1473, 138] on input "text" at bounding box center [1415, 133] width 118 height 15
paste input "**********"
type input "**********"
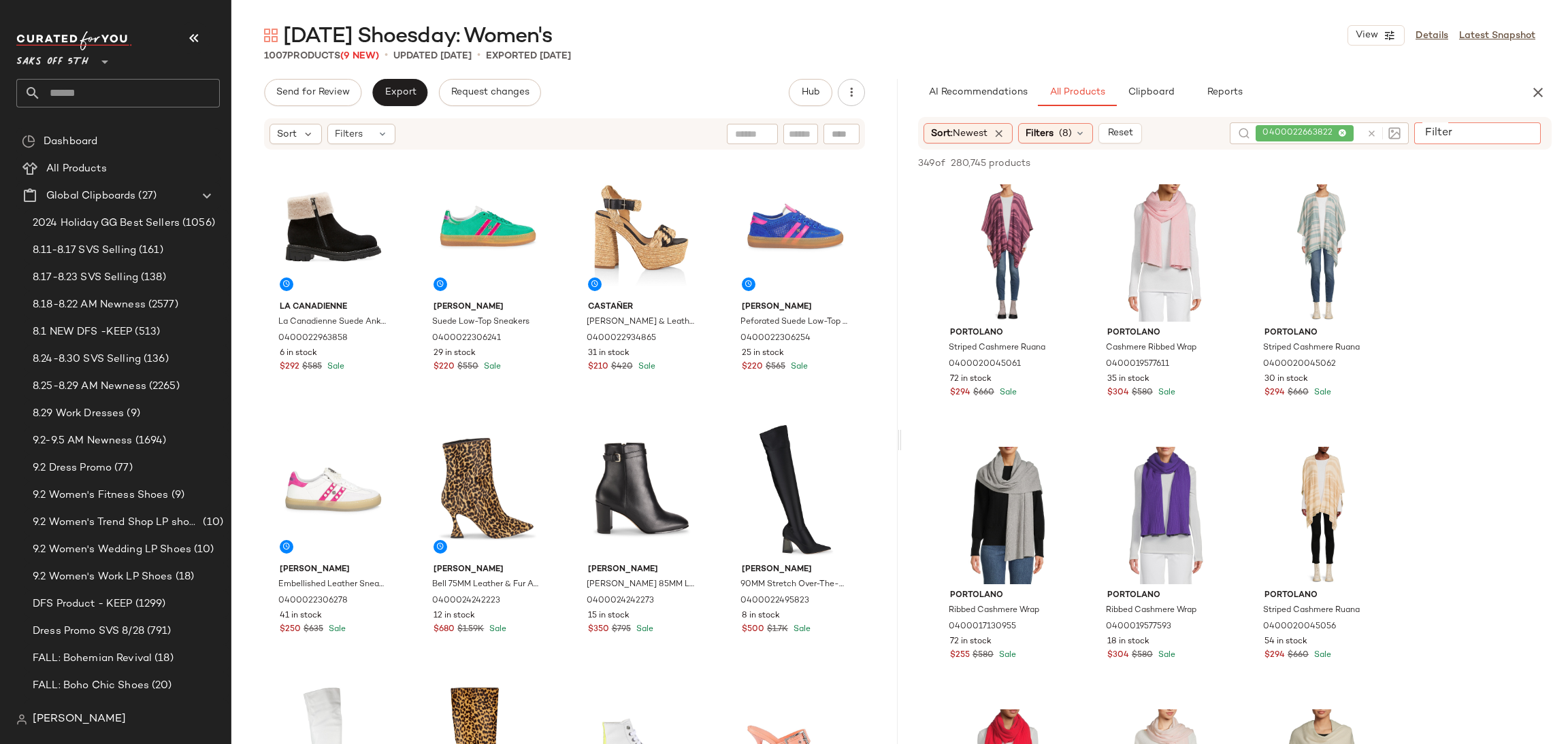
click at [1512, 130] on input "Filter" at bounding box center [1477, 133] width 116 height 15
paste input "**********"
type input "**********"
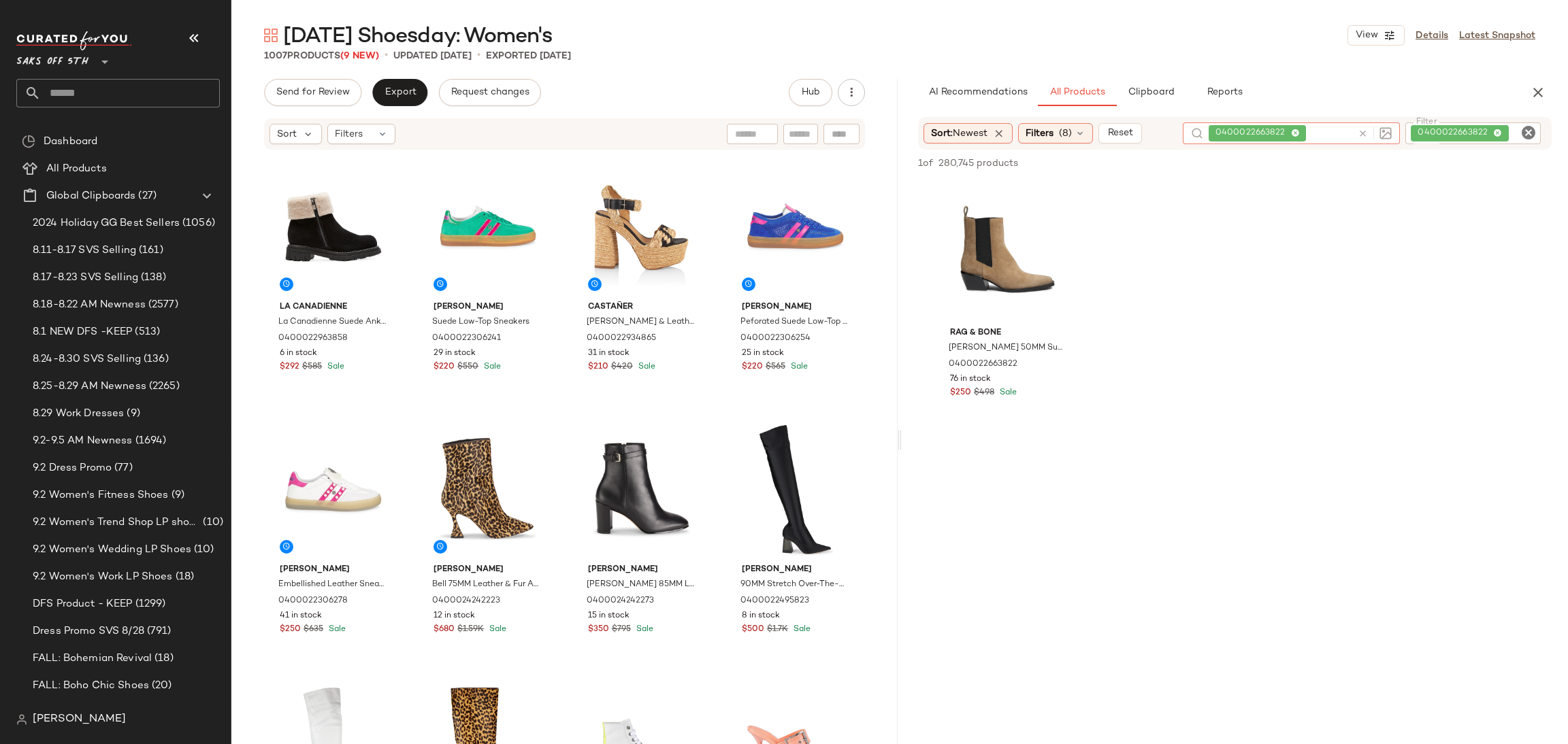
click at [1293, 132] on div "0400022663822" at bounding box center [1292, 133] width 218 height 22
click at [972, 220] on div "View" at bounding box center [1008, 253] width 136 height 137
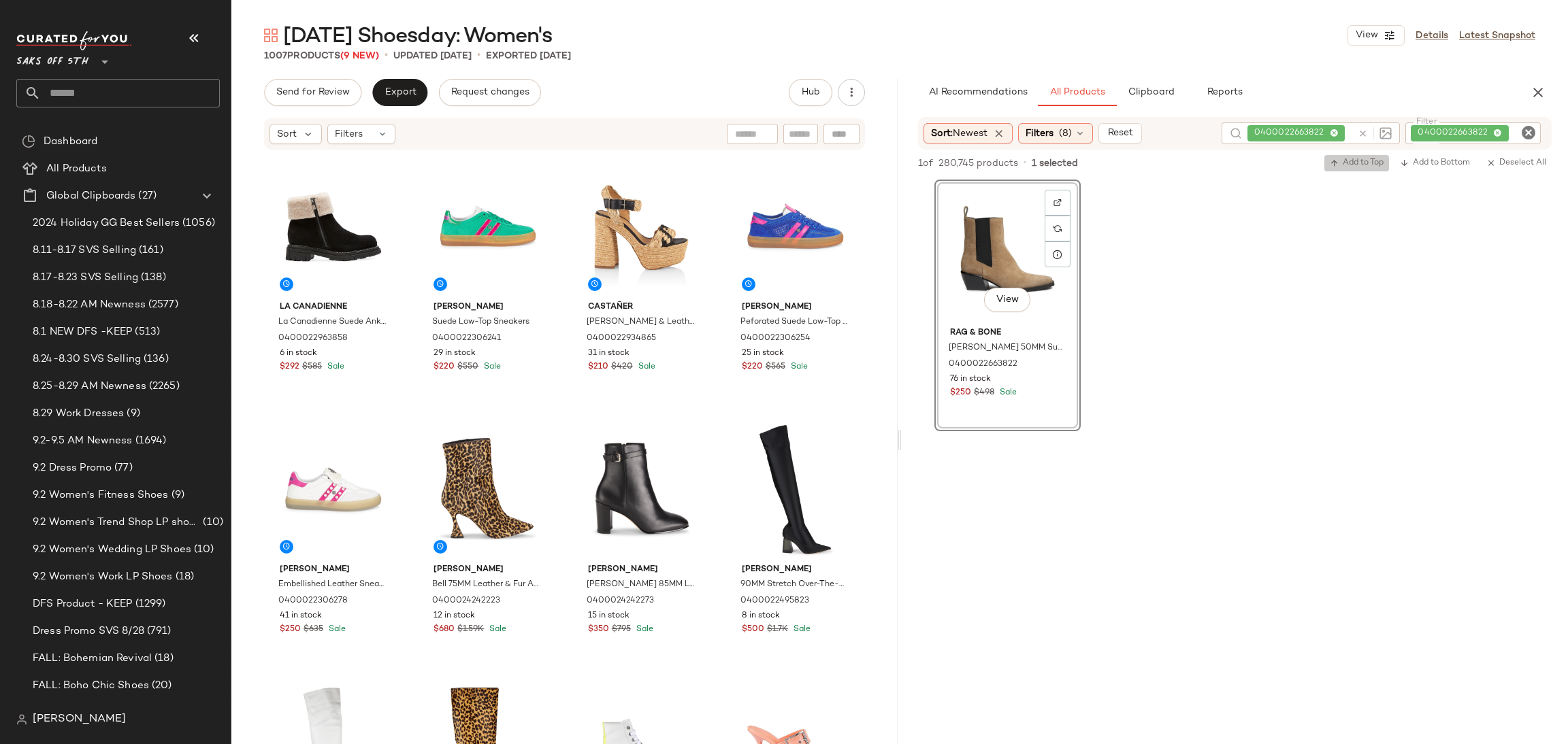
click at [1343, 168] on button "Add to Top" at bounding box center [1356, 163] width 65 height 16
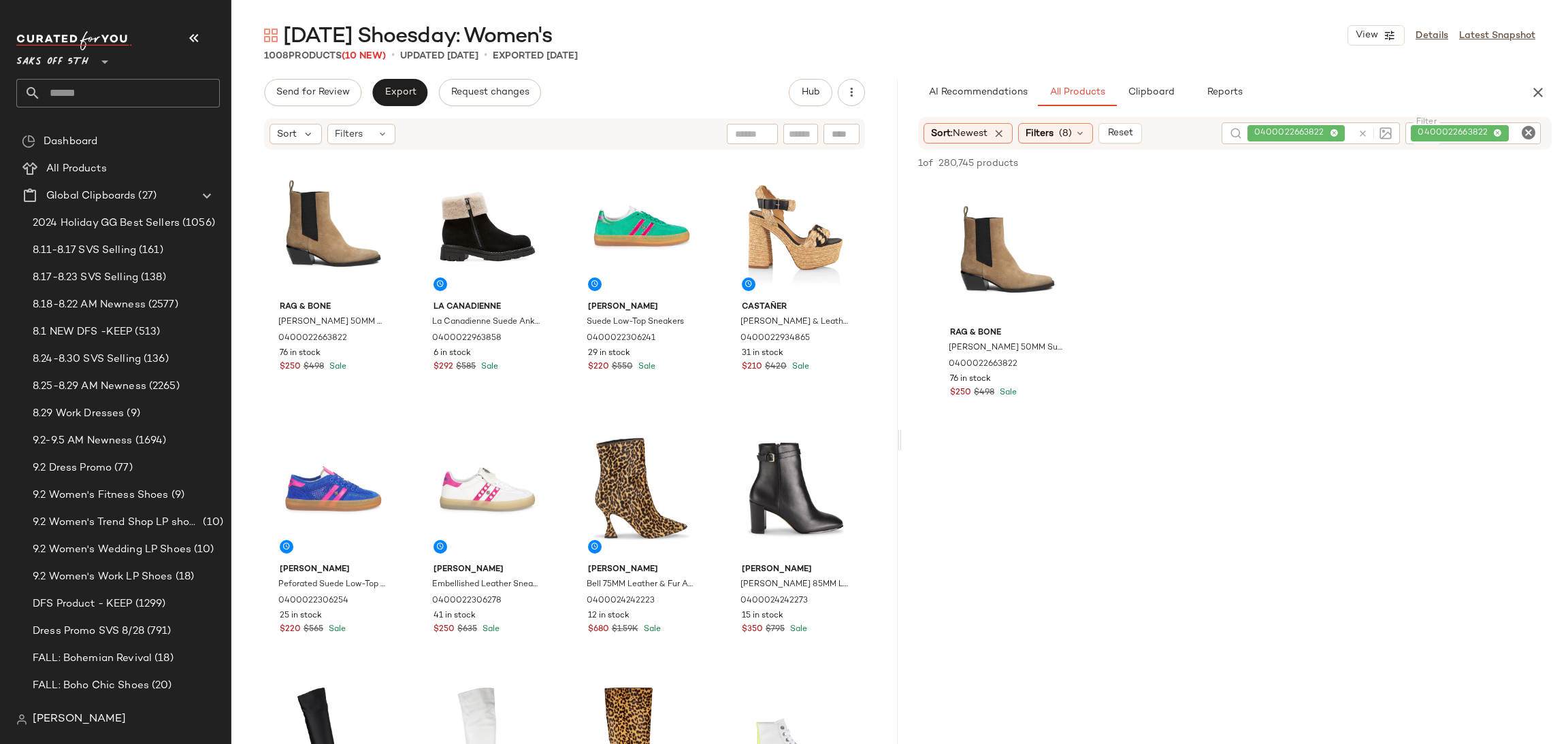
click at [1528, 130] on icon "Clear Filter" at bounding box center [1528, 132] width 16 height 16
paste input "**********"
type input "**********"
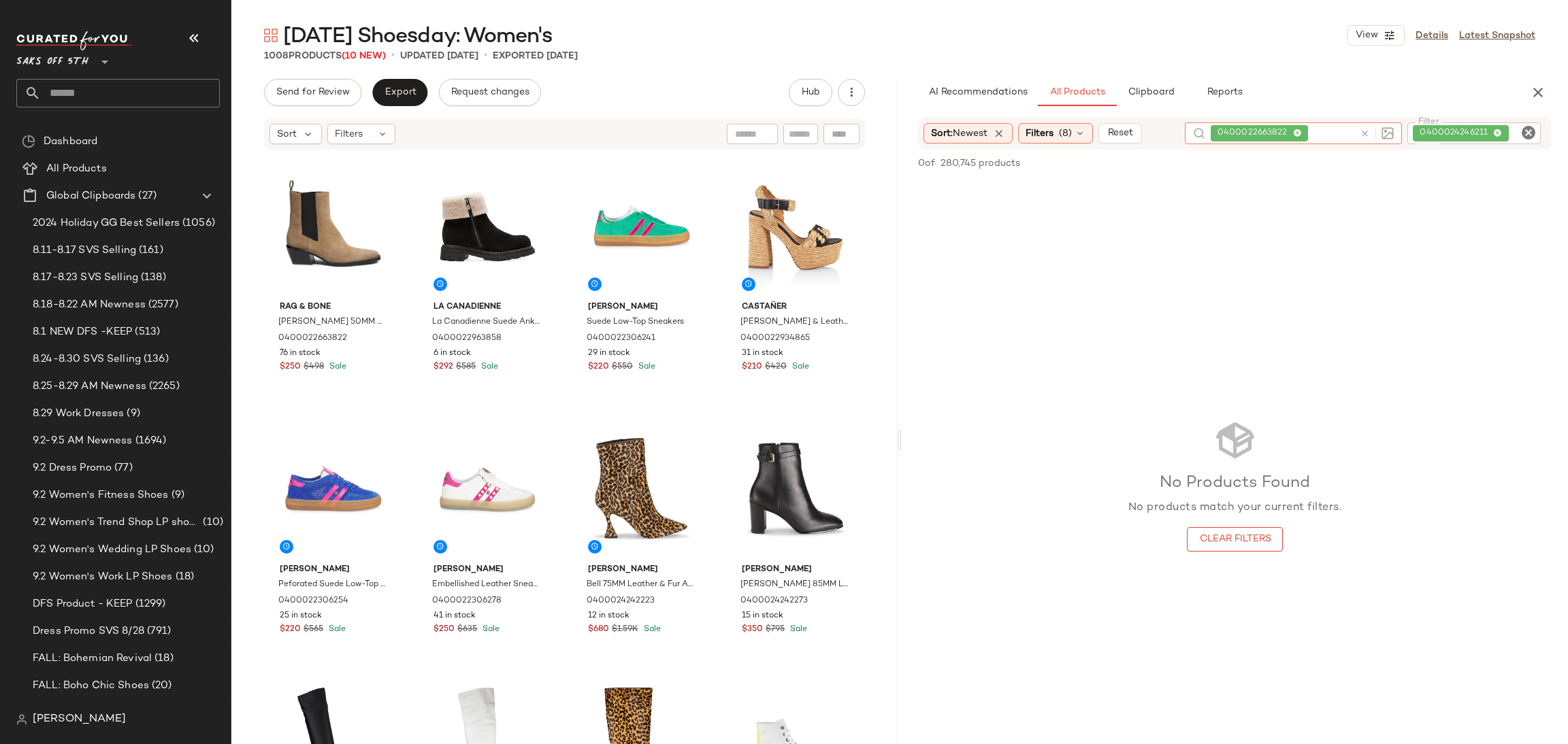
click at [1295, 130] on div "0400022663822" at bounding box center [1293, 133] width 218 height 22
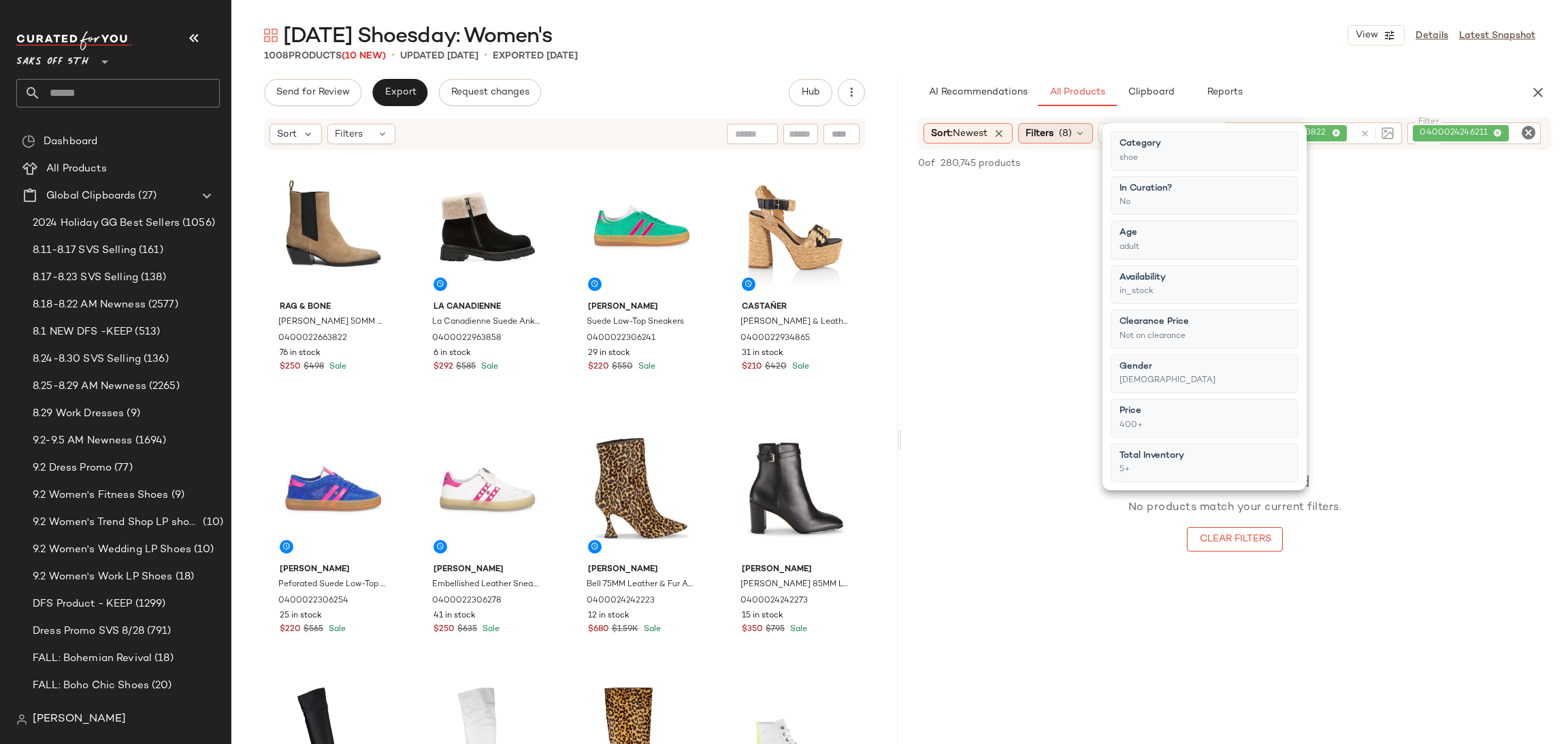
click at [1072, 127] on span "(8)" at bounding box center [1065, 134] width 13 height 15
click at [1326, 71] on div "[DATE] Shoesday: Women's View Details Latest Snapshot 1008 Products (10 New) • …" at bounding box center [900, 382] width 1337 height 722
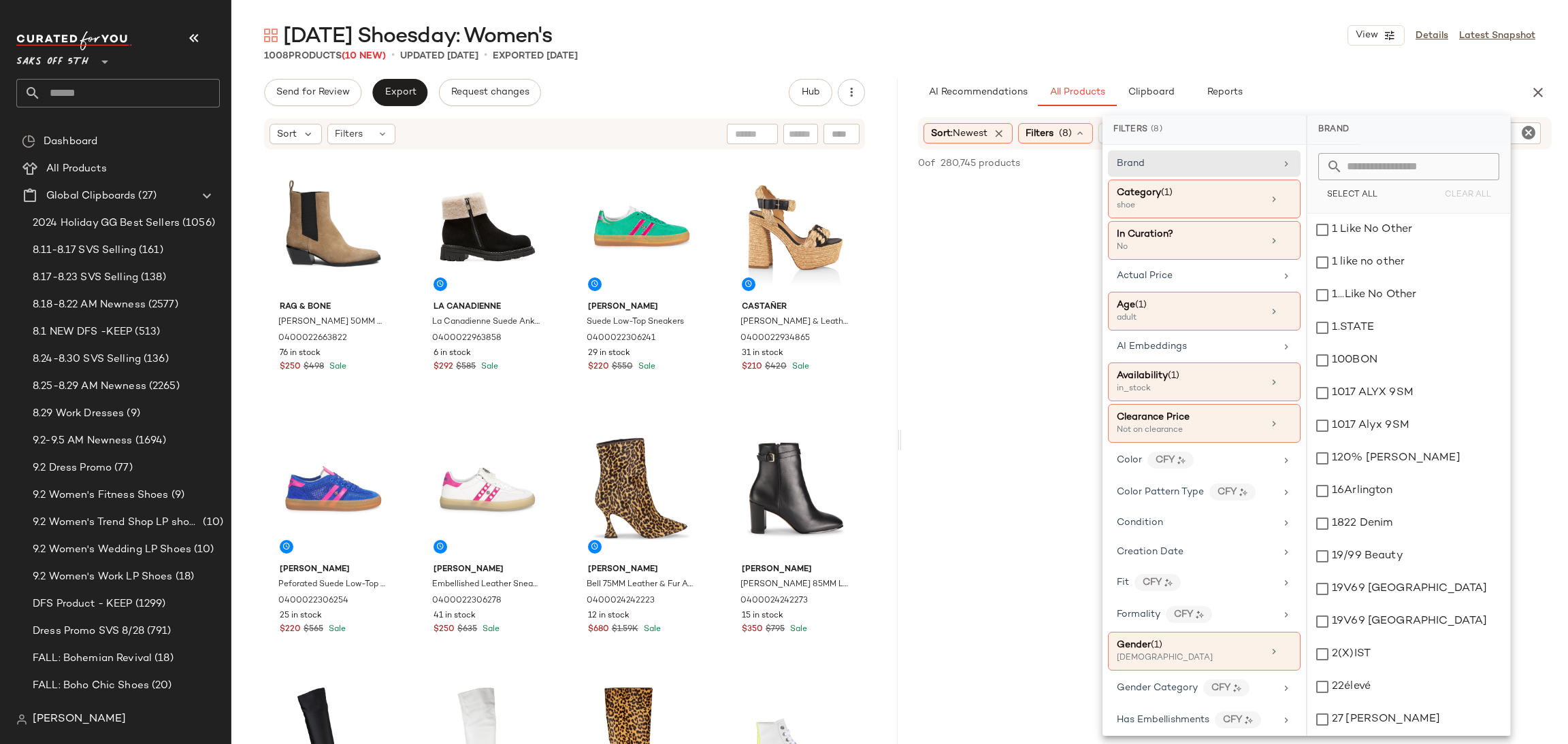
click at [1306, 71] on div "[DATE] Shoesday: Women's View Details Latest Snapshot 1008 Products (10 New) • …" at bounding box center [900, 382] width 1337 height 722
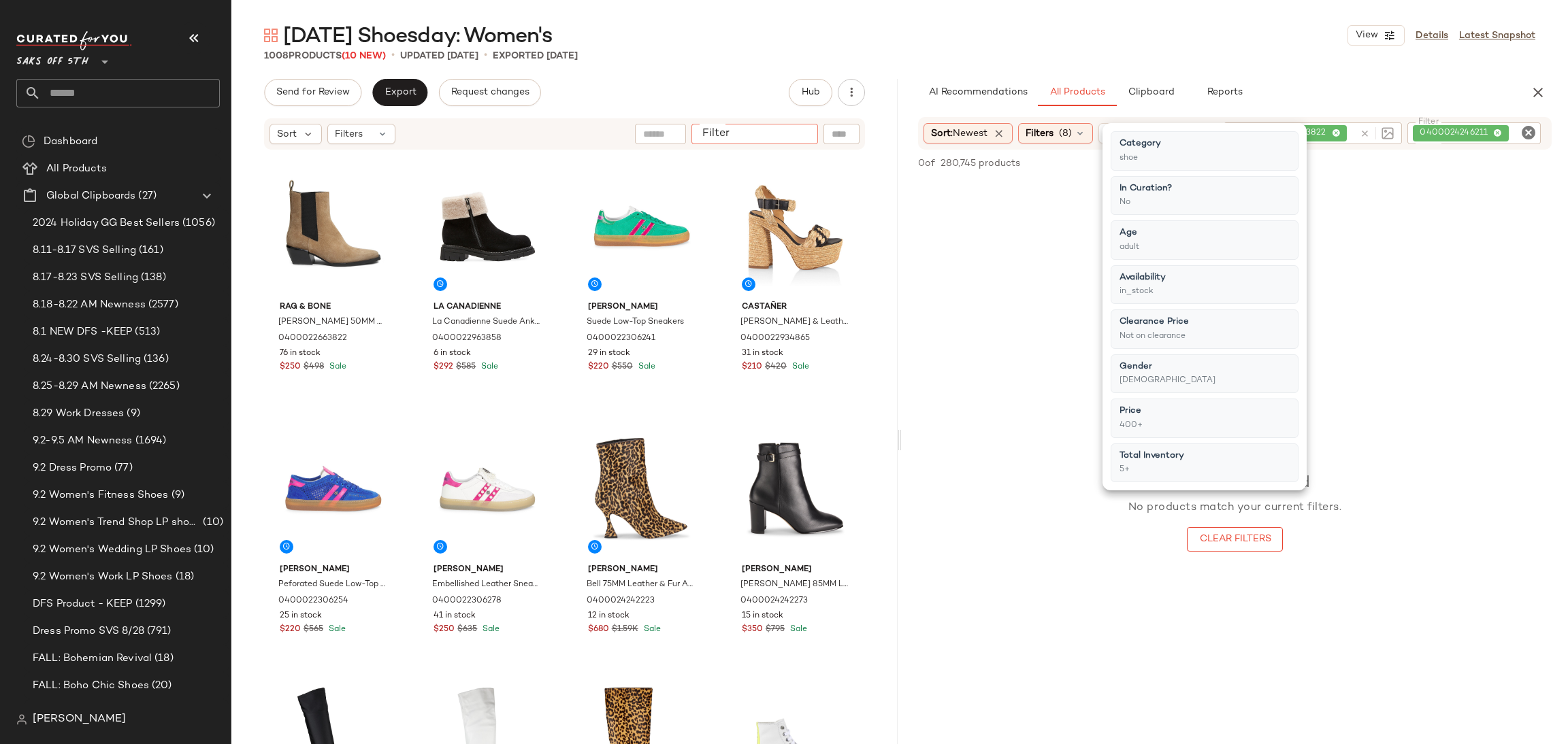
click at [798, 135] on input "Filter" at bounding box center [755, 134] width 116 height 15
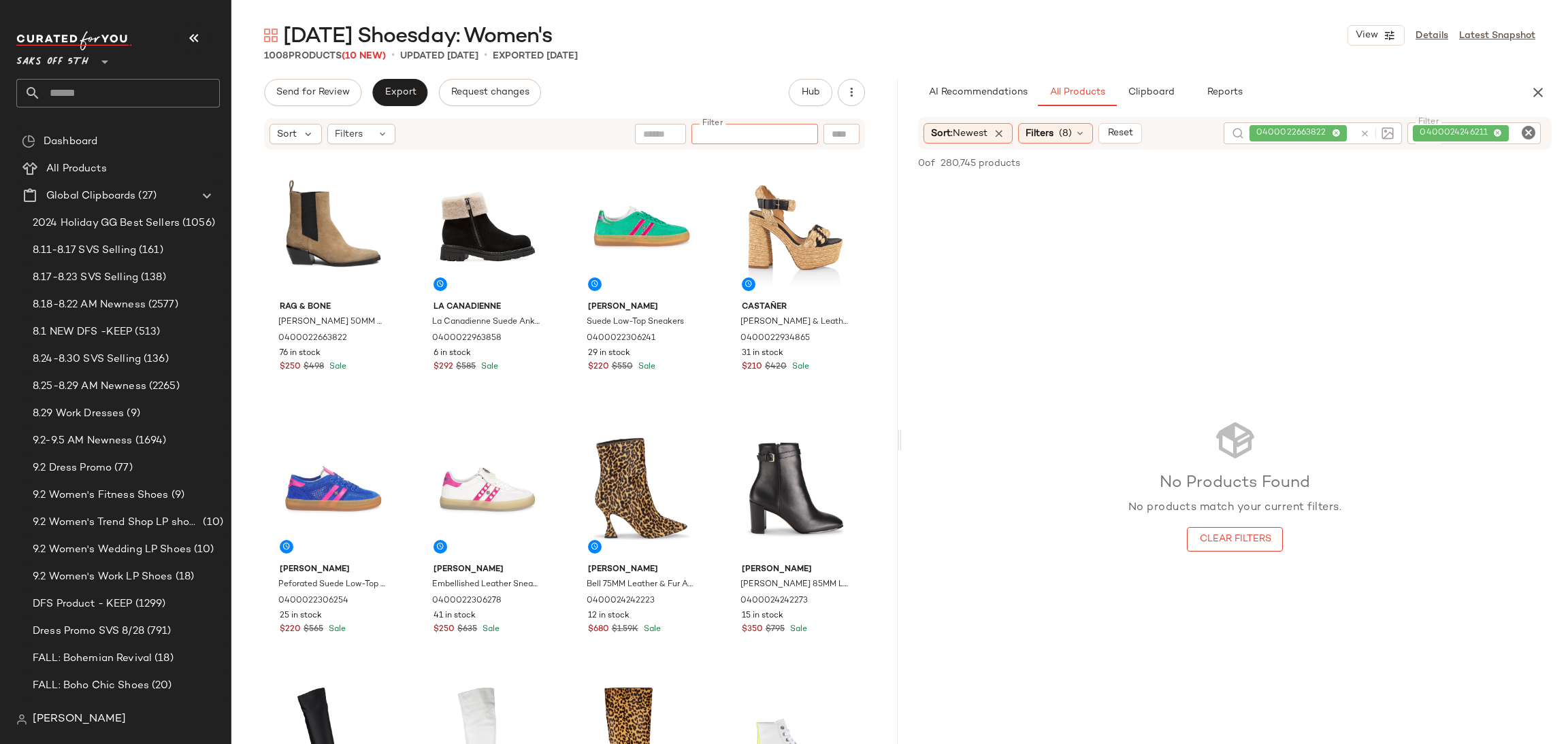
paste input "**********"
type input "**********"
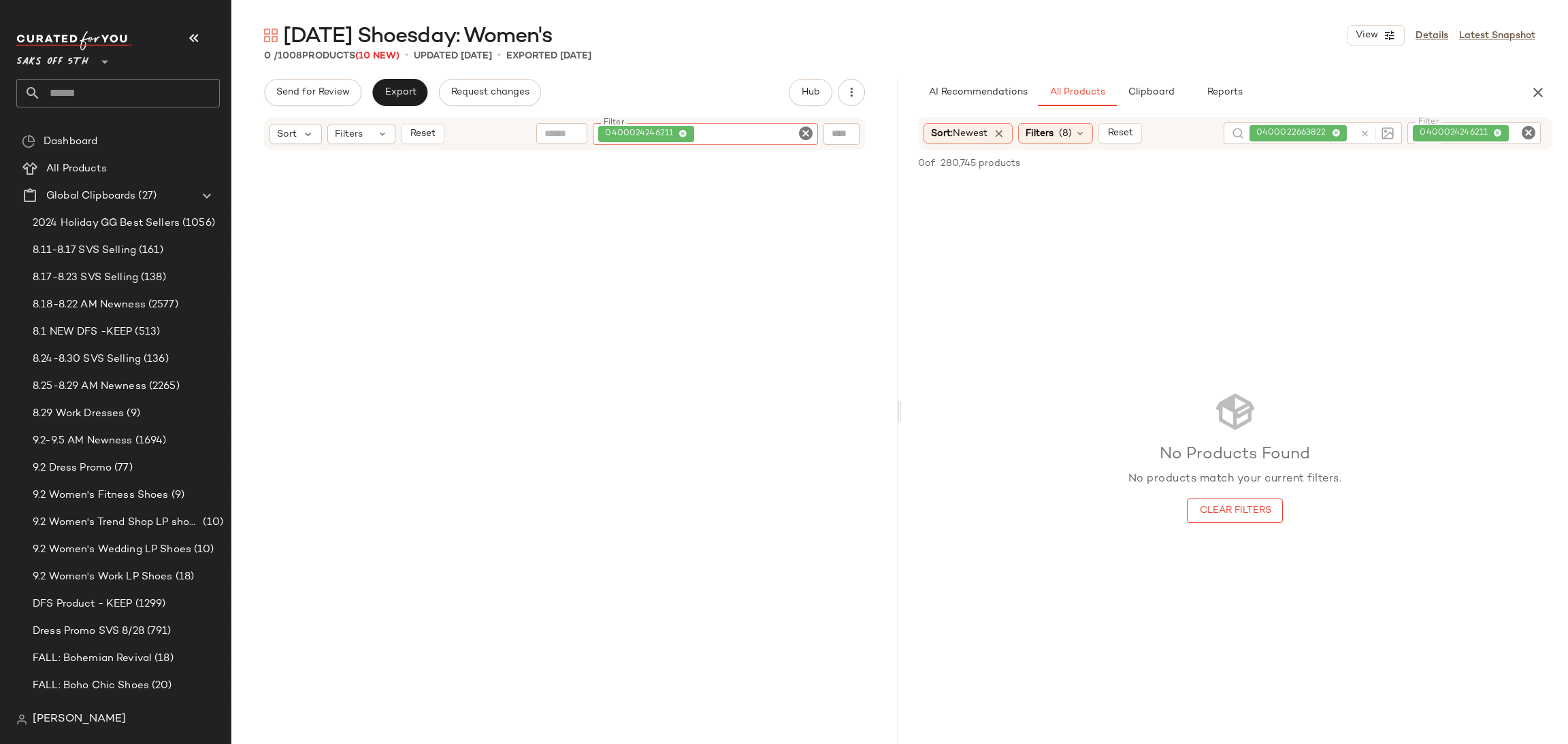
click at [802, 133] on icon "Clear Filter" at bounding box center [806, 133] width 16 height 16
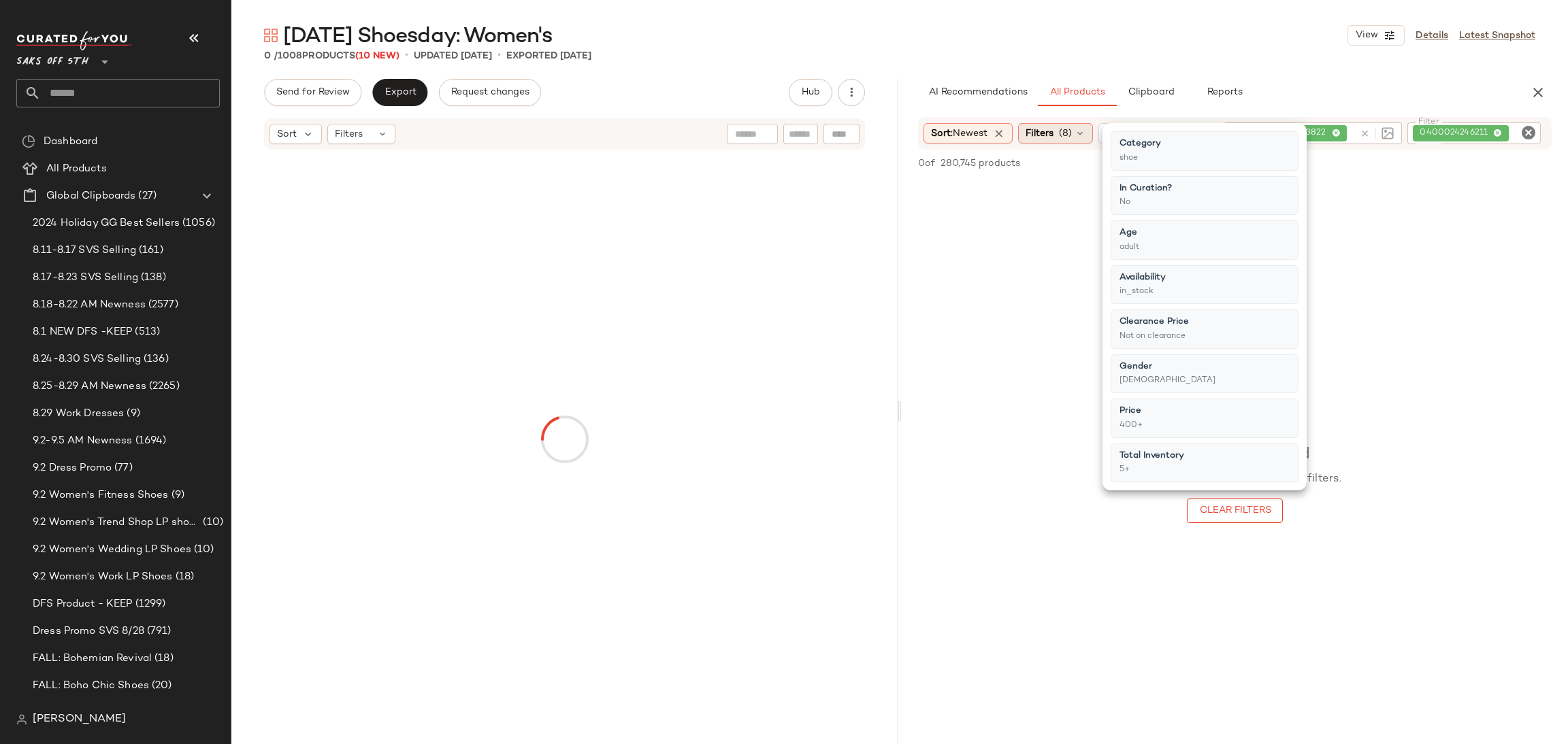
click at [1077, 132] on div "Filters (8)" at bounding box center [1055, 134] width 75 height 21
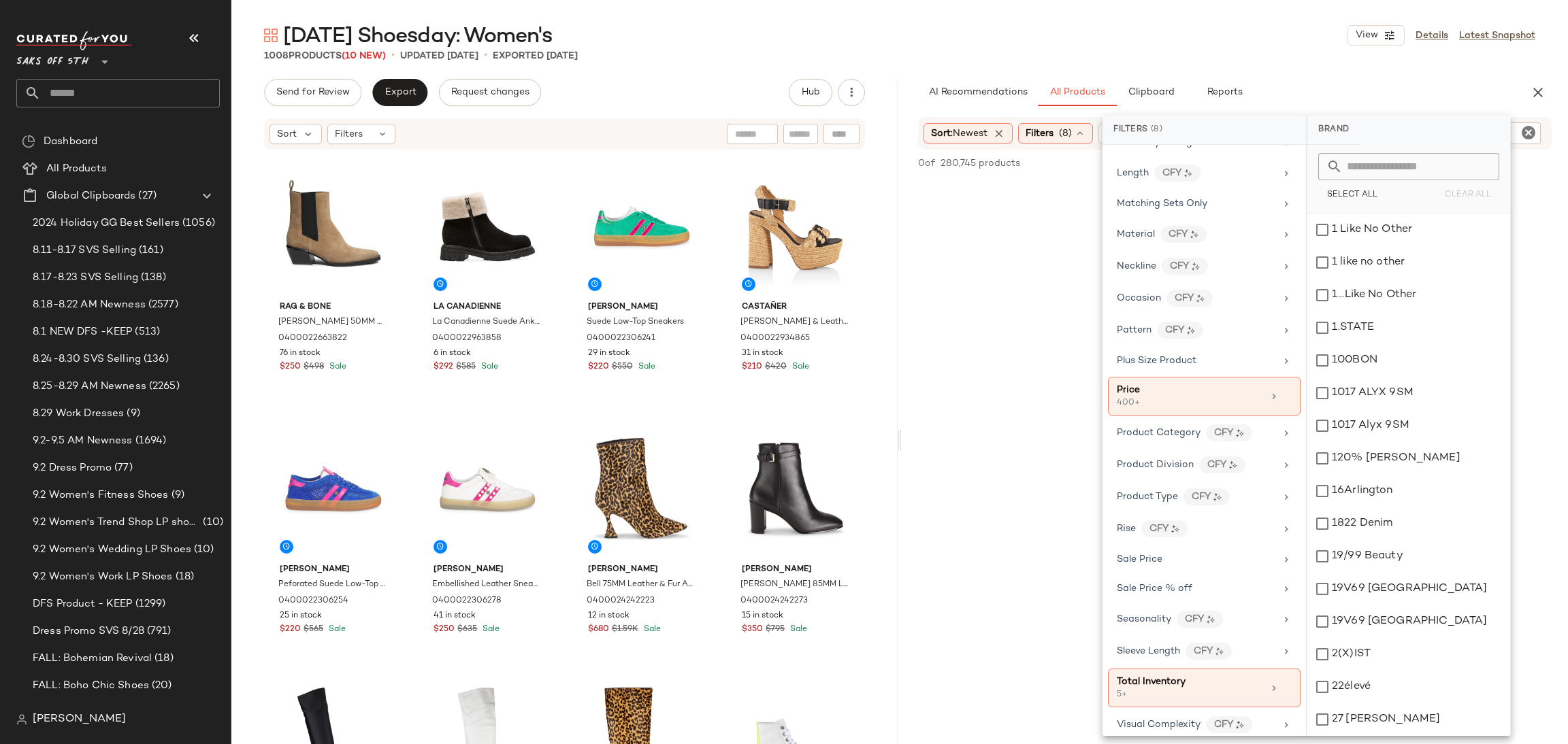
scroll to position [660, 0]
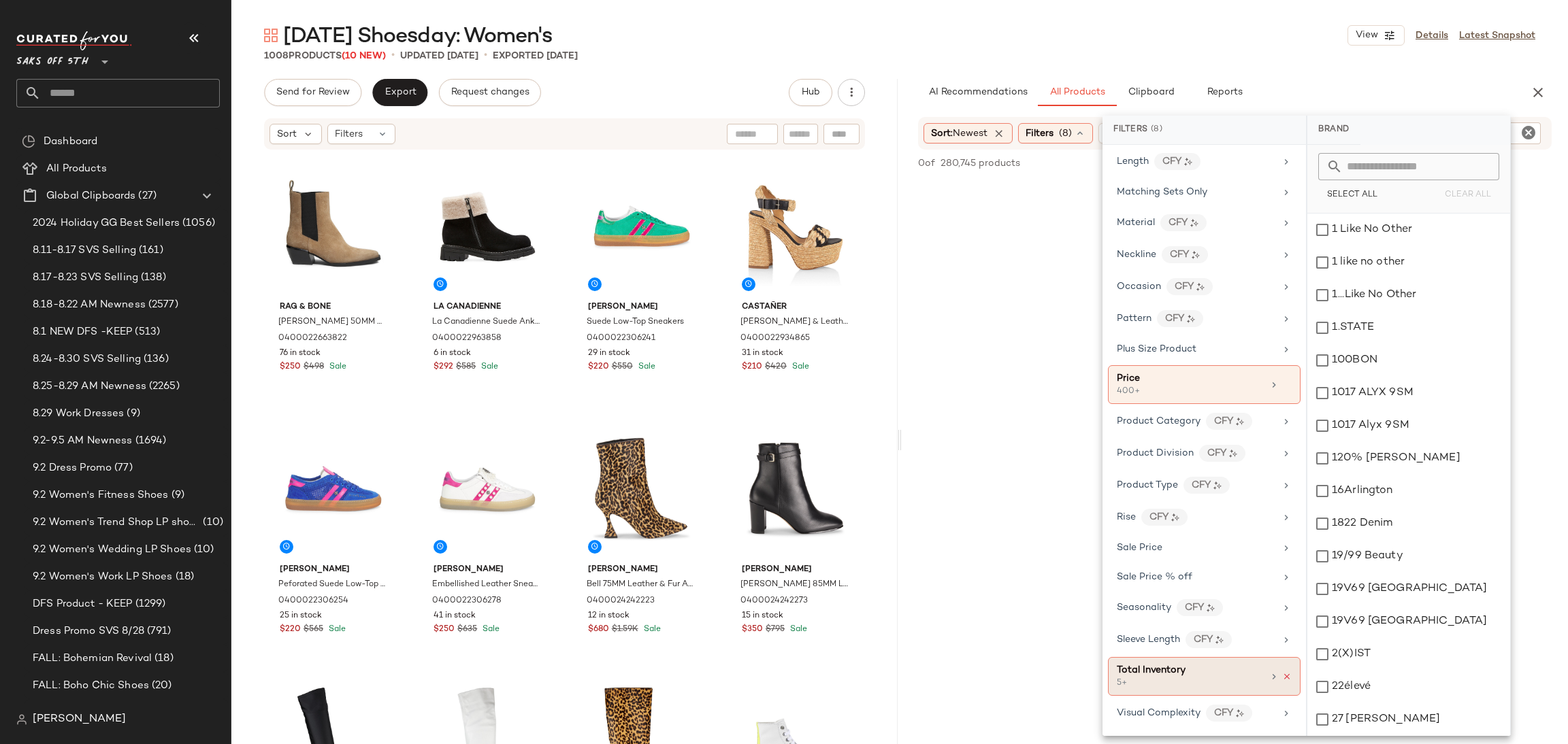
click at [1282, 681] on icon at bounding box center [1287, 677] width 9 height 9
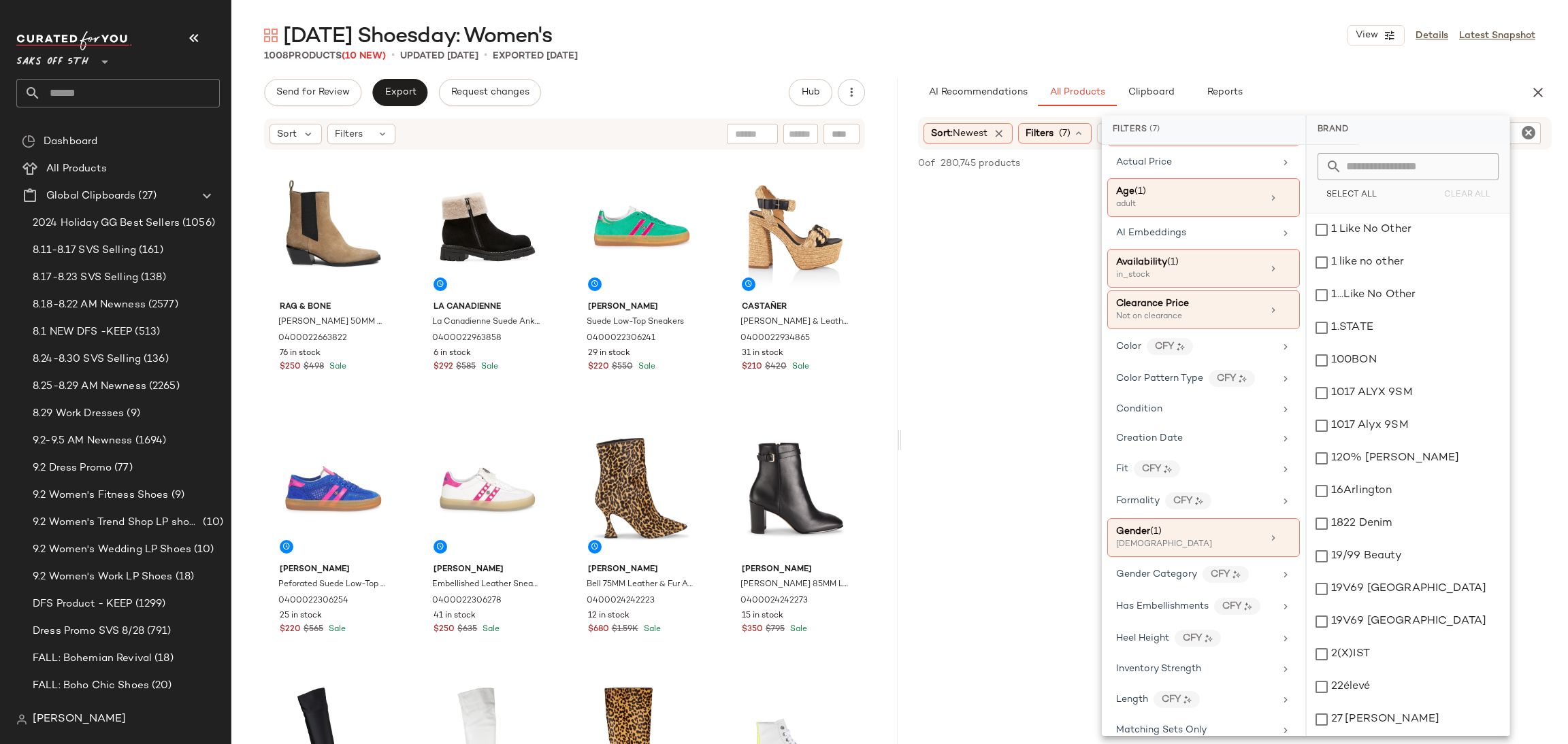
scroll to position [104, 0]
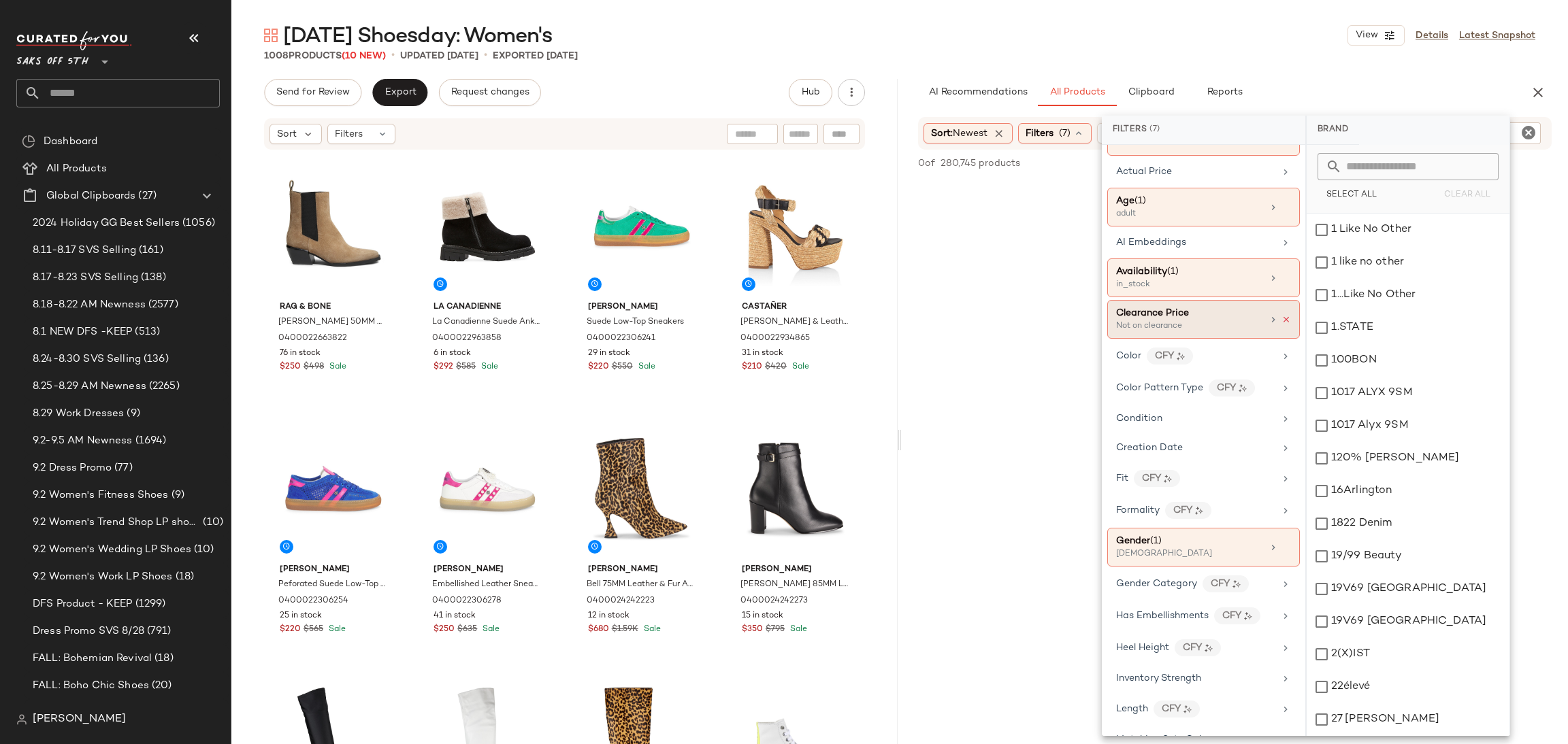
click at [1284, 319] on icon at bounding box center [1286, 319] width 9 height 9
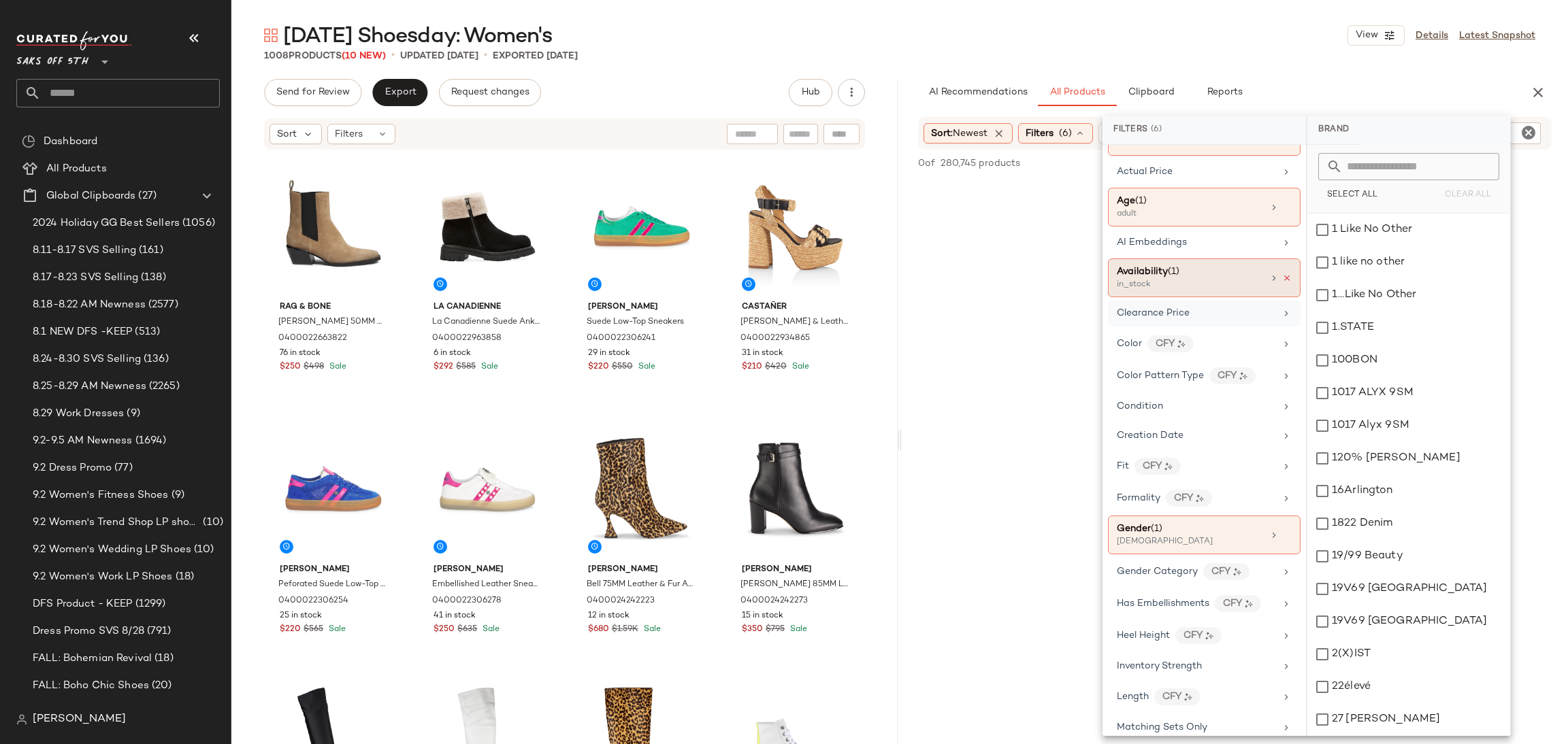
click at [1285, 278] on icon at bounding box center [1287, 278] width 9 height 9
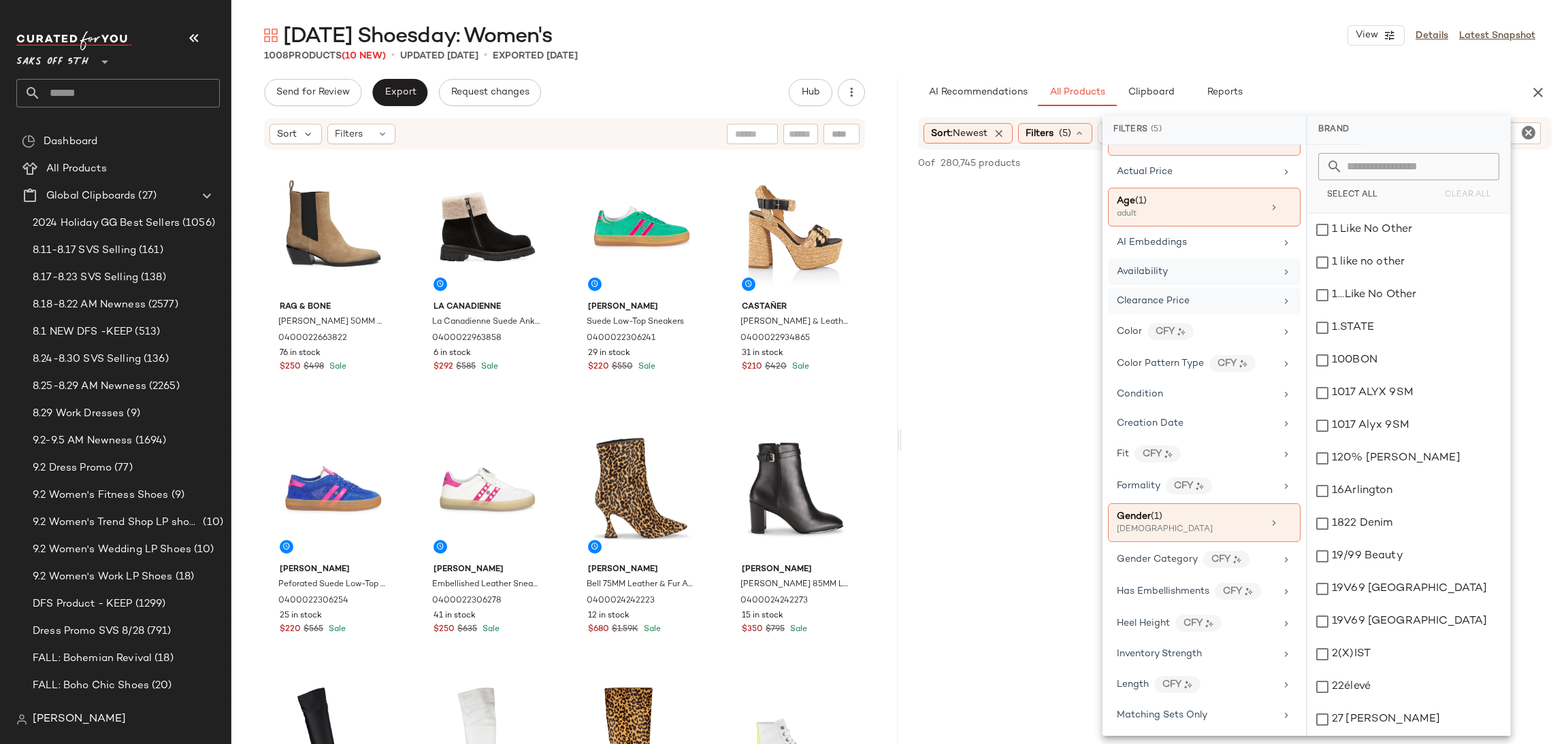
scroll to position [0, 0]
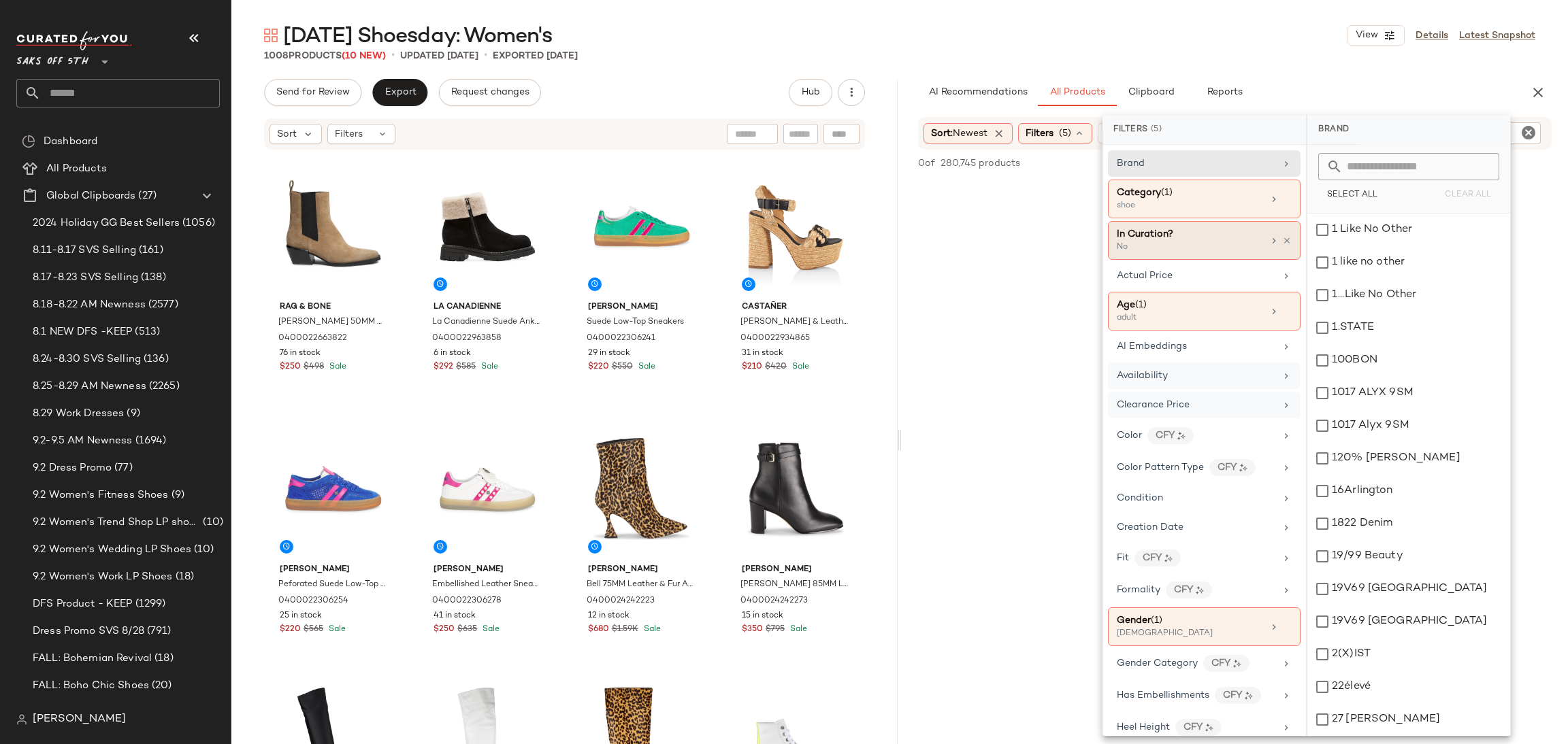
click at [1287, 244] on div "In Curation? No" at bounding box center [1204, 240] width 193 height 39
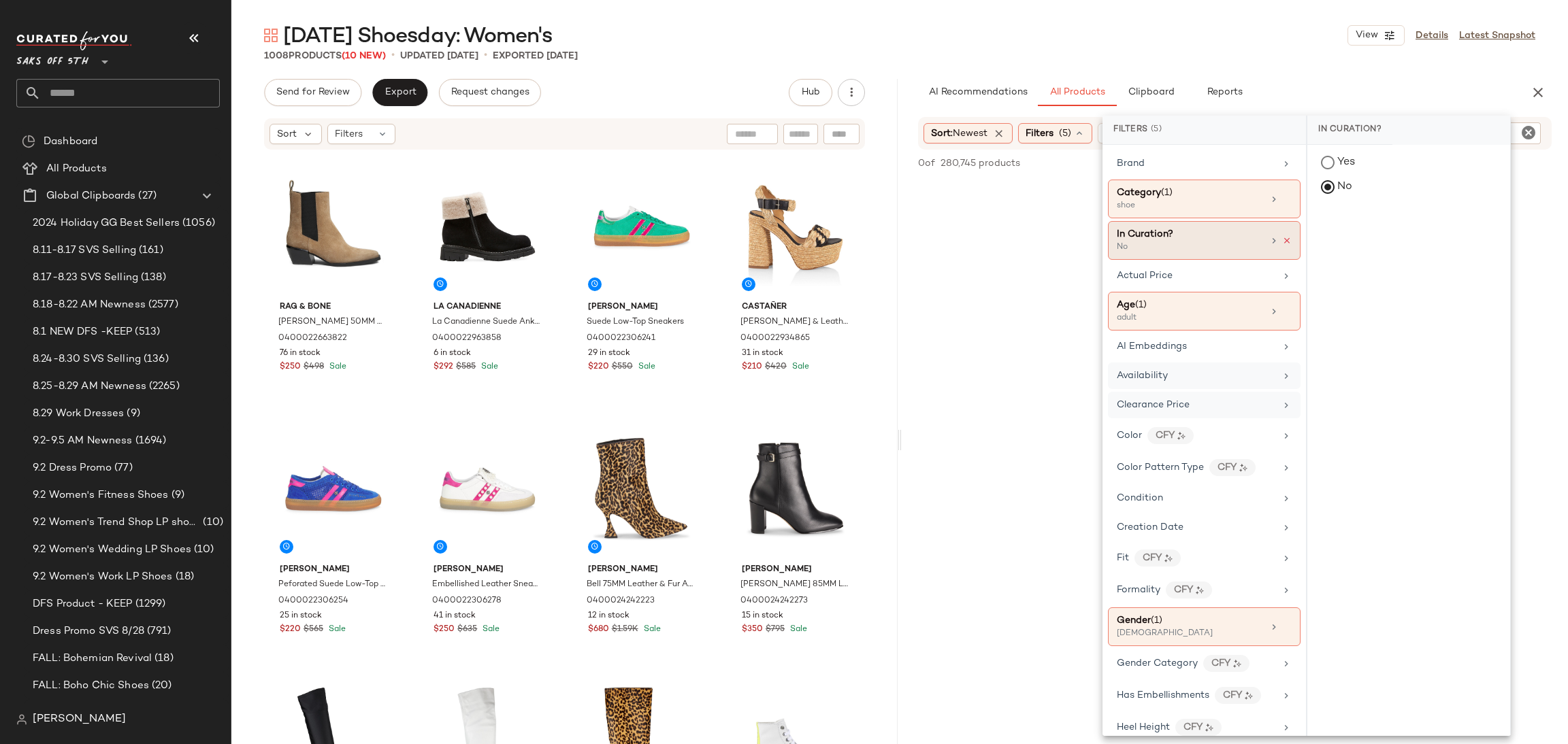
click at [1282, 237] on icon at bounding box center [1287, 240] width 9 height 9
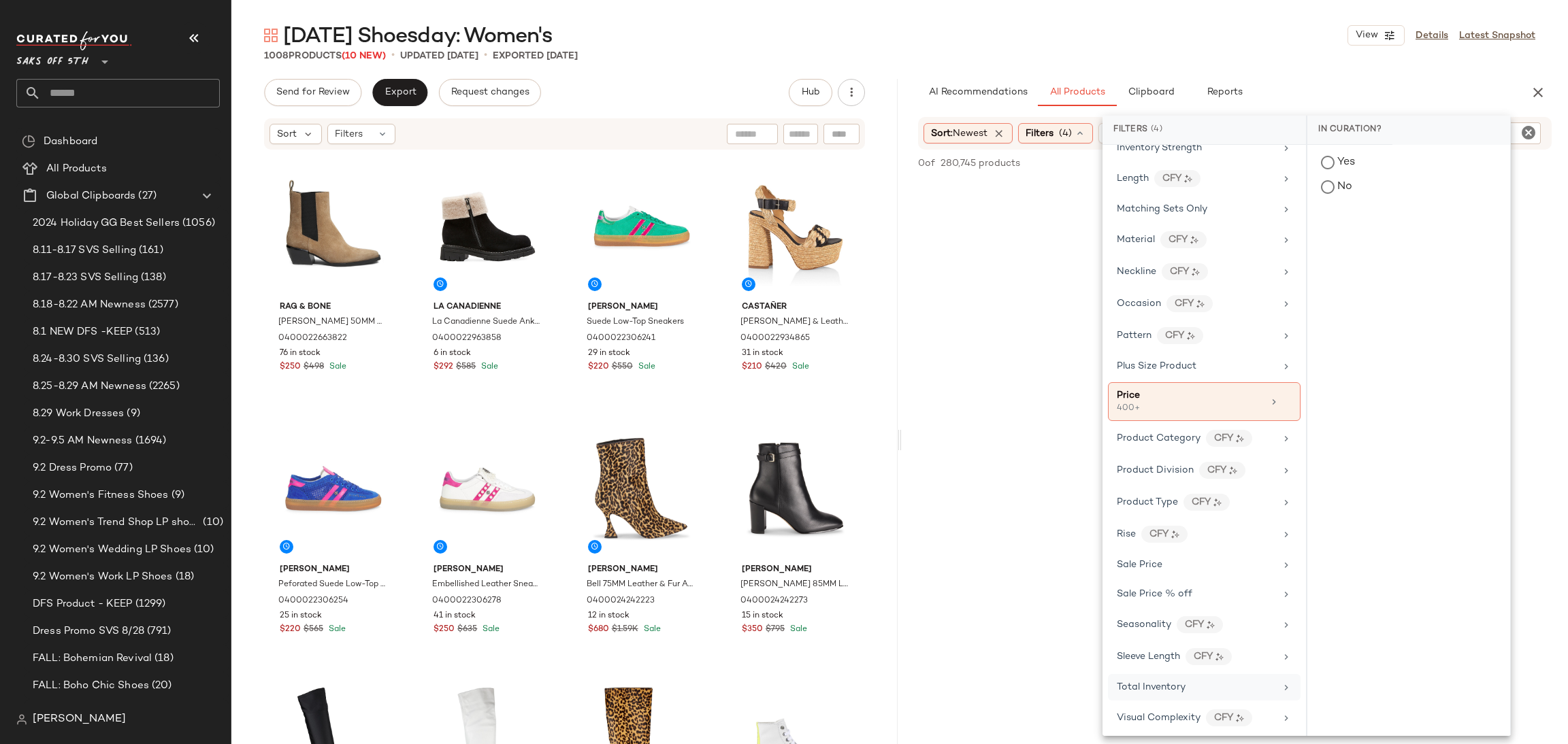
scroll to position [603, 0]
click at [1285, 402] on icon at bounding box center [1287, 397] width 9 height 9
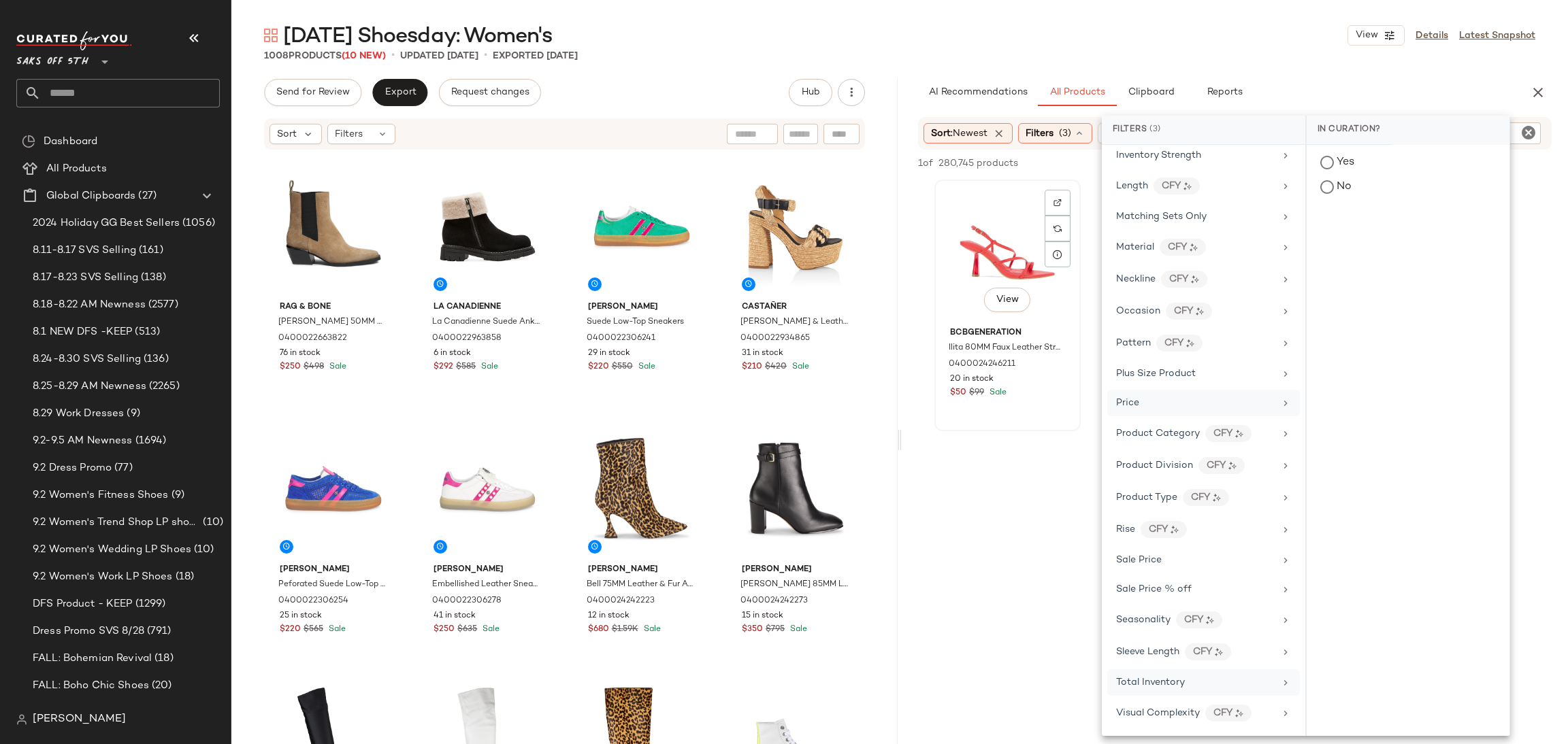
click at [1019, 243] on div "View" at bounding box center [1008, 253] width 136 height 137
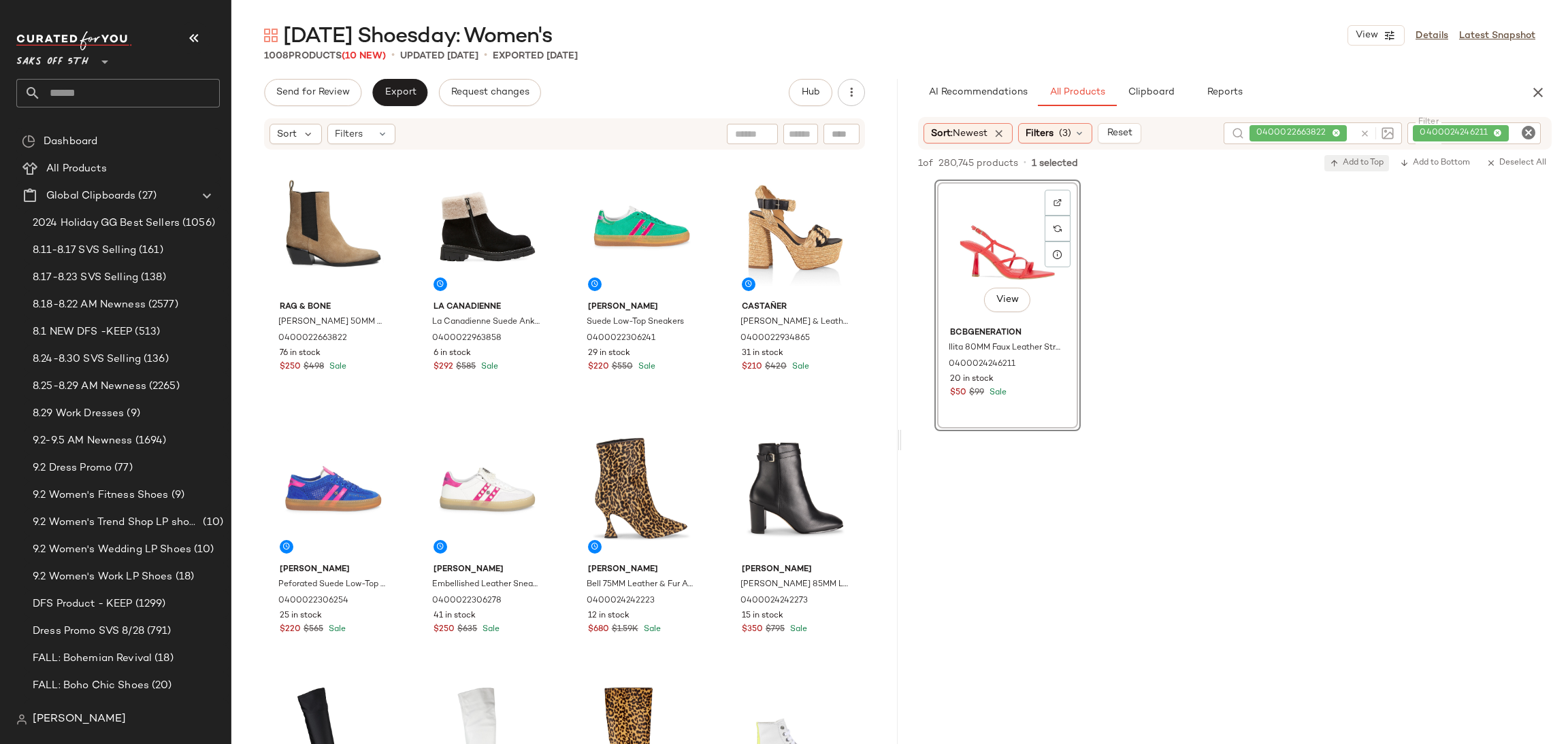
click at [1352, 160] on span "Add to Top" at bounding box center [1356, 163] width 54 height 9
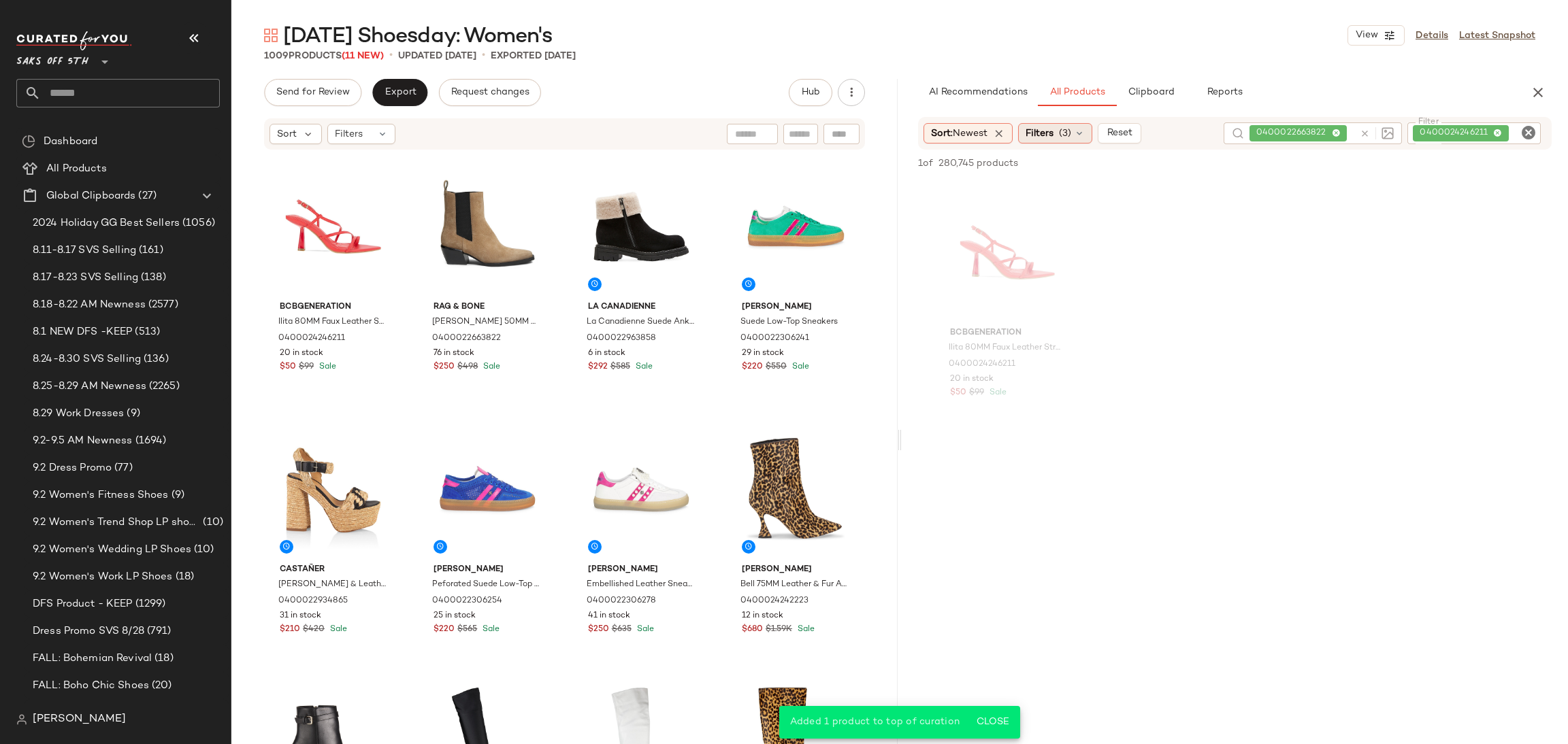
click at [1068, 130] on span "(3)" at bounding box center [1065, 134] width 12 height 15
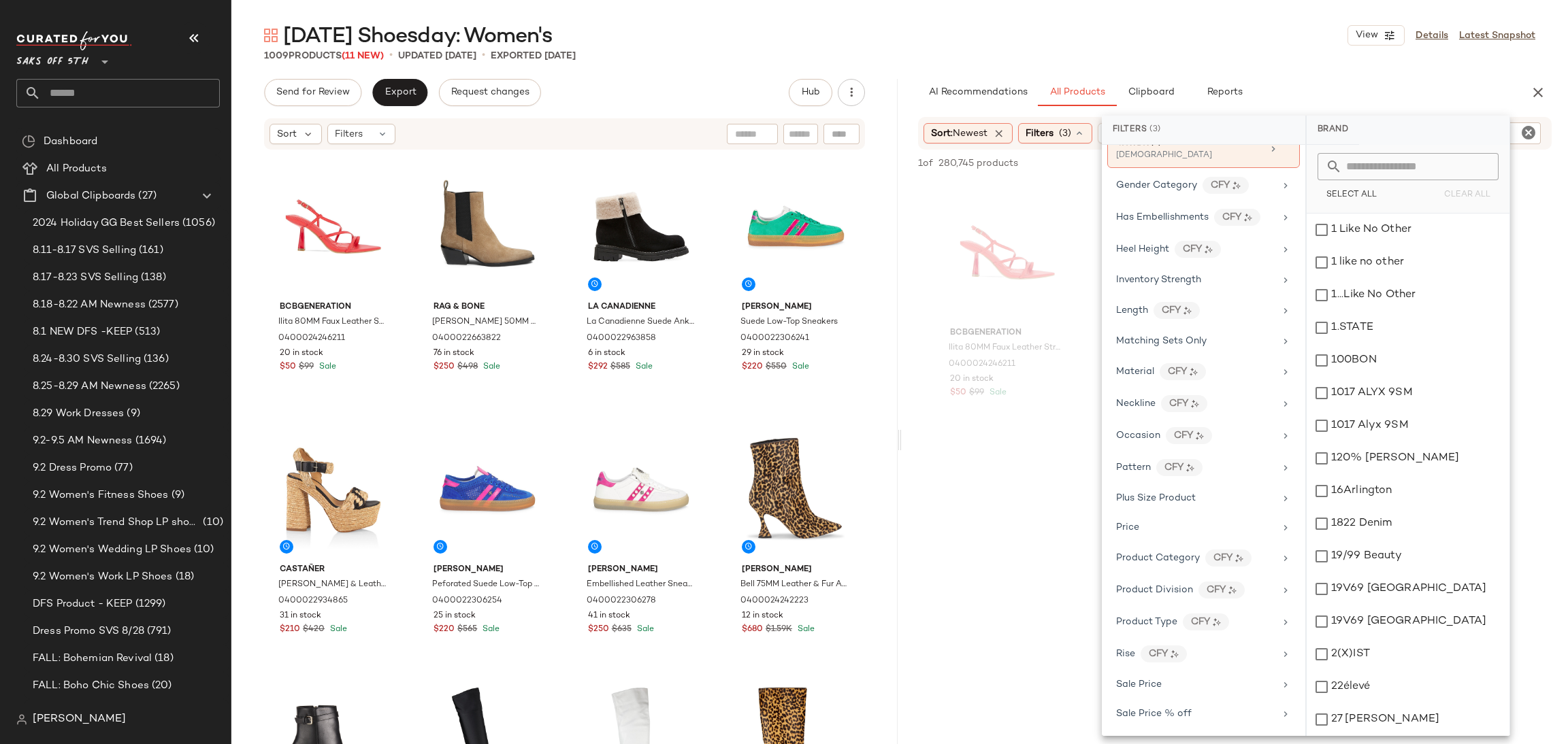
scroll to position [471, 0]
click at [1185, 535] on div "Price" at bounding box center [1203, 522] width 193 height 27
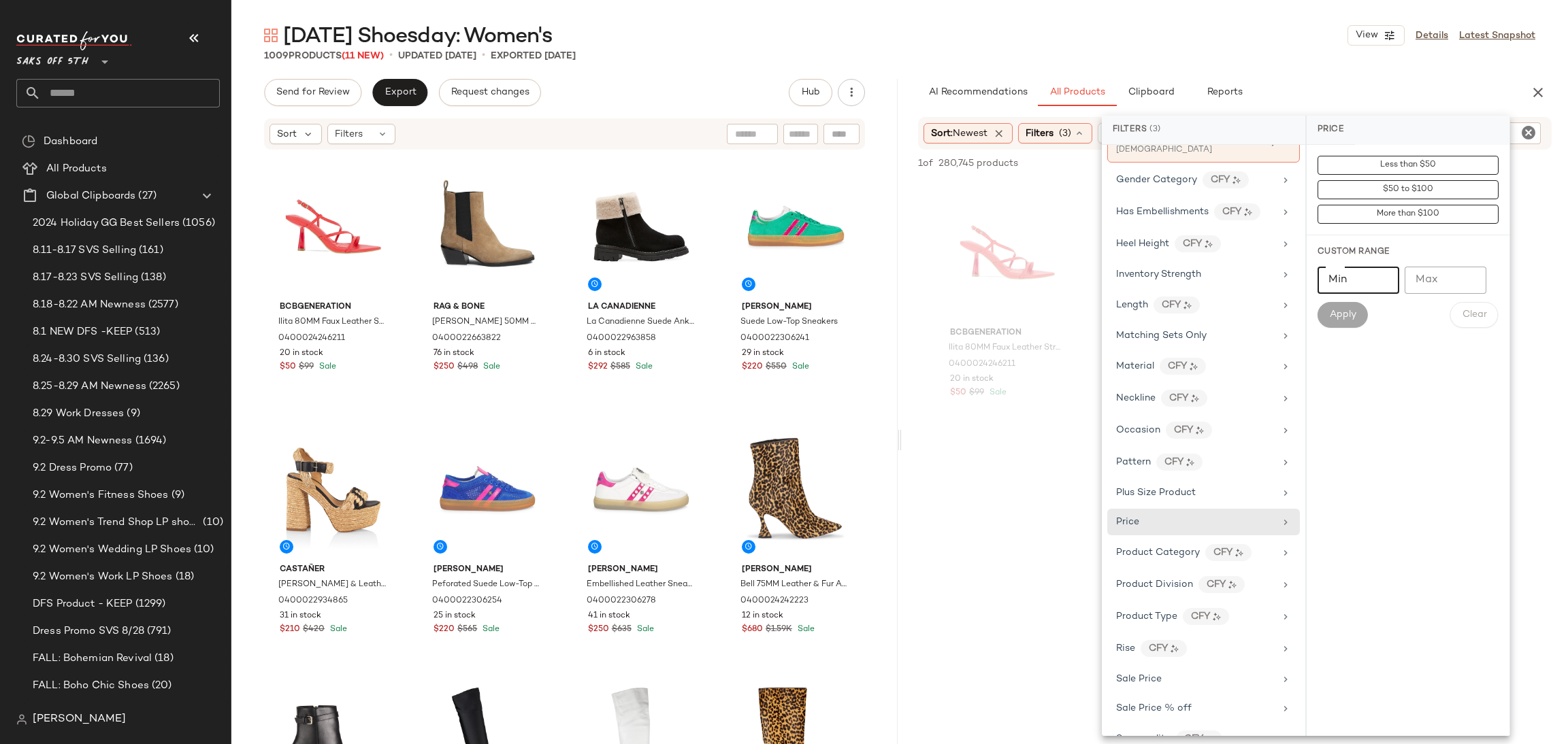
click at [1350, 284] on input "Min" at bounding box center [1358, 281] width 82 height 28
type input "***"
click at [1332, 313] on span "Apply" at bounding box center [1343, 315] width 28 height 11
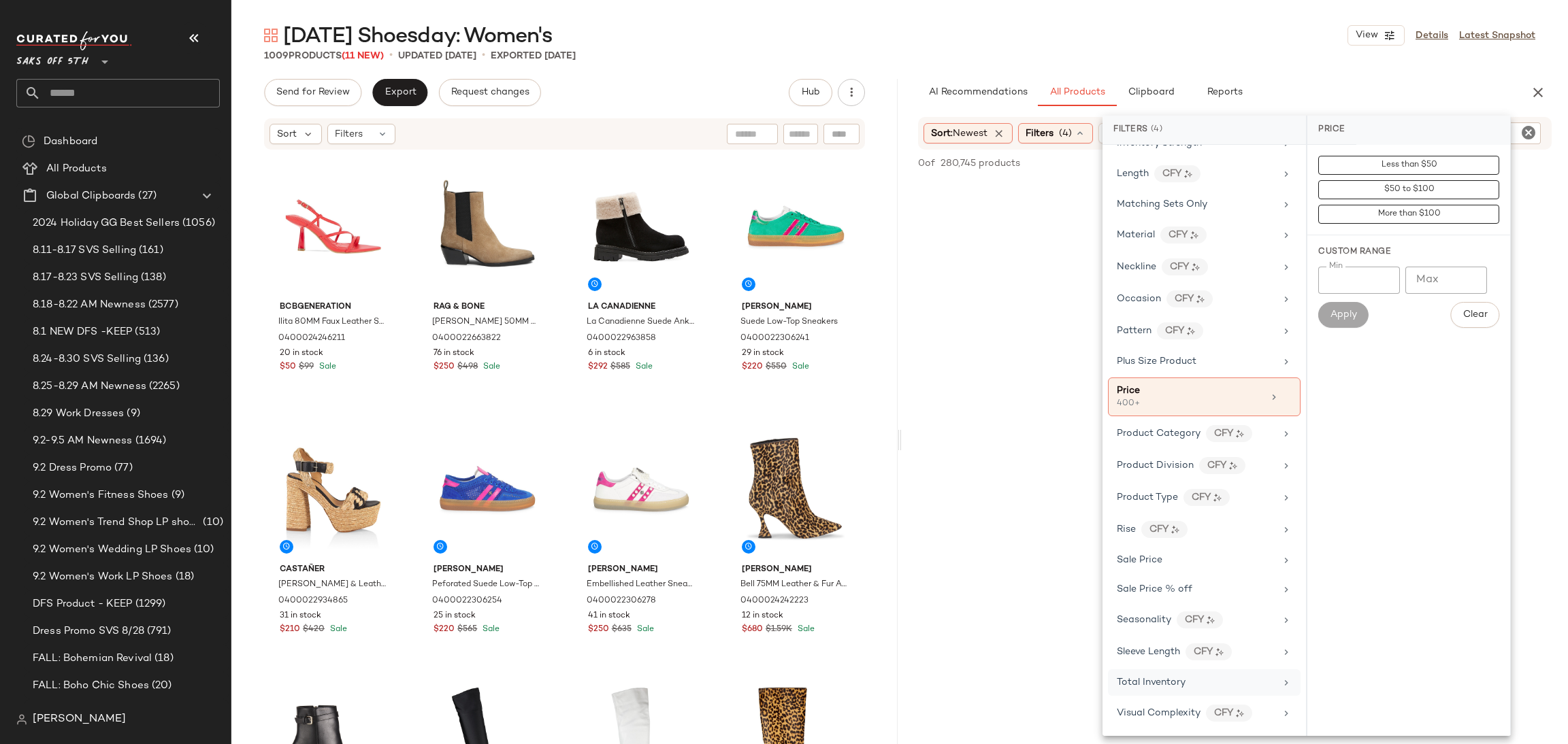
click at [1158, 678] on span "Total Inventory" at bounding box center [1151, 683] width 69 height 10
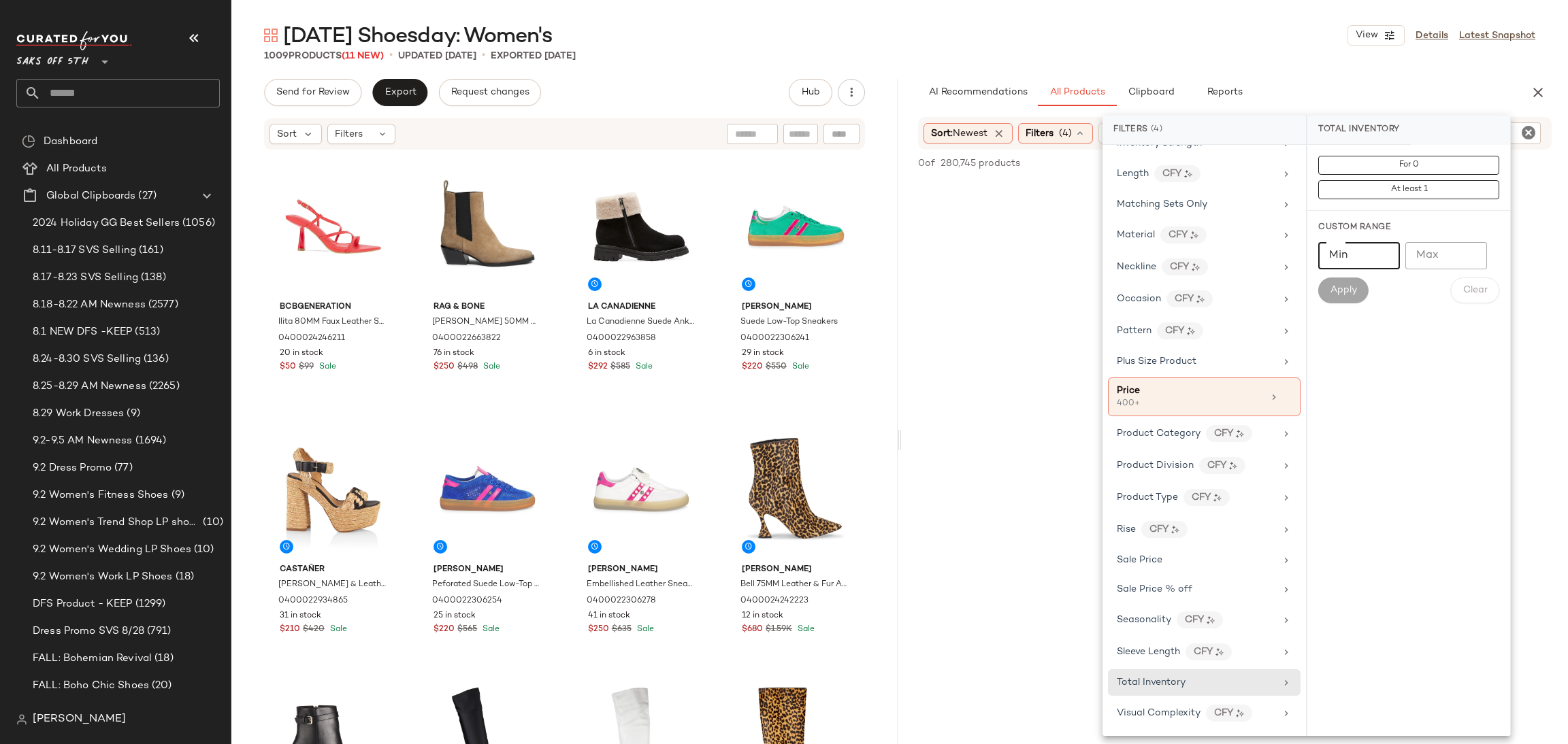
click at [1366, 254] on input "Min" at bounding box center [1359, 256] width 82 height 28
type input "**"
click at [1354, 287] on span "Apply" at bounding box center [1344, 290] width 28 height 11
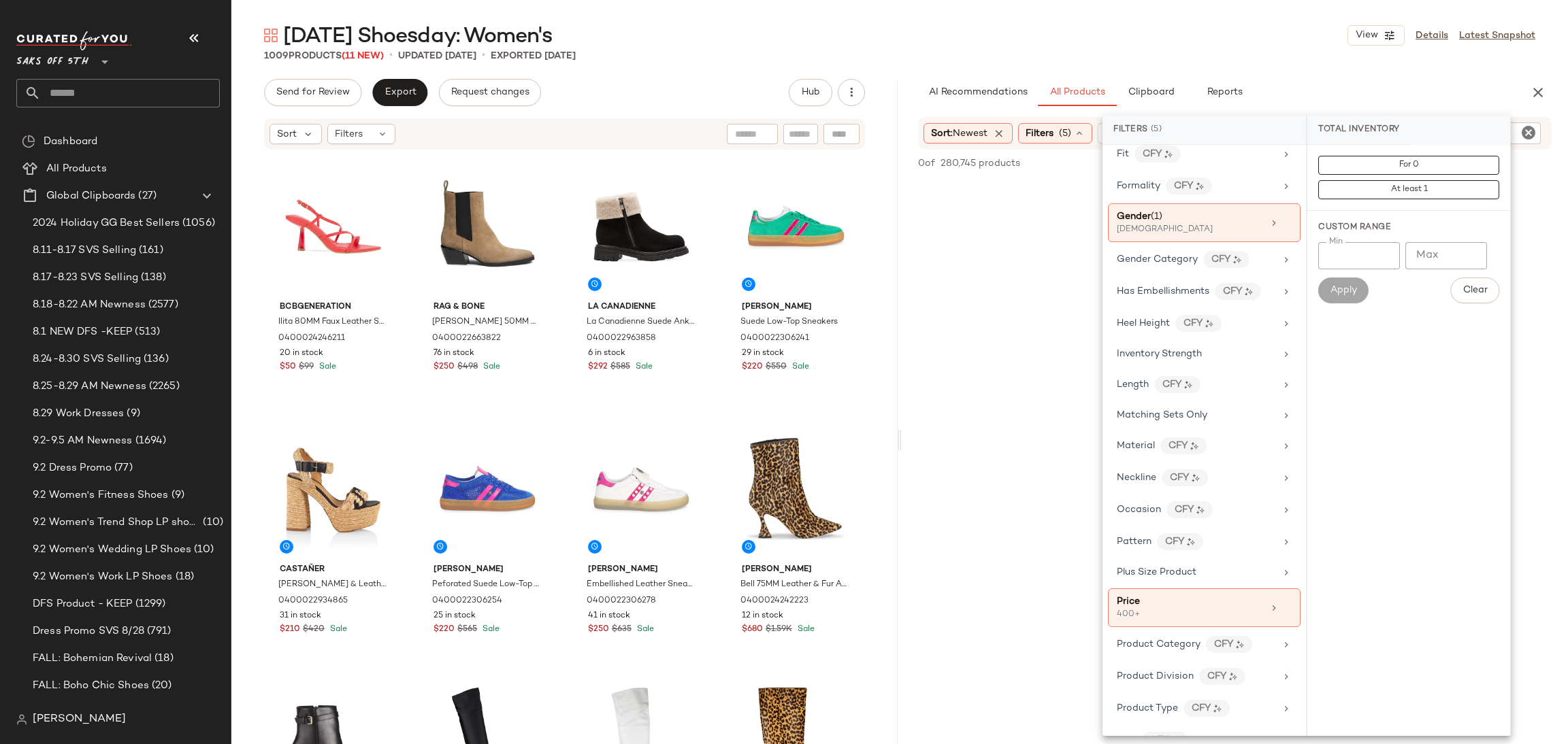
scroll to position [390, 0]
click at [1216, 353] on div "Inventory Strength" at bounding box center [1196, 356] width 159 height 15
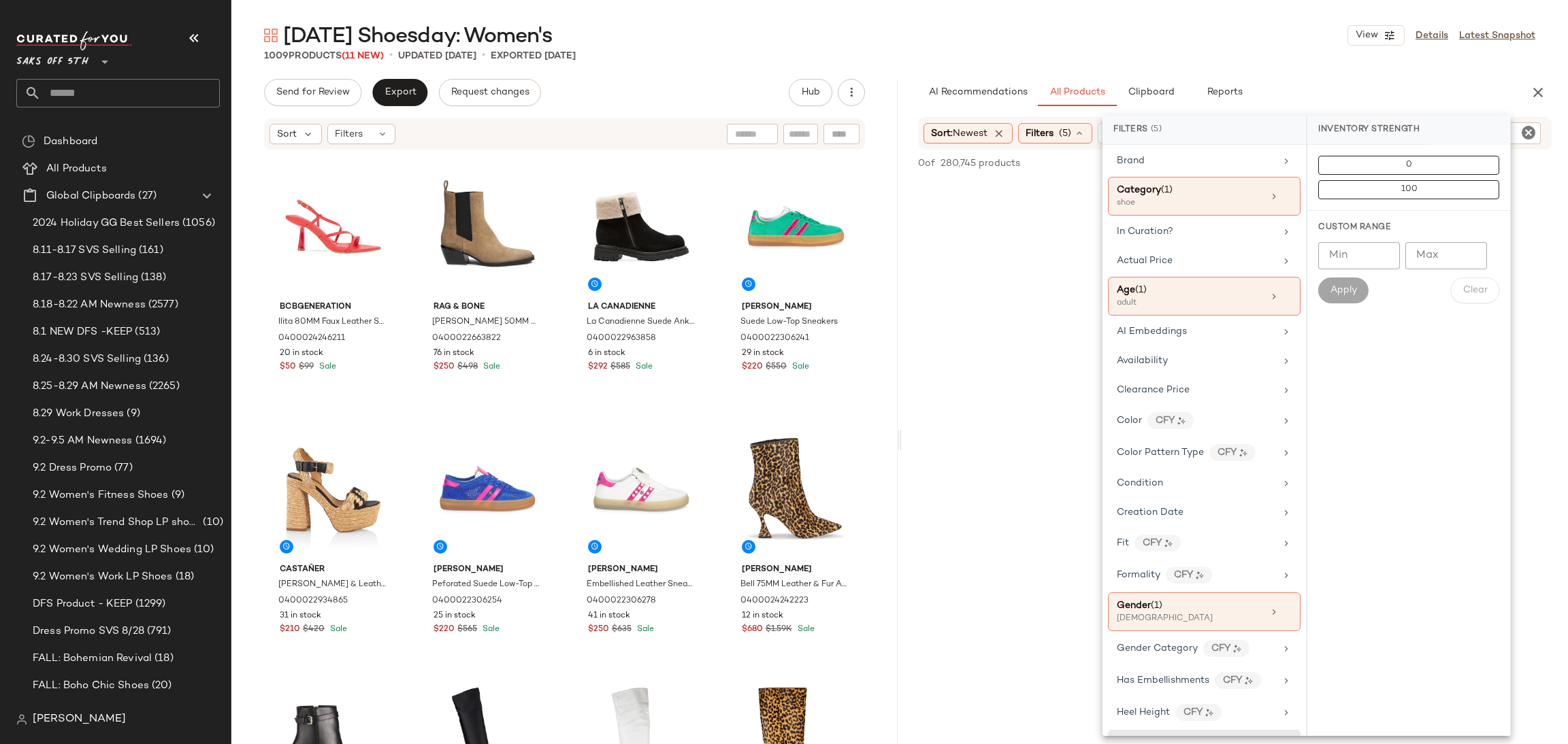
scroll to position [2, 0]
click at [1177, 390] on span "Clearance Price" at bounding box center [1153, 391] width 73 height 10
click at [1369, 200] on div "On clearance Not on clearance" at bounding box center [1408, 178] width 203 height 66
click at [1377, 191] on span "Not on clearance" at bounding box center [1408, 189] width 66 height 9
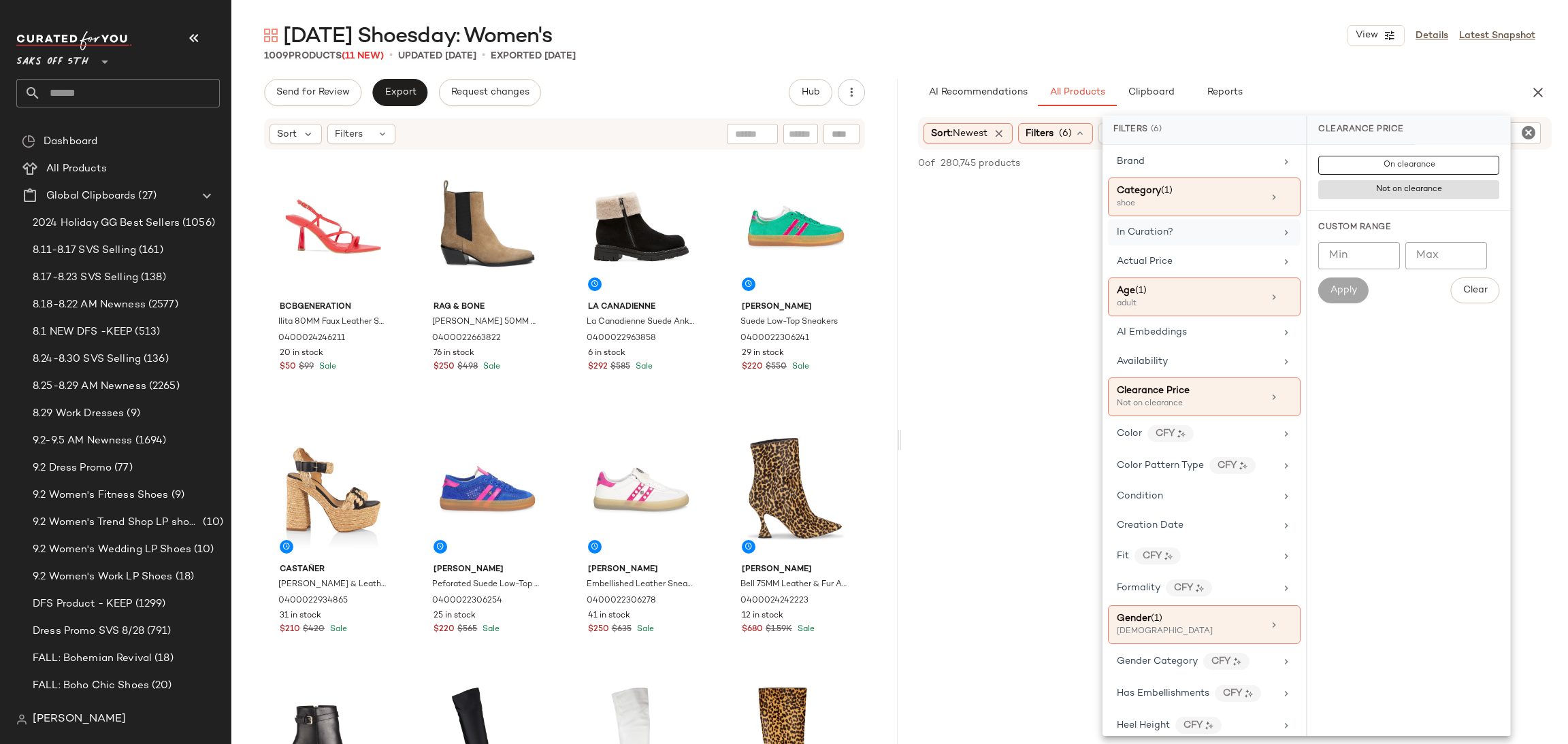
click at [1232, 232] on div "In Curation?" at bounding box center [1196, 232] width 159 height 15
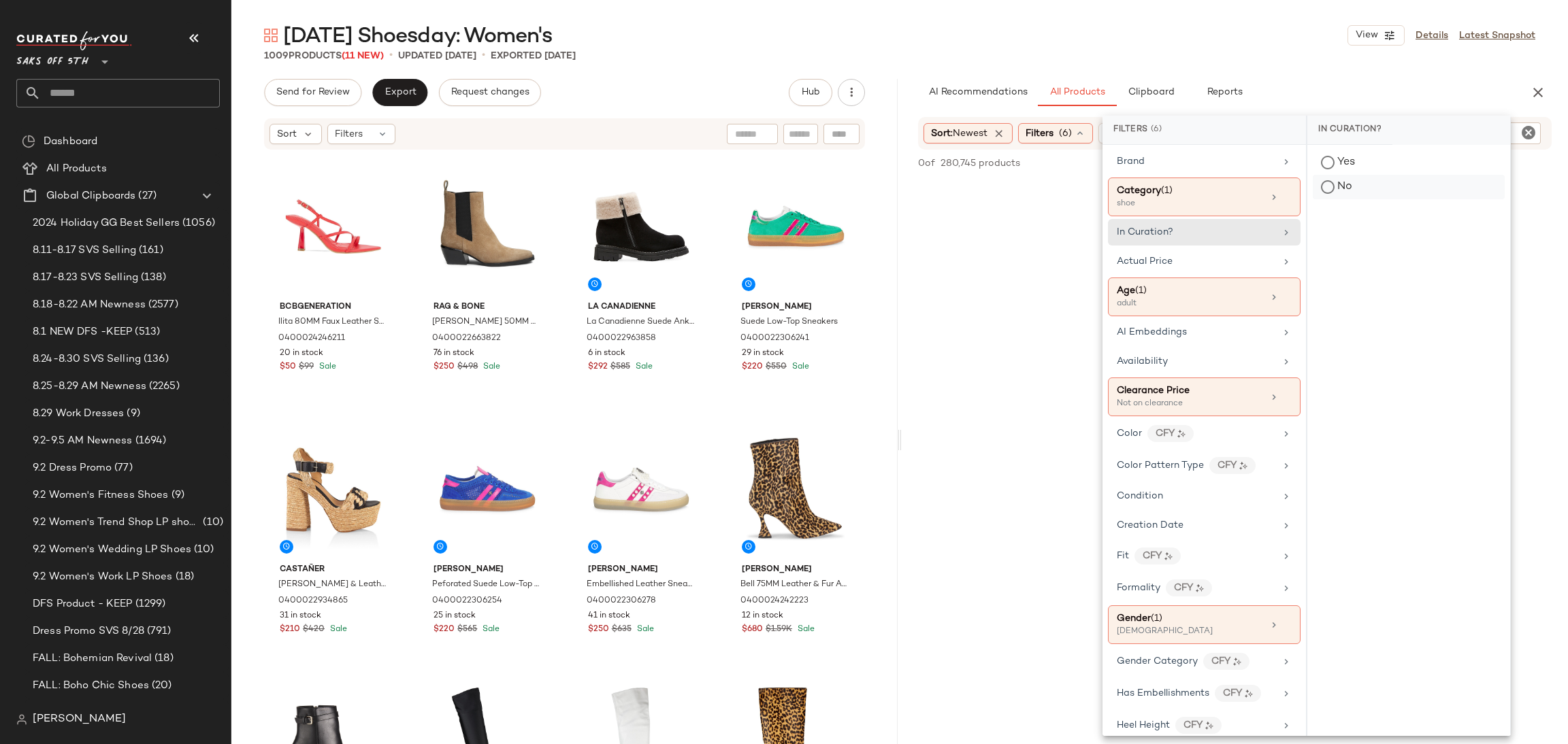
click at [1338, 195] on div "No" at bounding box center [1408, 187] width 192 height 24
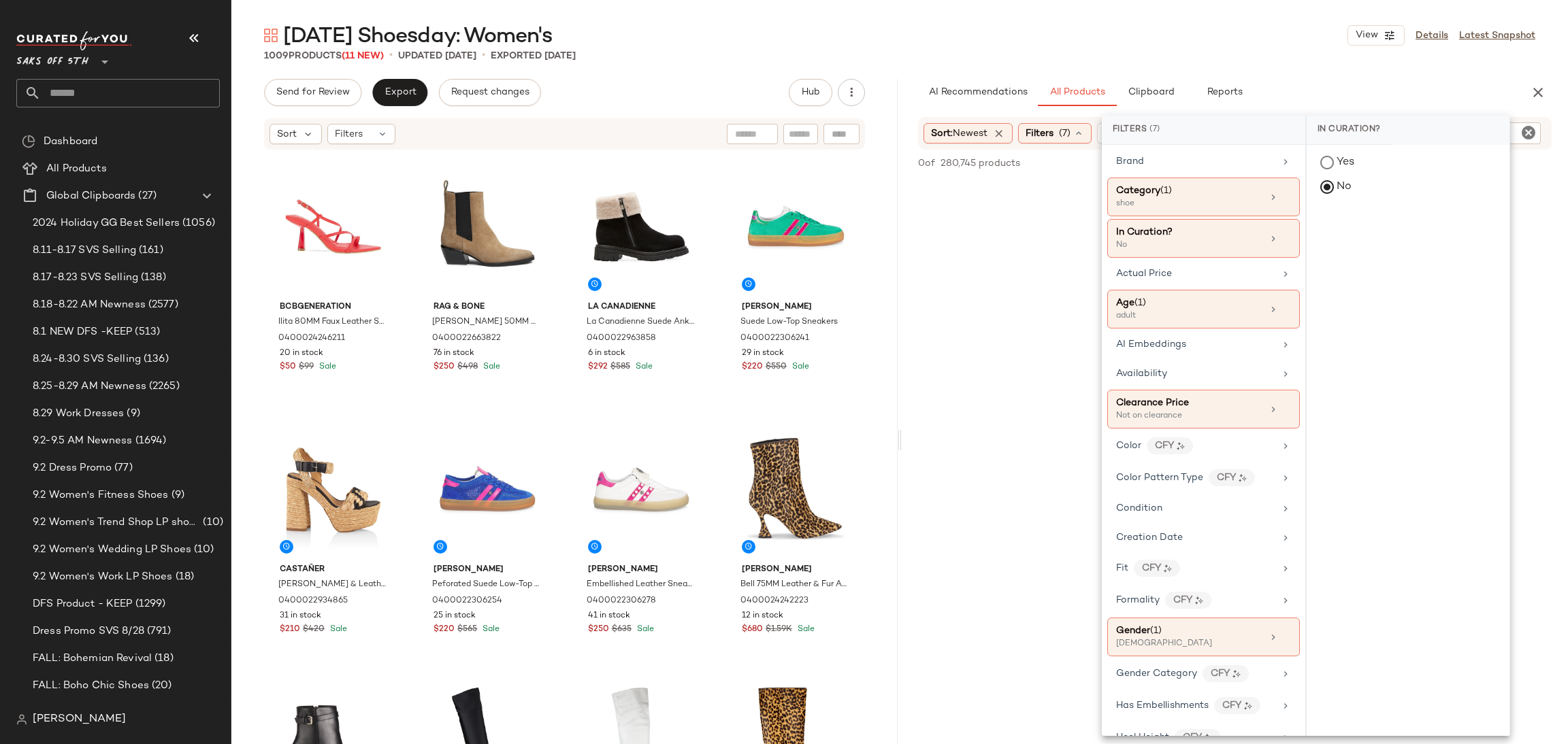
click at [1255, 69] on div "[DATE] Shoesday: Women's View Details Latest Snapshot 1009 Products (11 New) • …" at bounding box center [900, 382] width 1337 height 722
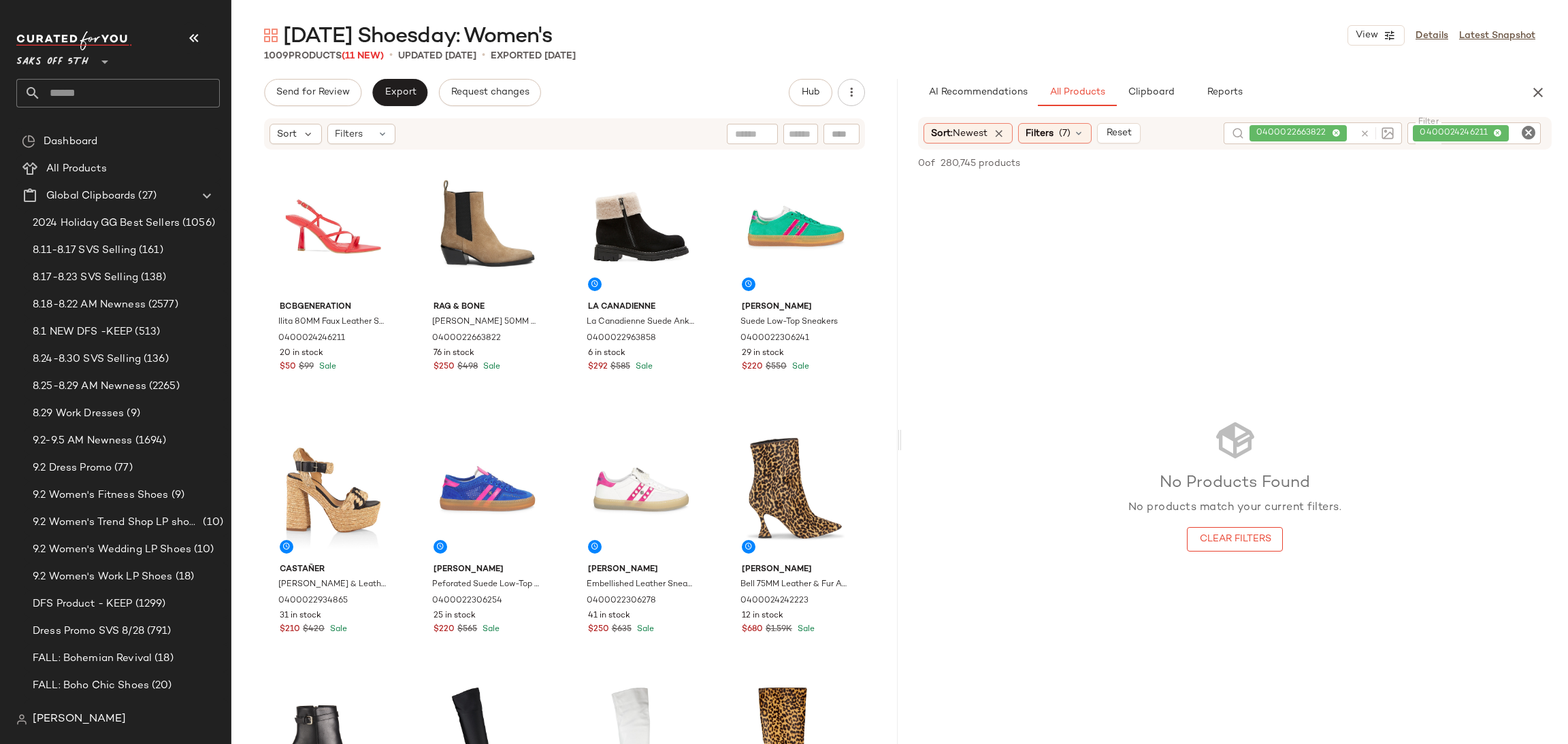
click at [1532, 130] on icon "Clear Filter" at bounding box center [1528, 132] width 16 height 16
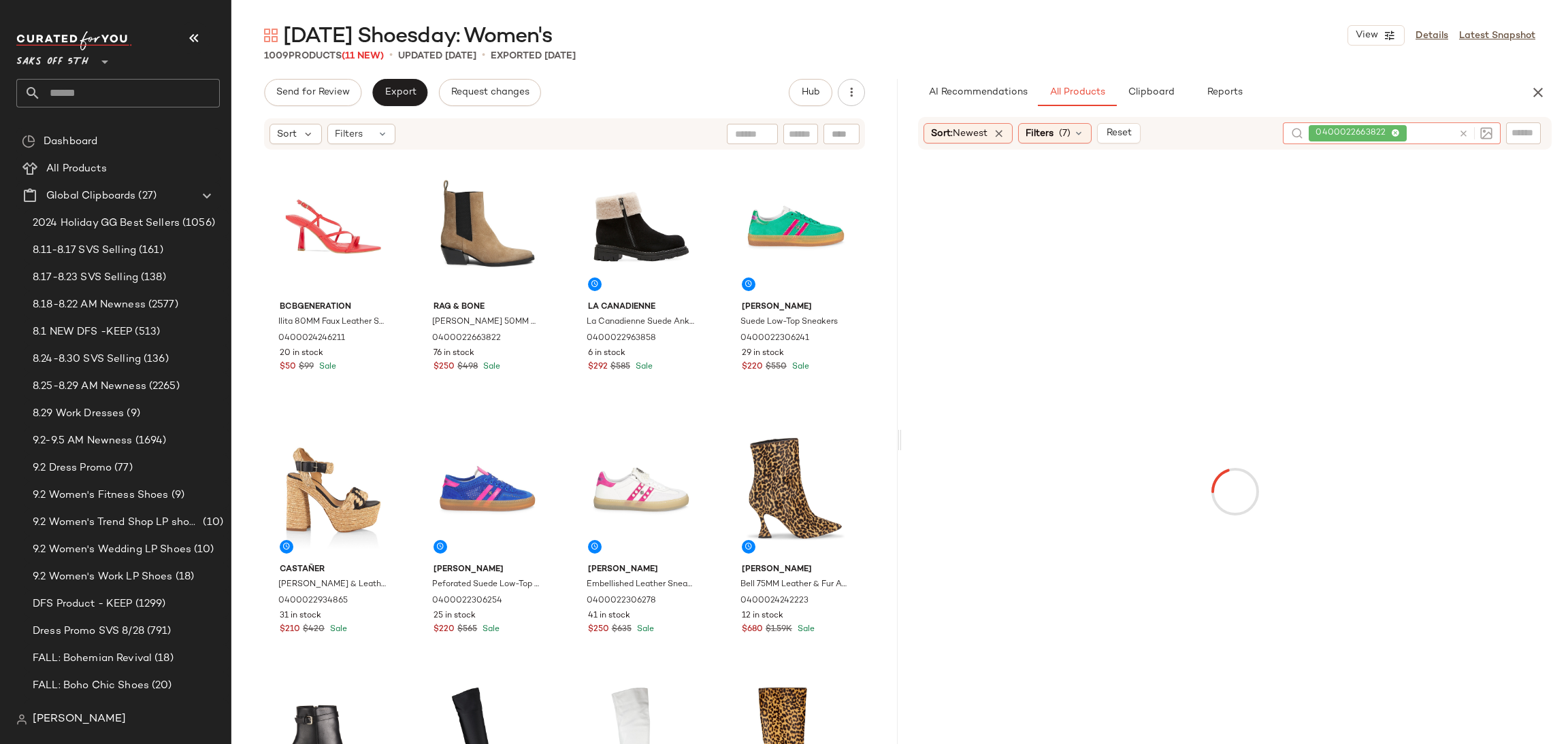
click at [1374, 129] on div "0400022663822" at bounding box center [1392, 133] width 218 height 22
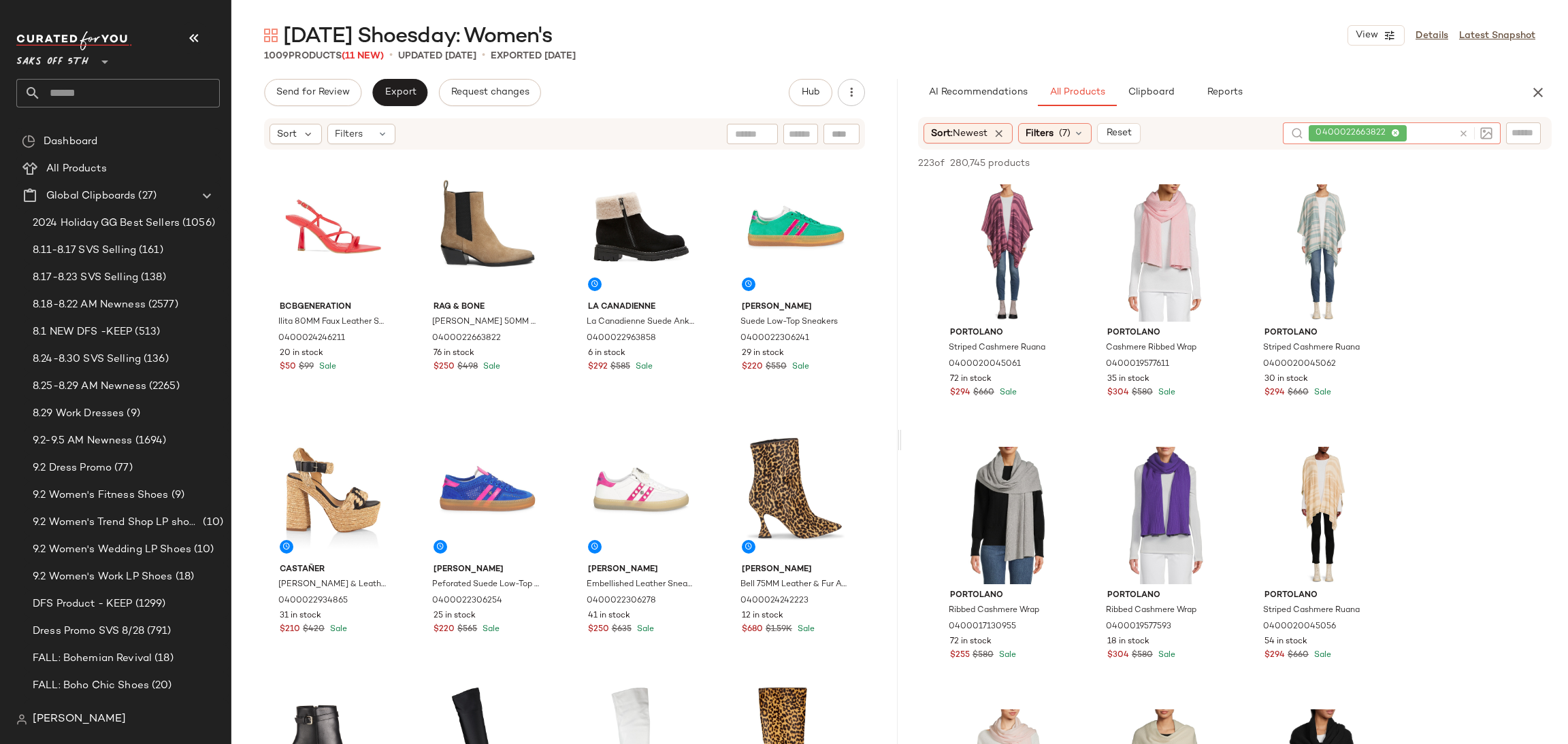
click at [1464, 134] on icon at bounding box center [1464, 134] width 10 height 10
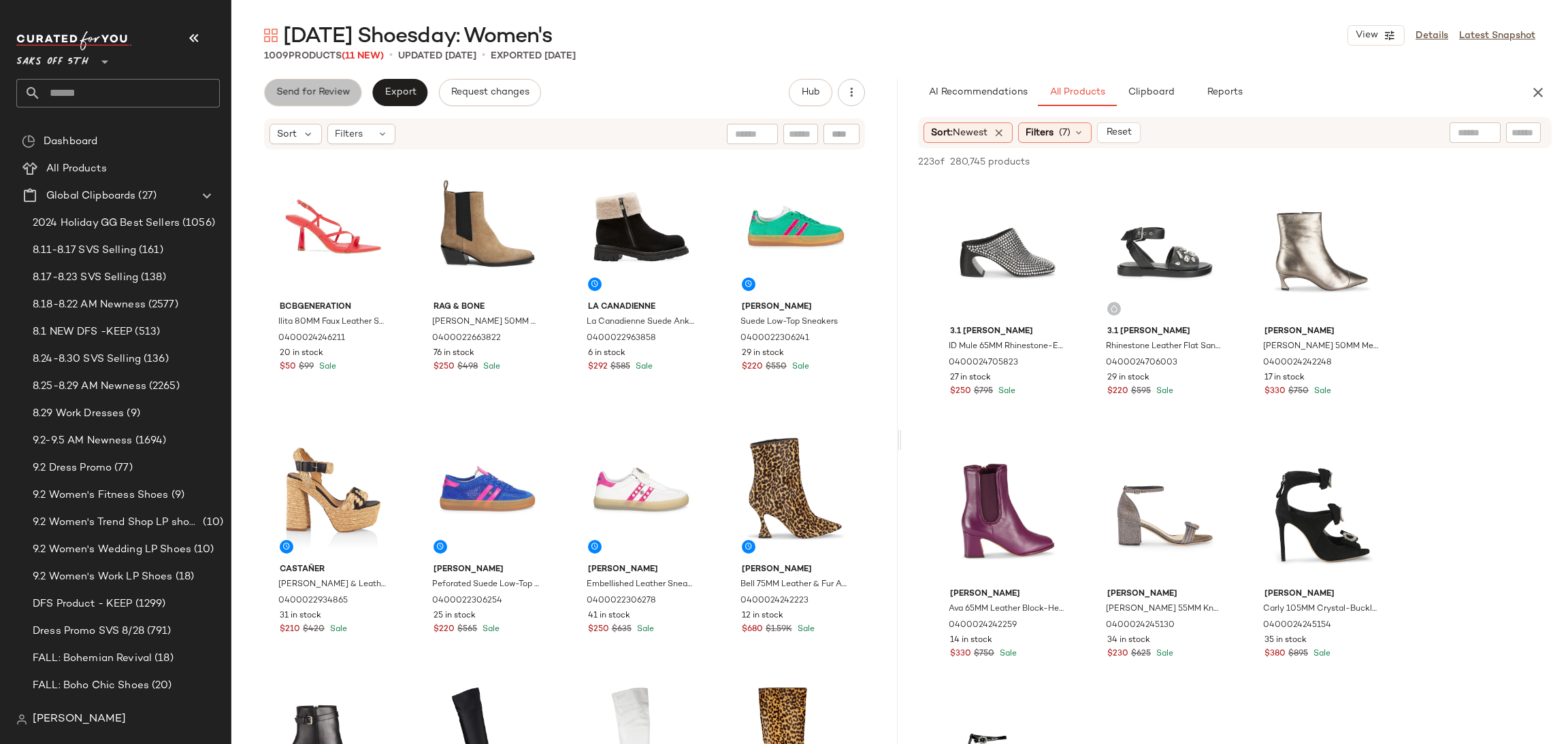
click at [309, 87] on span "Send for Review" at bounding box center [313, 92] width 74 height 11
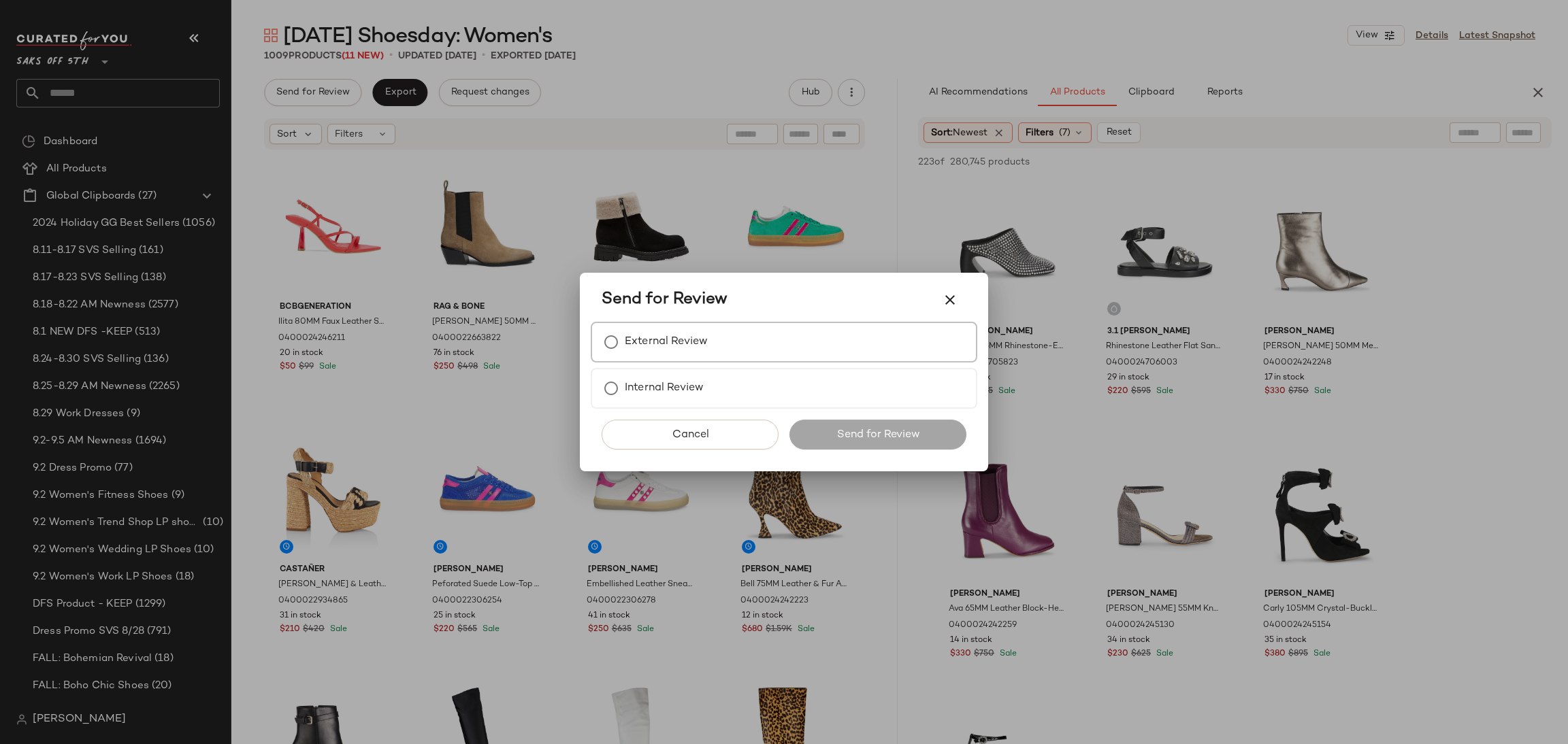
click at [689, 339] on label "External Review" at bounding box center [667, 343] width 83 height 28
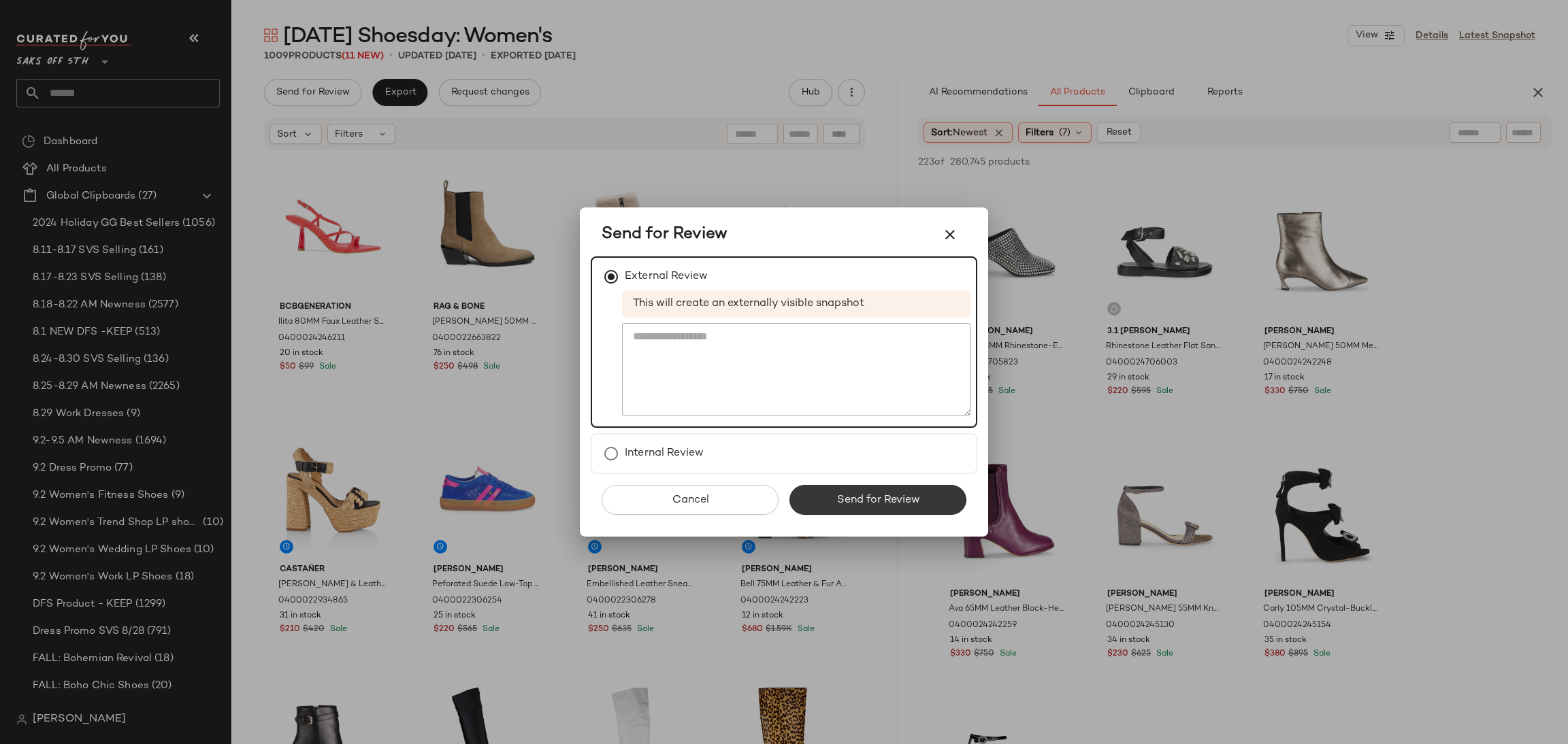
click at [914, 495] on span "Send for Review" at bounding box center [877, 500] width 84 height 13
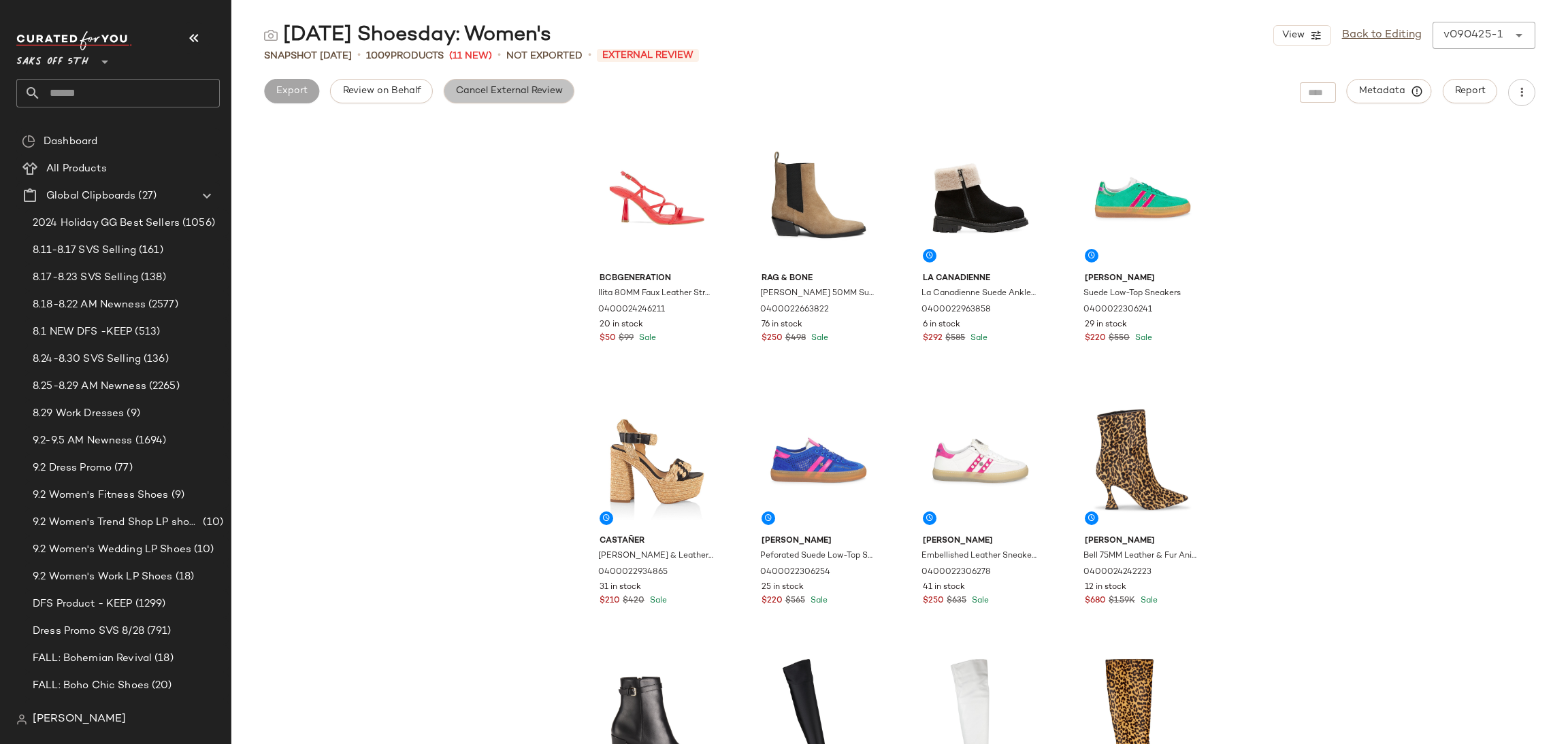
click at [522, 84] on button "Cancel External Review" at bounding box center [509, 91] width 130 height 24
click at [406, 91] on span "Export" at bounding box center [400, 91] width 32 height 11
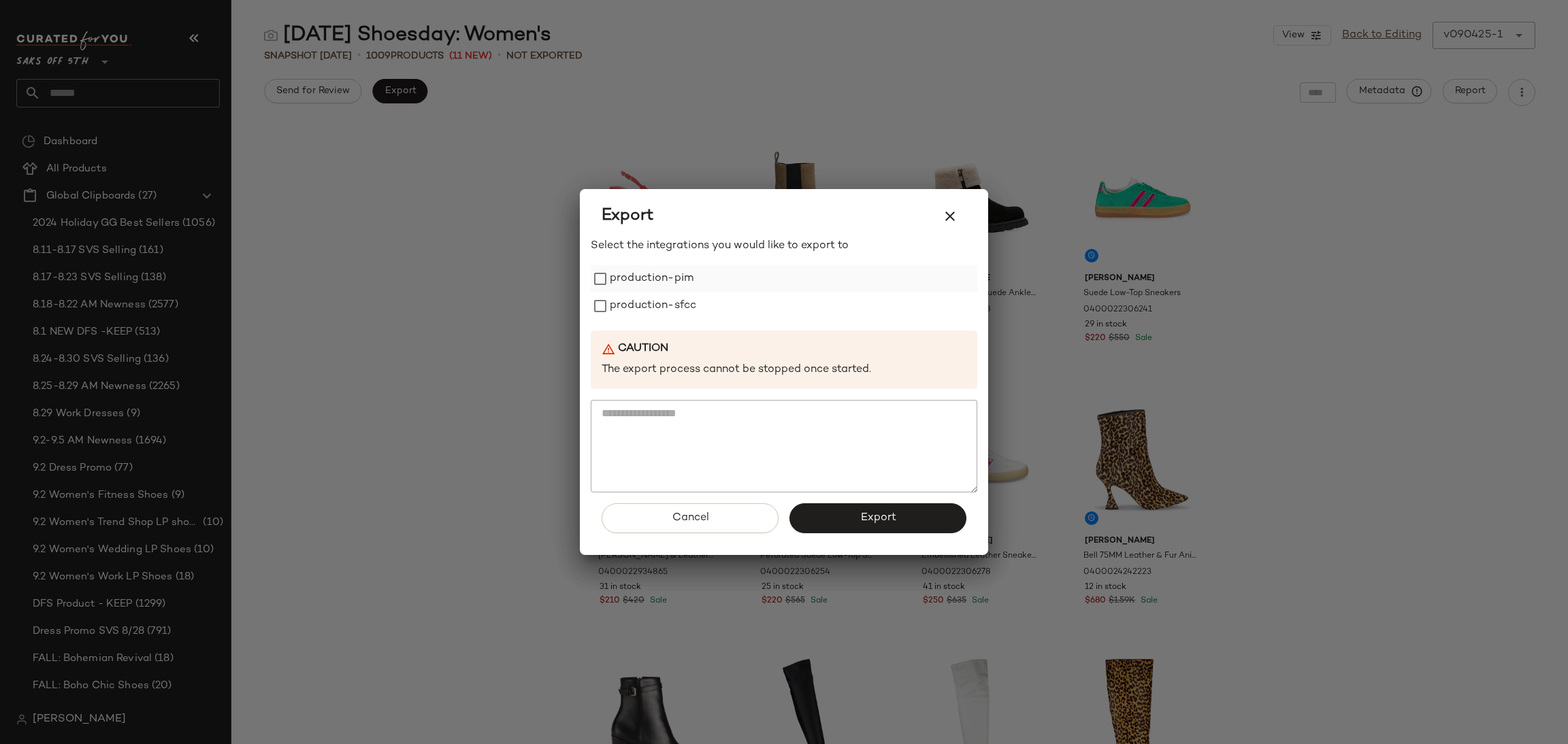
click at [629, 283] on label "production-pim" at bounding box center [651, 279] width 84 height 28
click at [624, 307] on label "production-sfcc" at bounding box center [653, 306] width 86 height 28
click at [820, 515] on button "Export" at bounding box center [877, 518] width 177 height 30
